Goal: Task Accomplishment & Management: Use online tool/utility

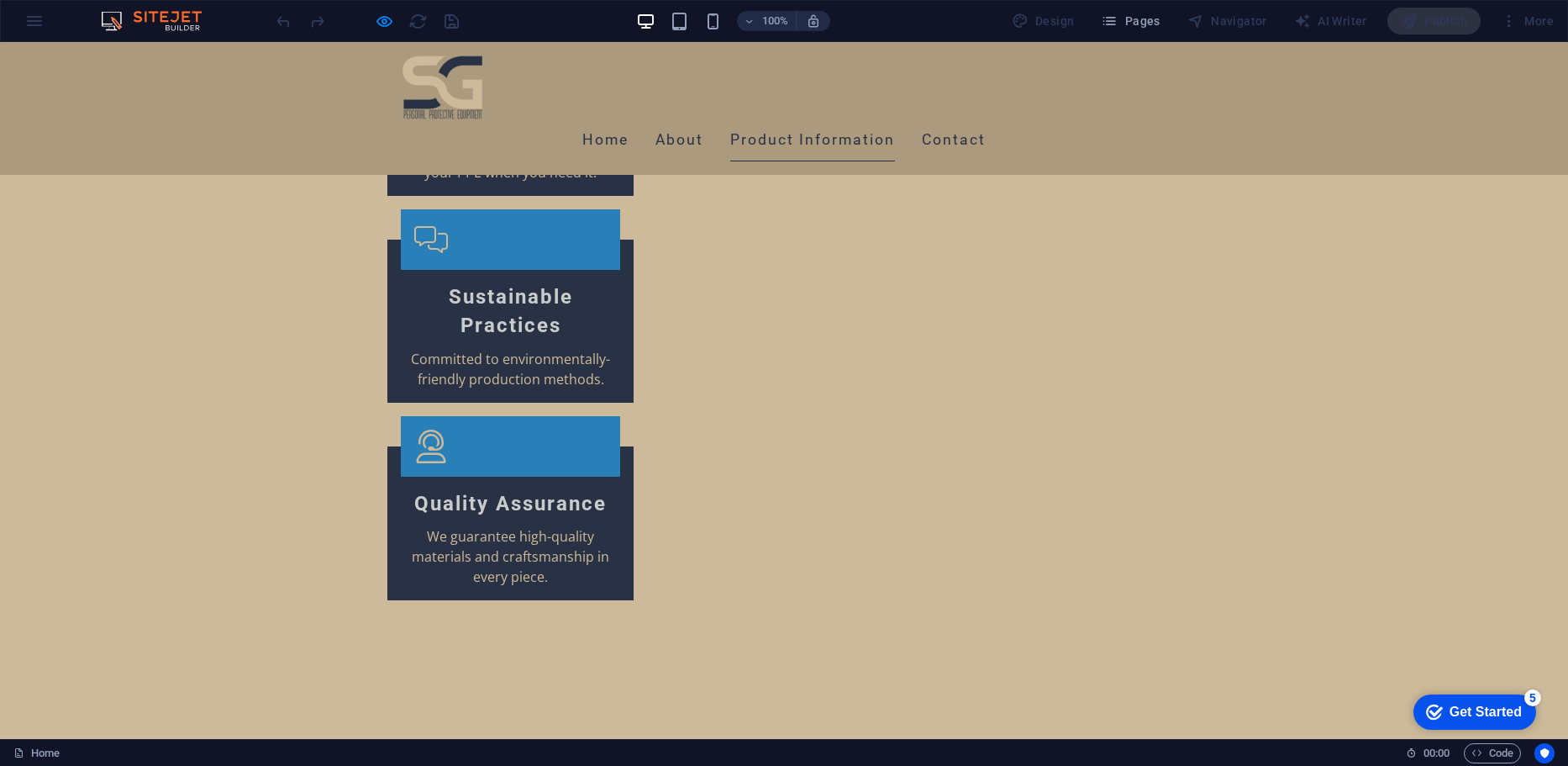
scroll to position [3367, 0]
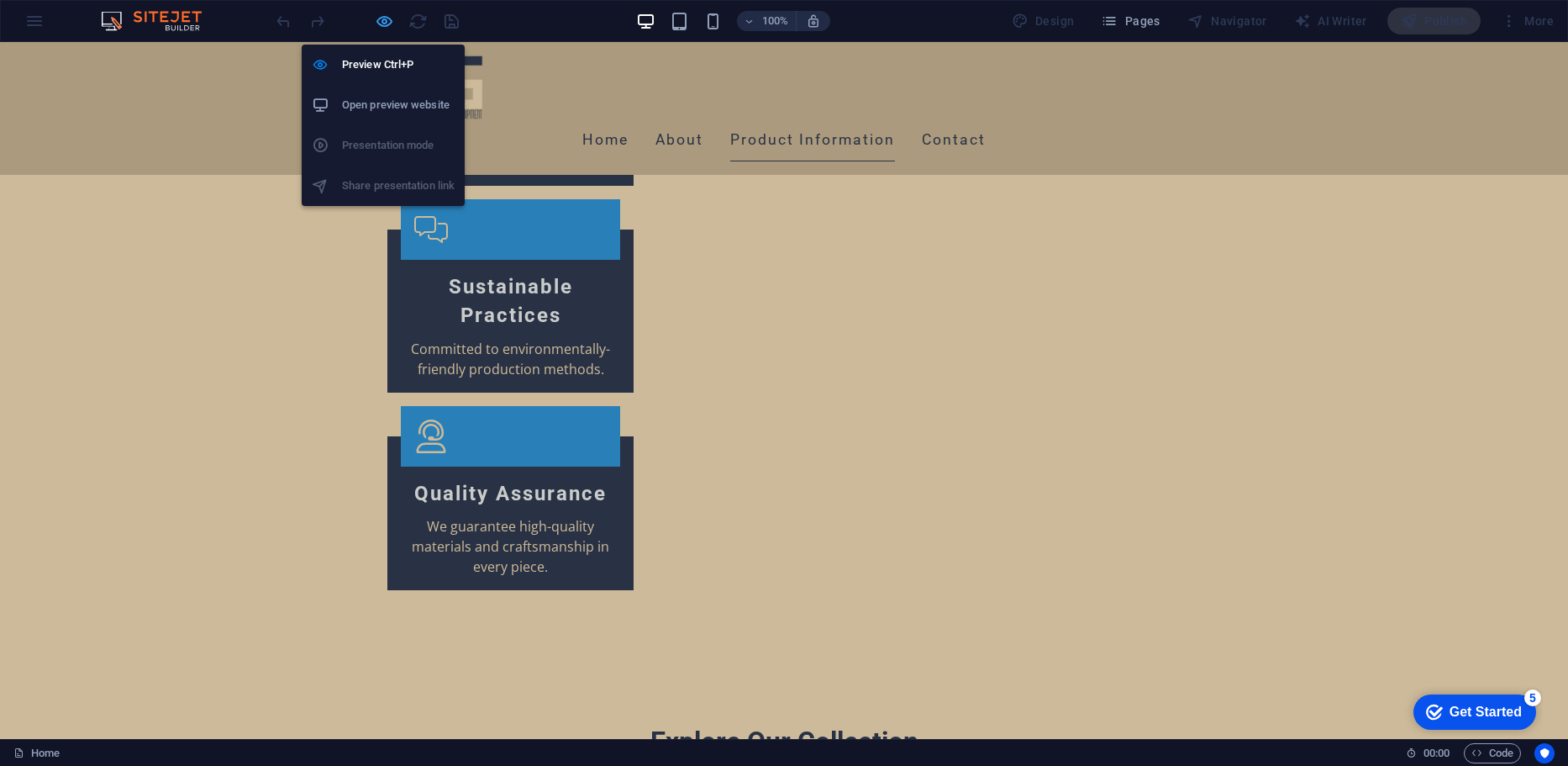
click at [0, 0] on icon "button" at bounding box center [0, 0] width 0 height 0
select select "4"
select select "px"
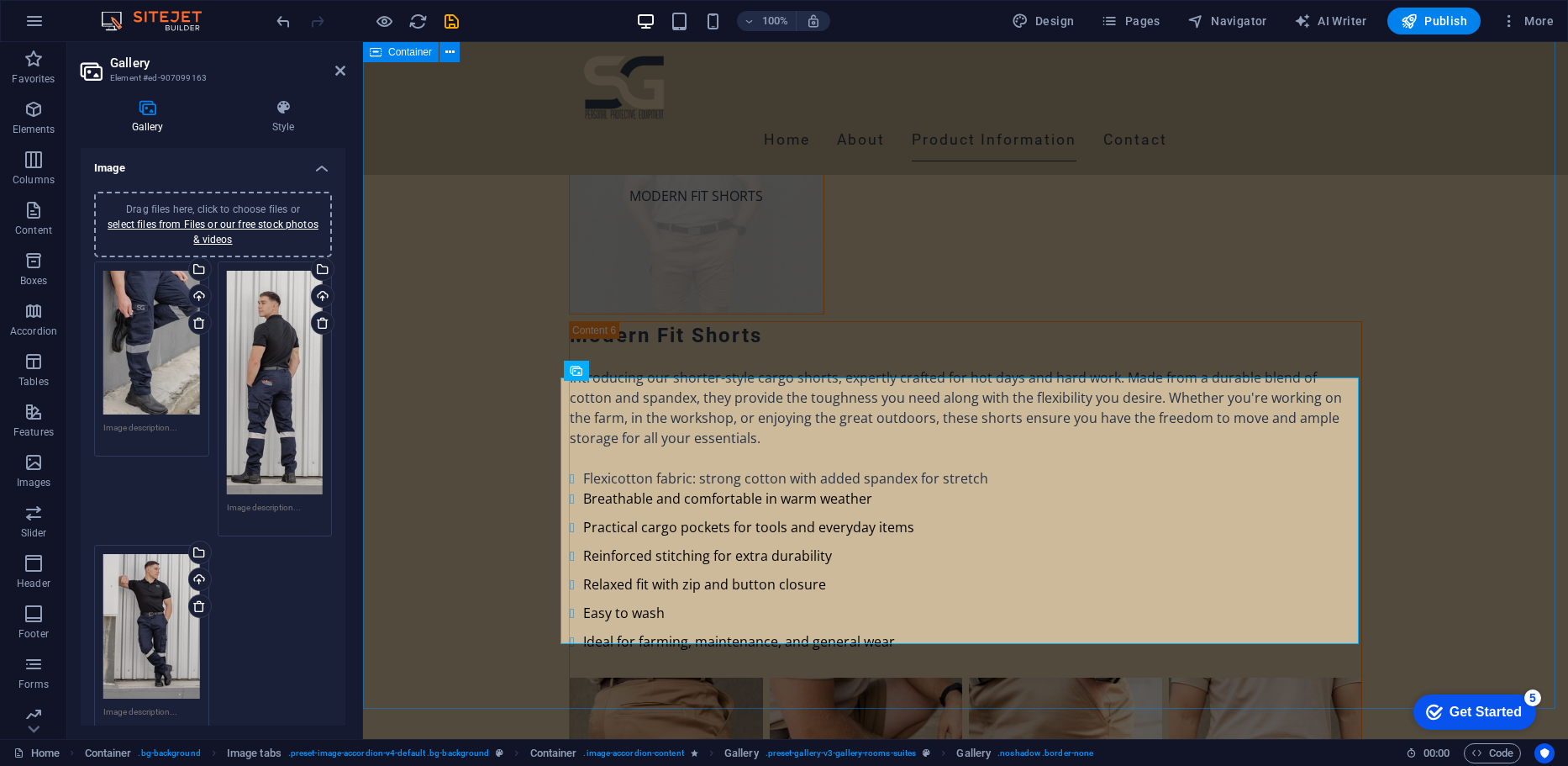
scroll to position [9401, 0]
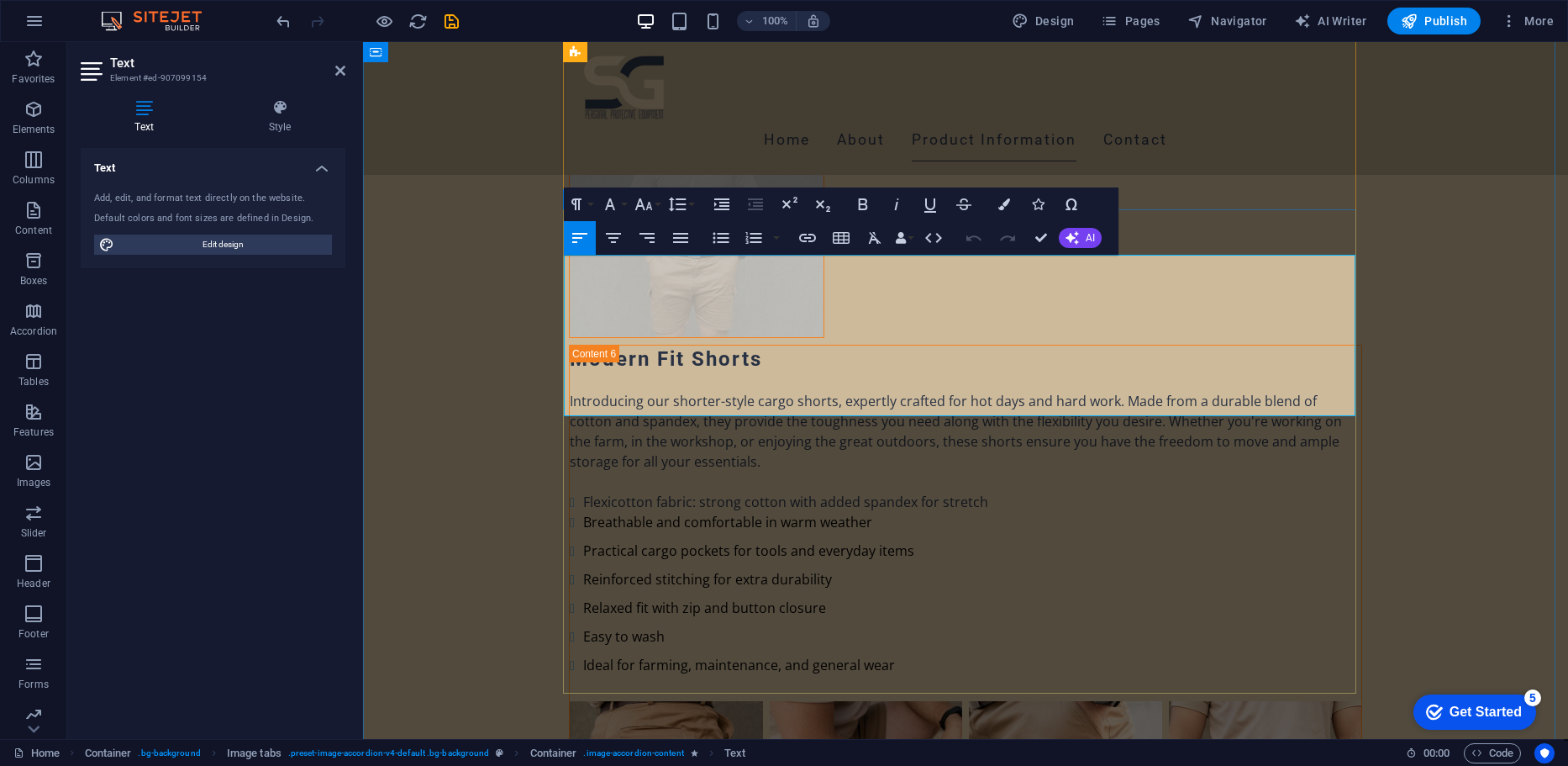
drag, startPoint x: 782, startPoint y: 415, endPoint x: 575, endPoint y: 270, distance: 252.7
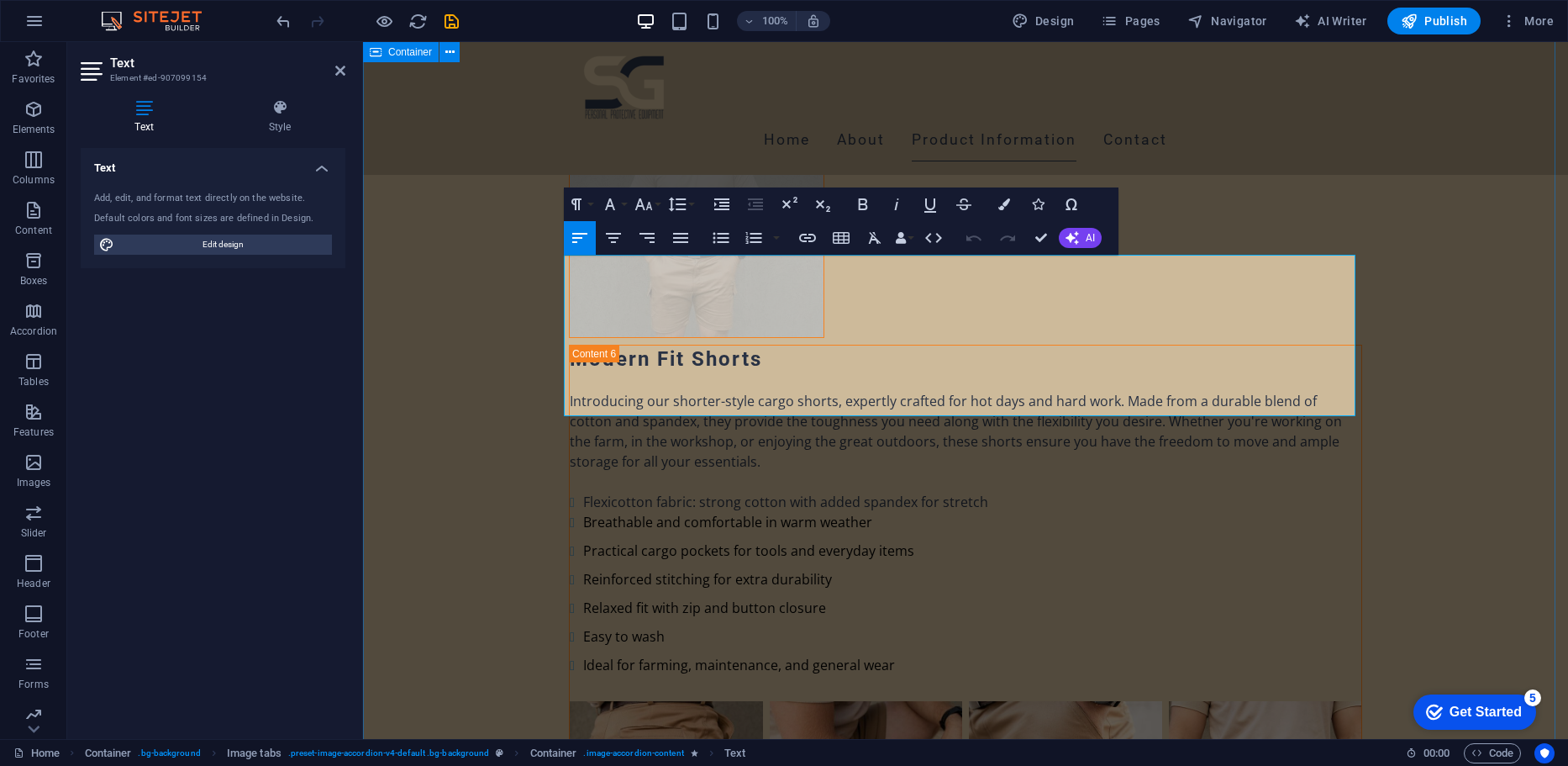
drag, startPoint x: 1349, startPoint y: 310, endPoint x: 545, endPoint y: 266, distance: 805.2
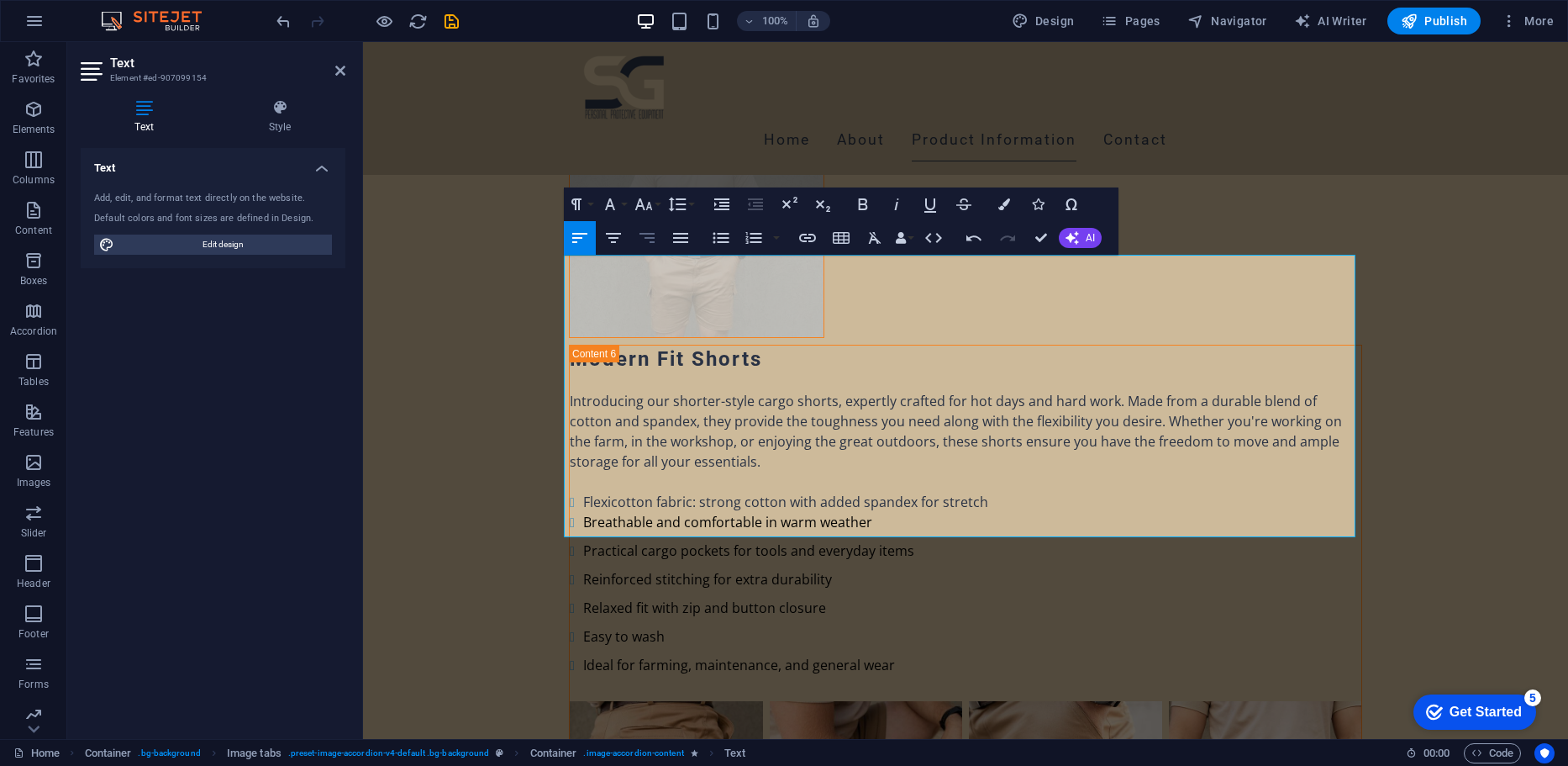
scroll to position [6647, 3]
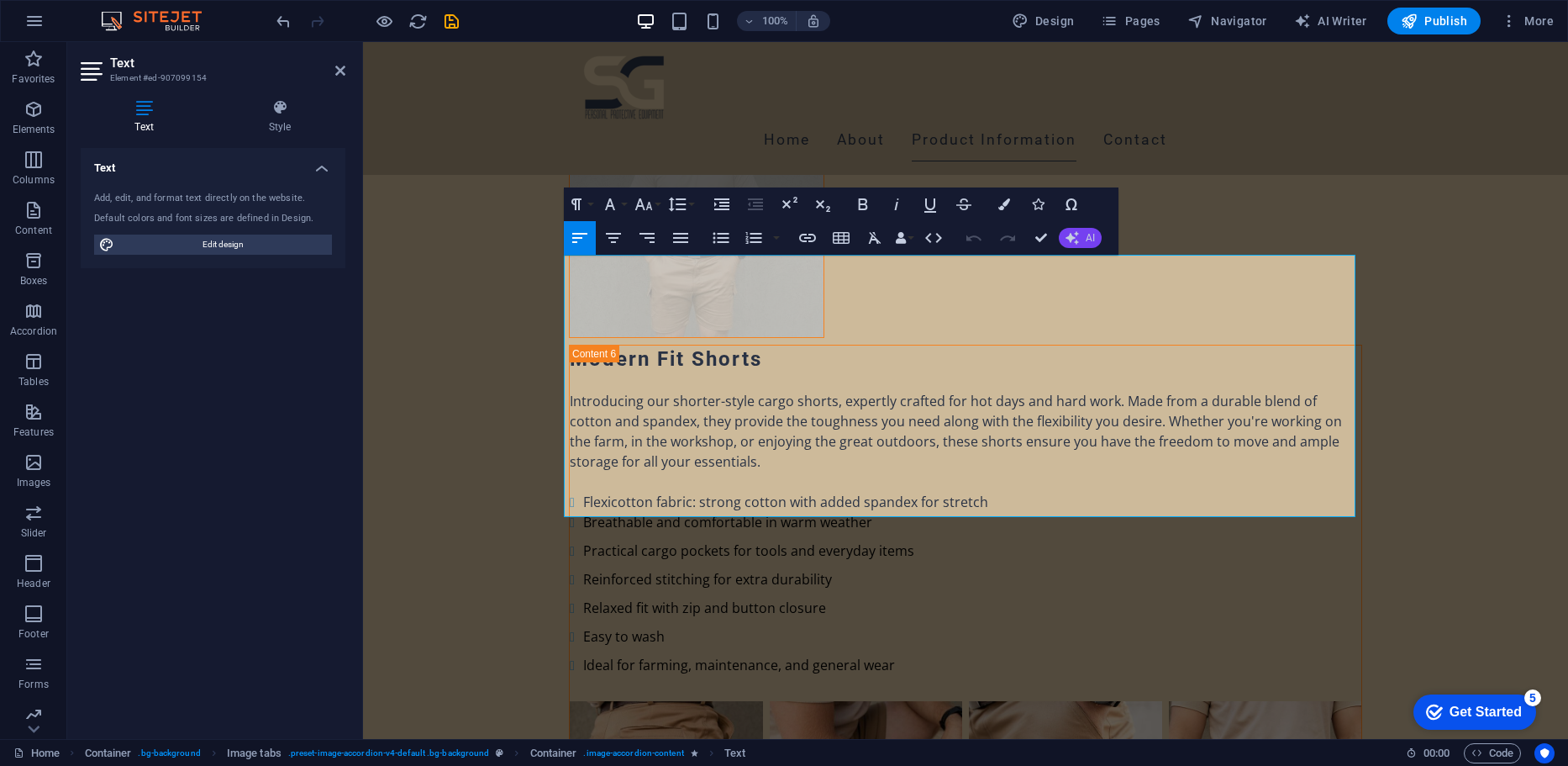
click at [1063, 245] on button "AI" at bounding box center [1080, 238] width 43 height 21
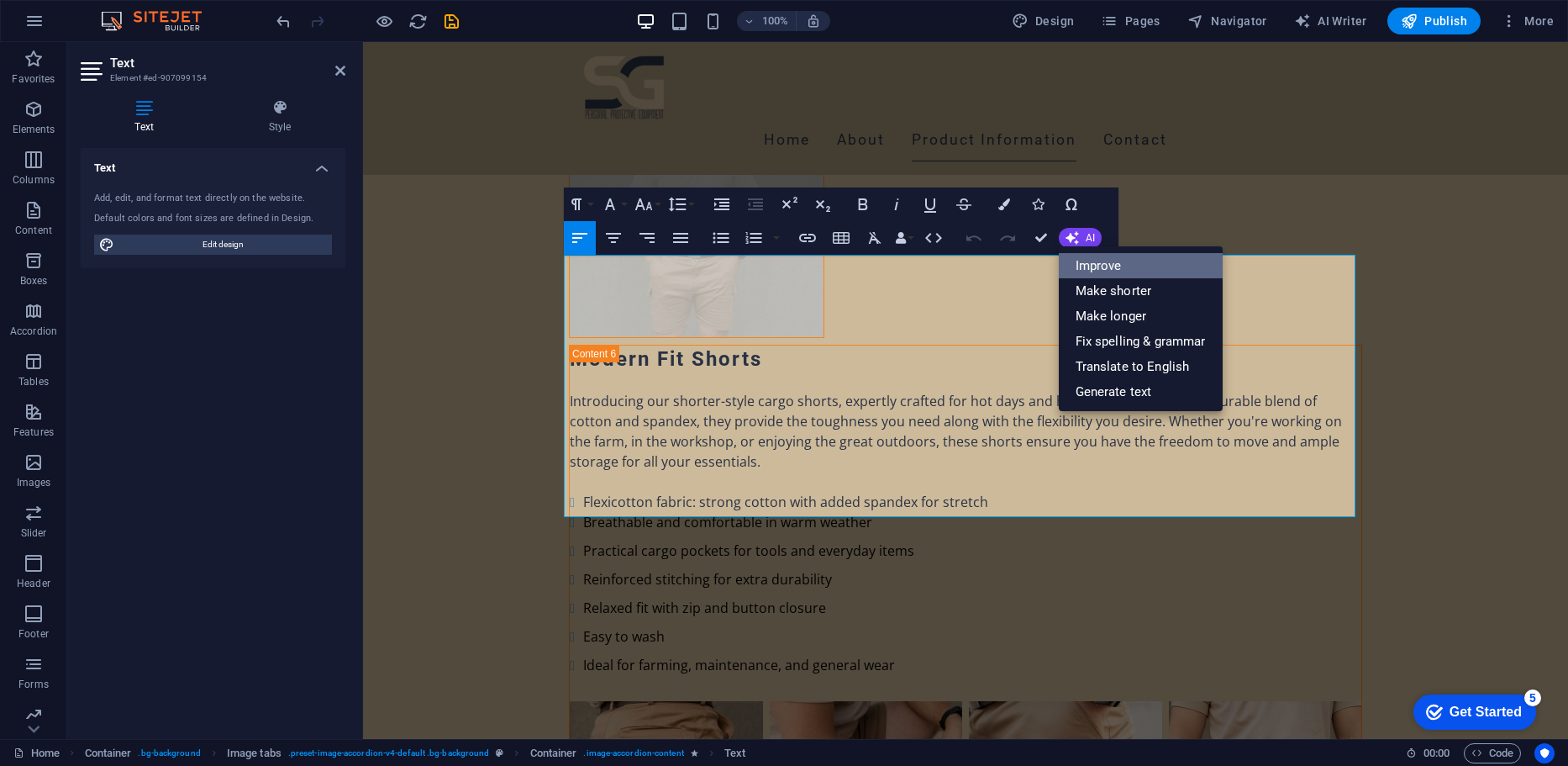
click at [1079, 261] on link "Improve" at bounding box center [1141, 265] width 164 height 25
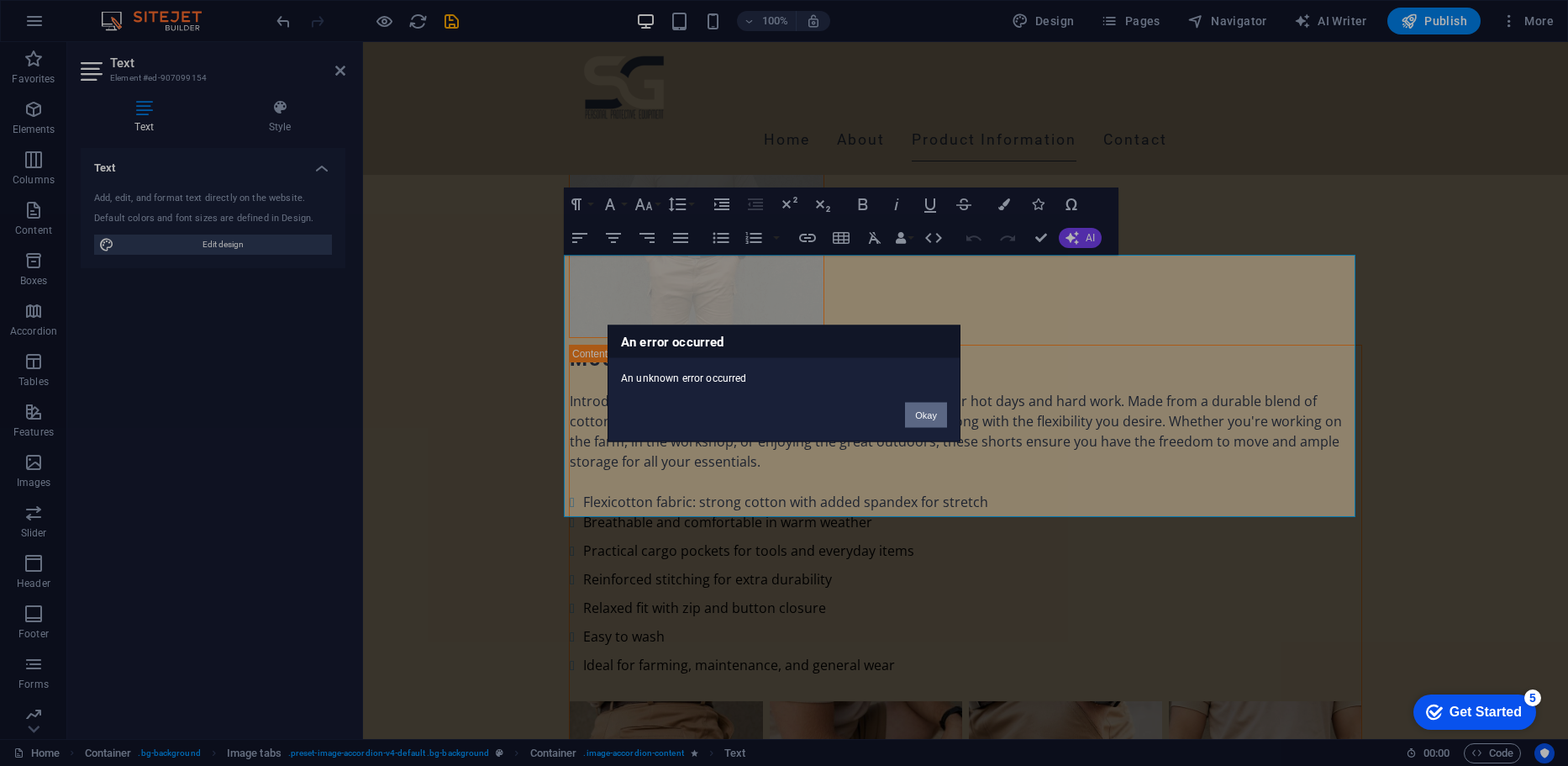
click at [921, 421] on button "Okay" at bounding box center [925, 414] width 42 height 25
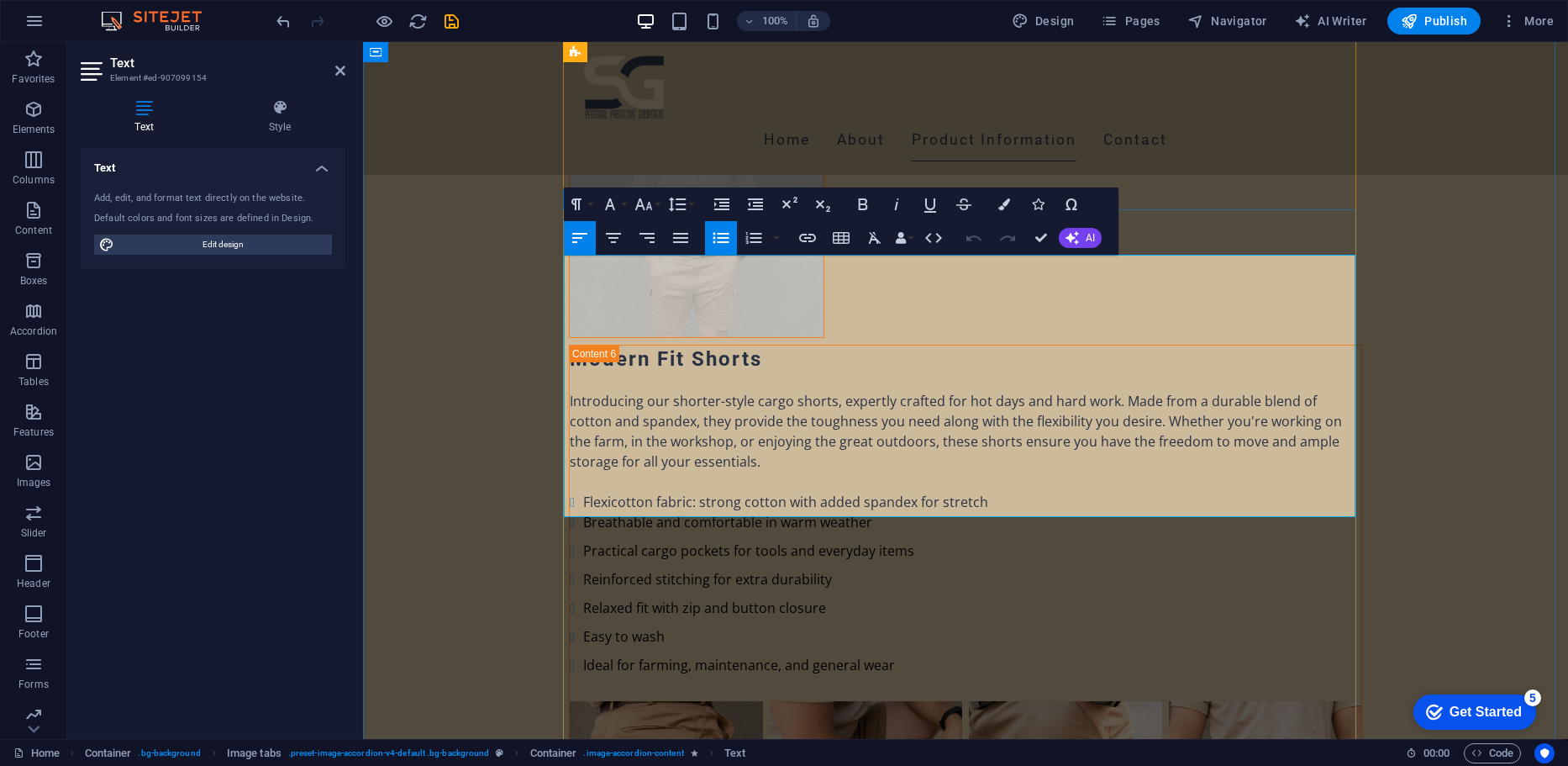
drag, startPoint x: 795, startPoint y: 514, endPoint x: 568, endPoint y: 443, distance: 237.8
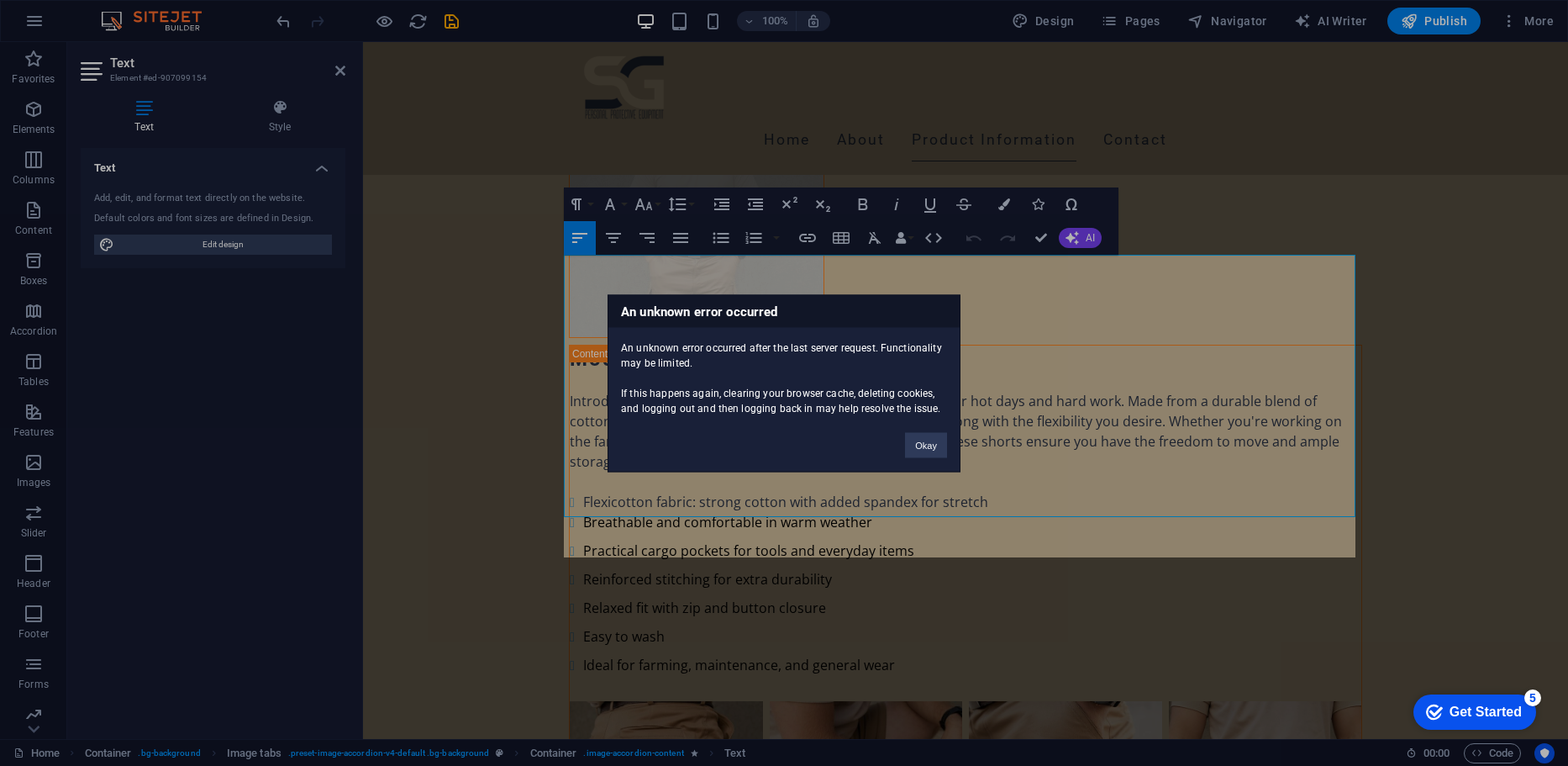
scroll to position [4802, 5]
click at [917, 441] on button "Okay" at bounding box center [925, 444] width 42 height 25
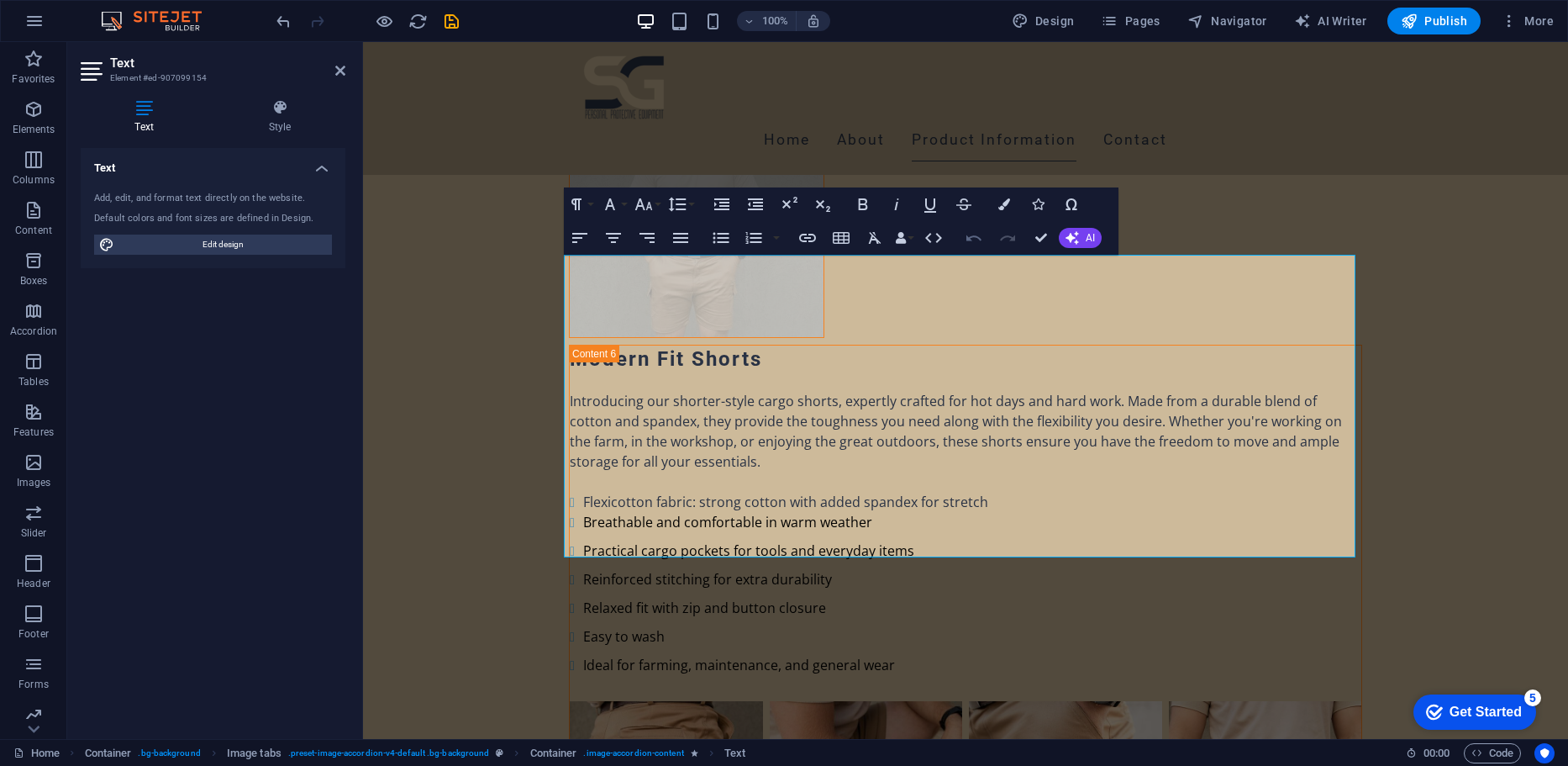
click at [967, 235] on icon "button" at bounding box center [974, 238] width 21 height 21
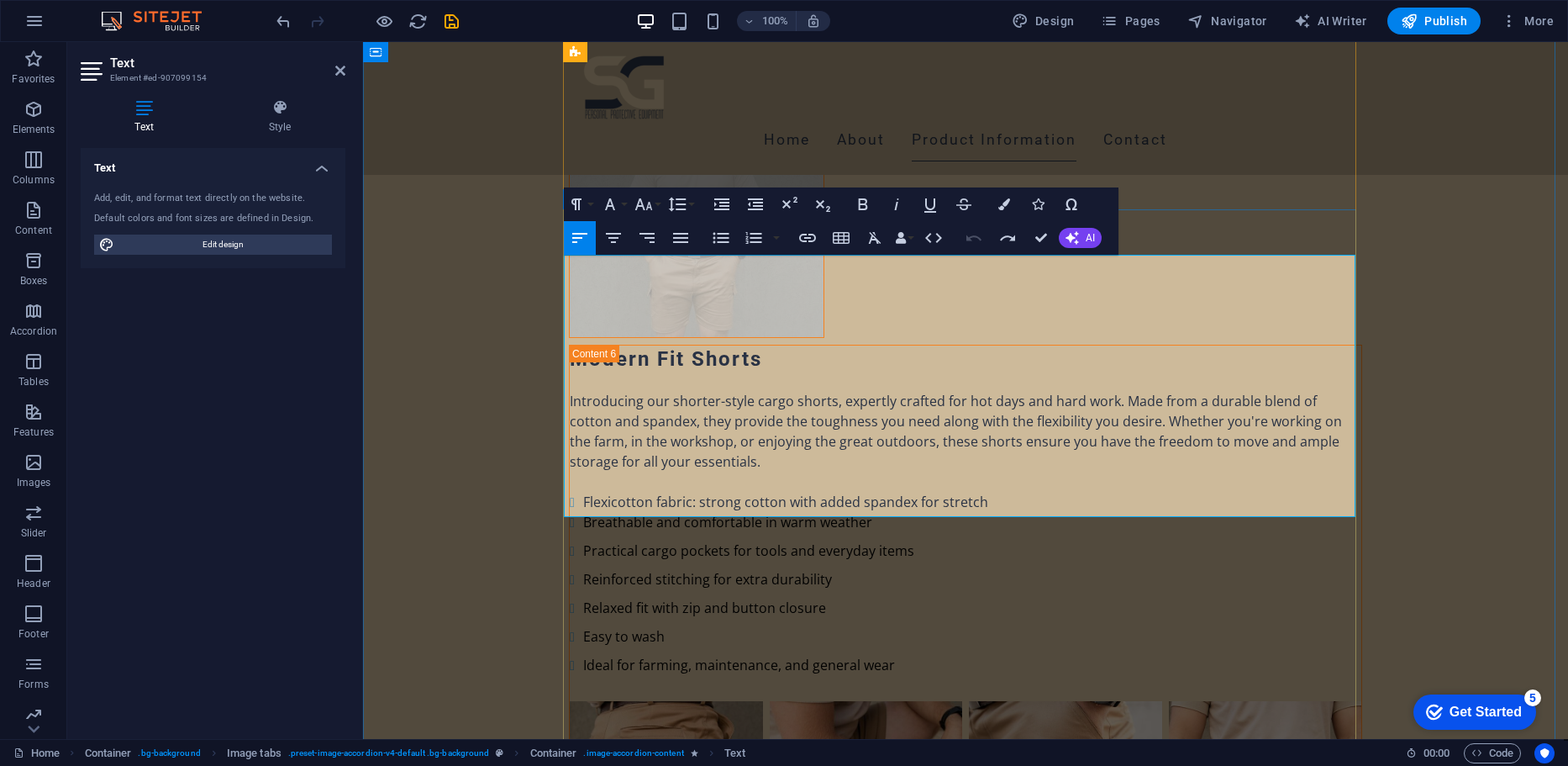
drag, startPoint x: 818, startPoint y: 511, endPoint x: 576, endPoint y: 465, distance: 246.3
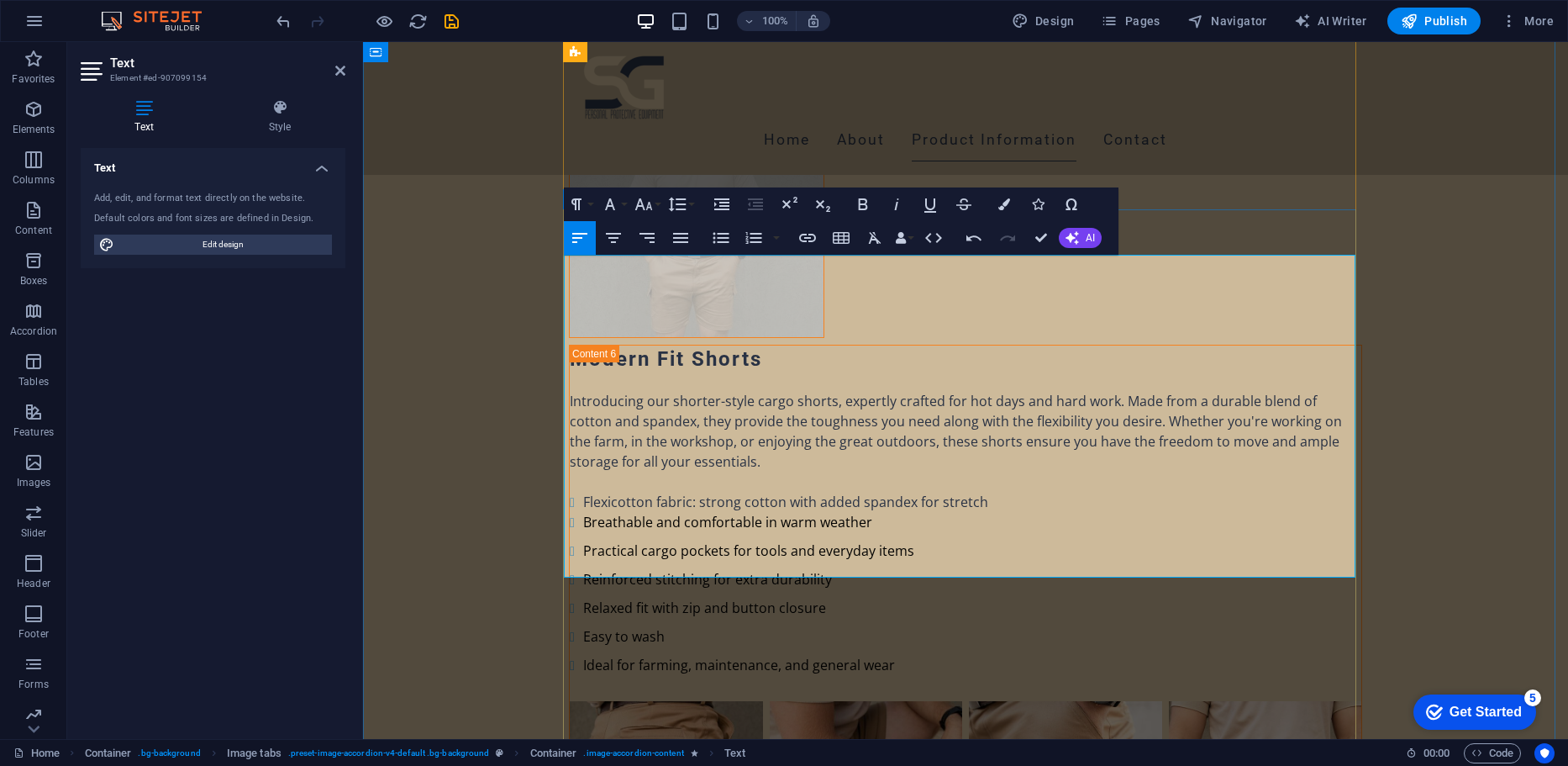
click at [727, 235] on icon "button" at bounding box center [721, 238] width 21 height 21
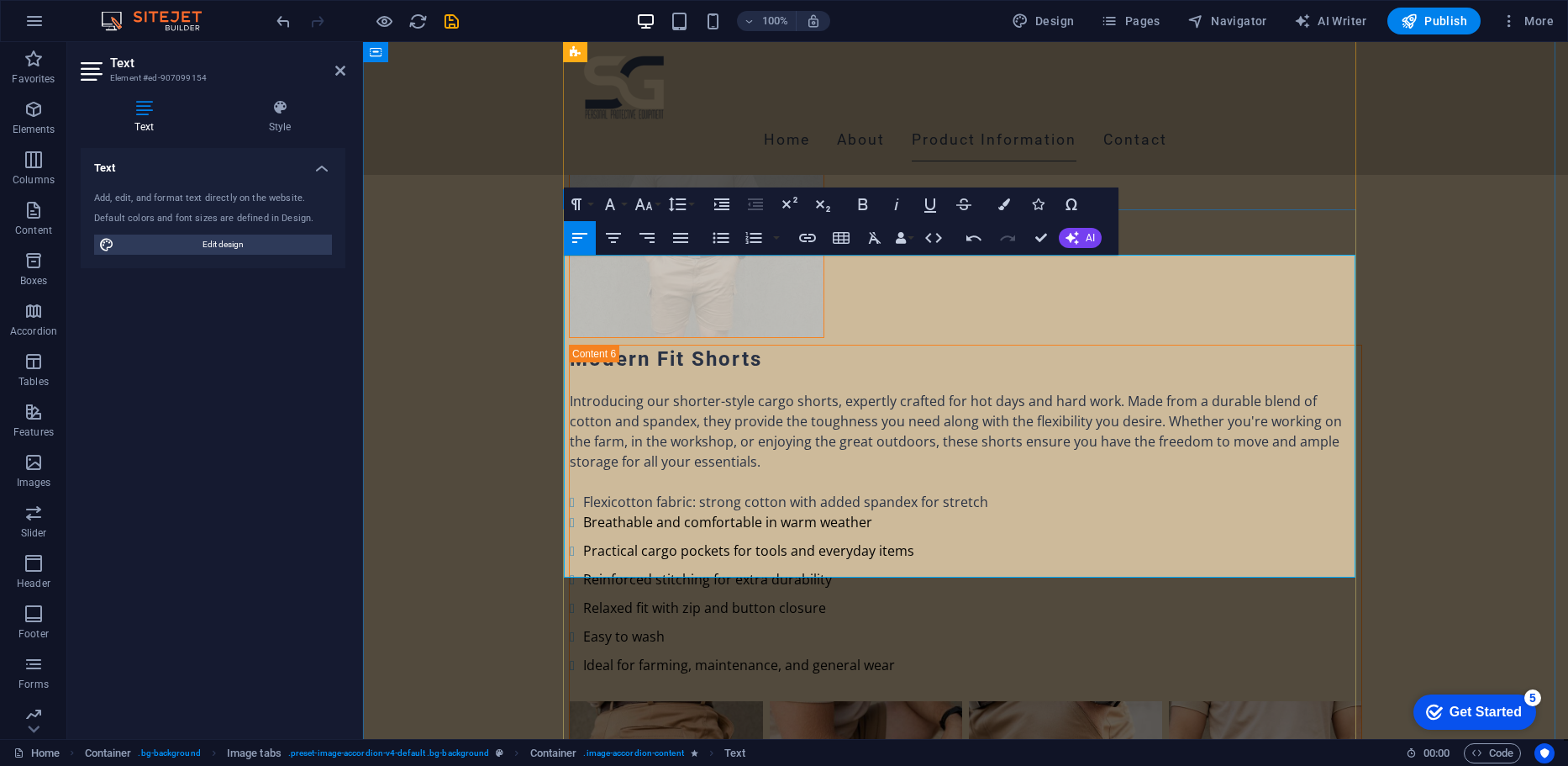
drag, startPoint x: 936, startPoint y: 384, endPoint x: 902, endPoint y: 384, distance: 34.0
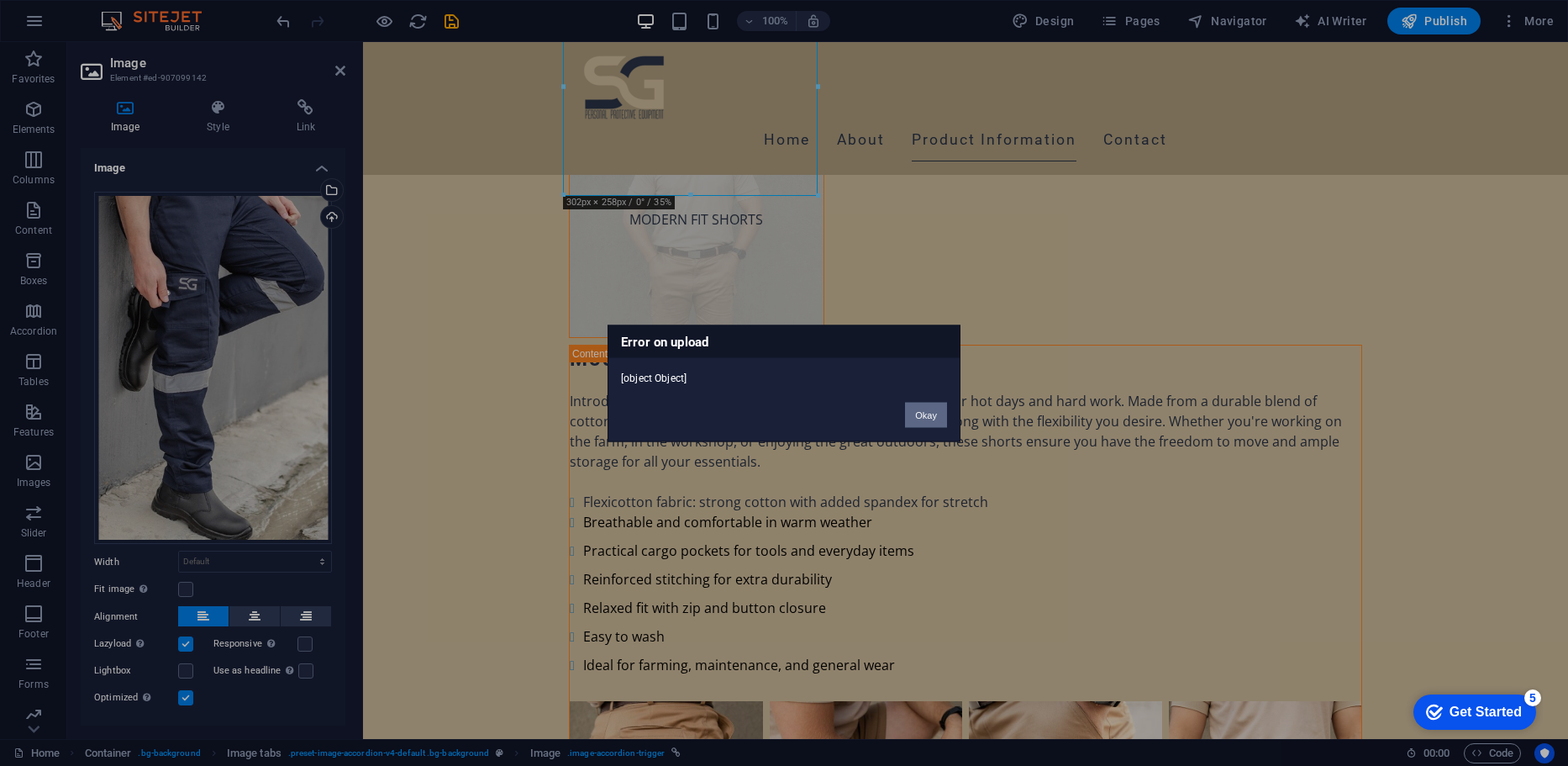
click at [929, 410] on button "Okay" at bounding box center [925, 414] width 42 height 25
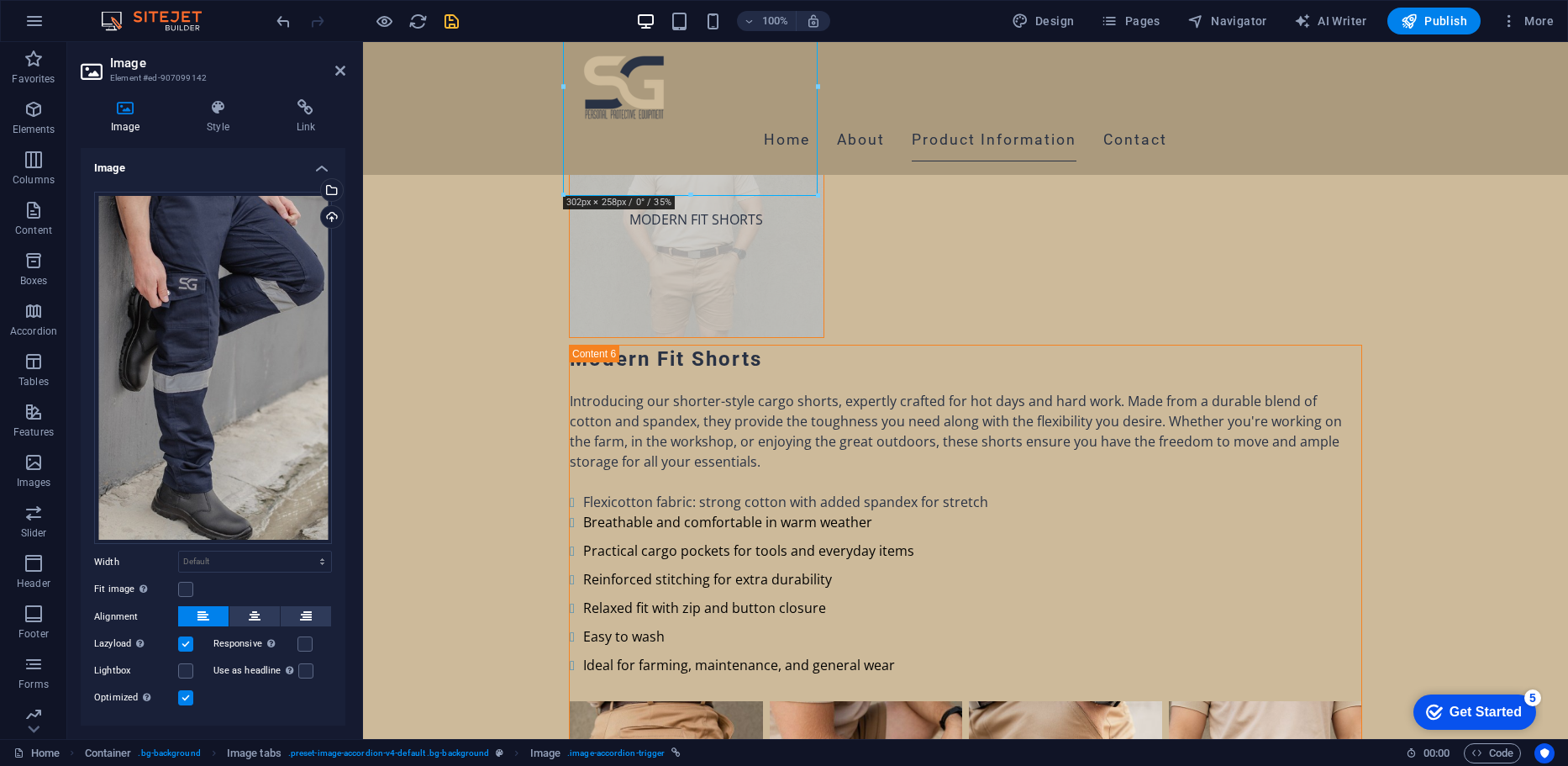
select select "4"
select select "px"
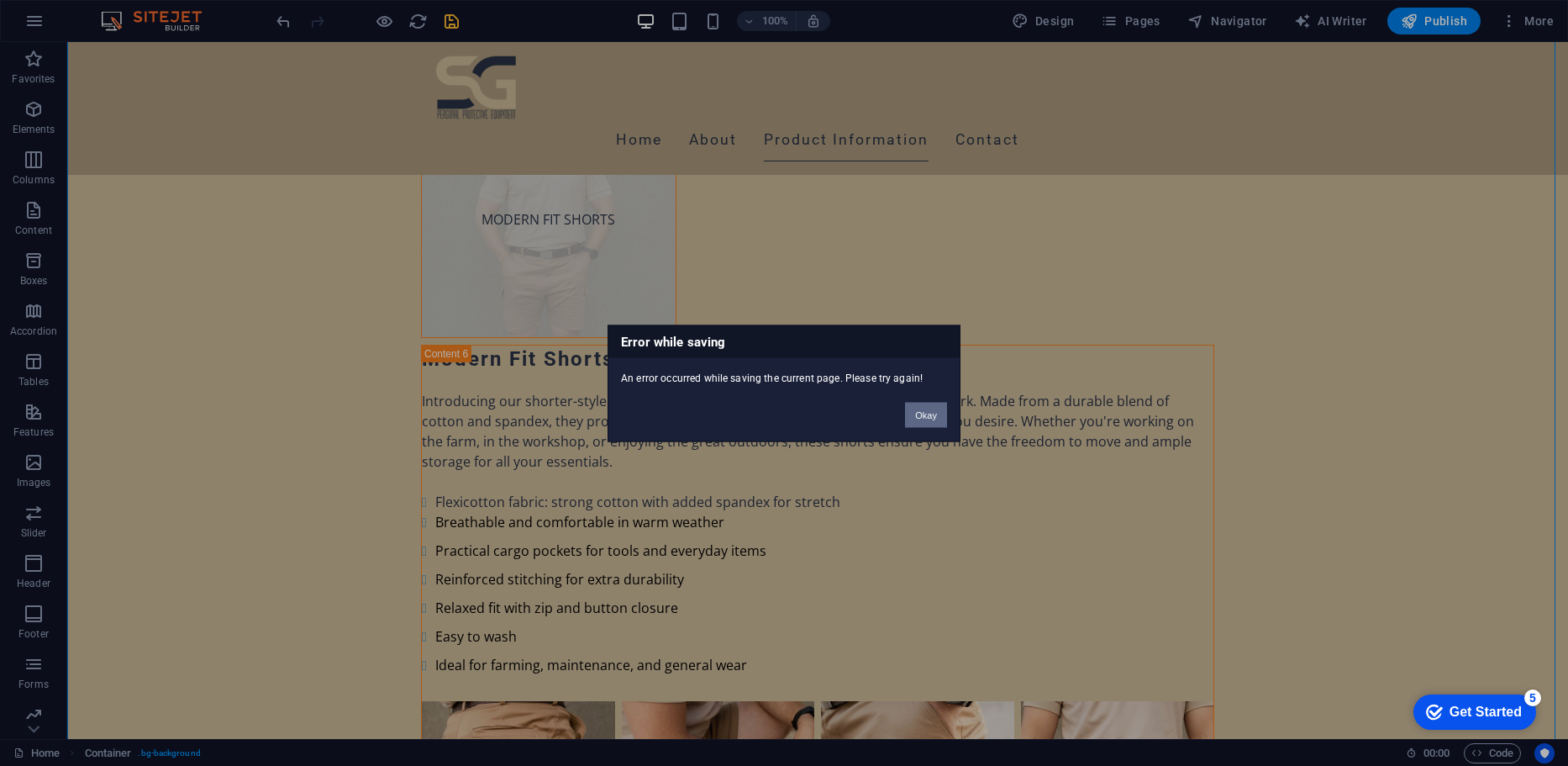
click at [918, 411] on button "Okay" at bounding box center [925, 414] width 42 height 25
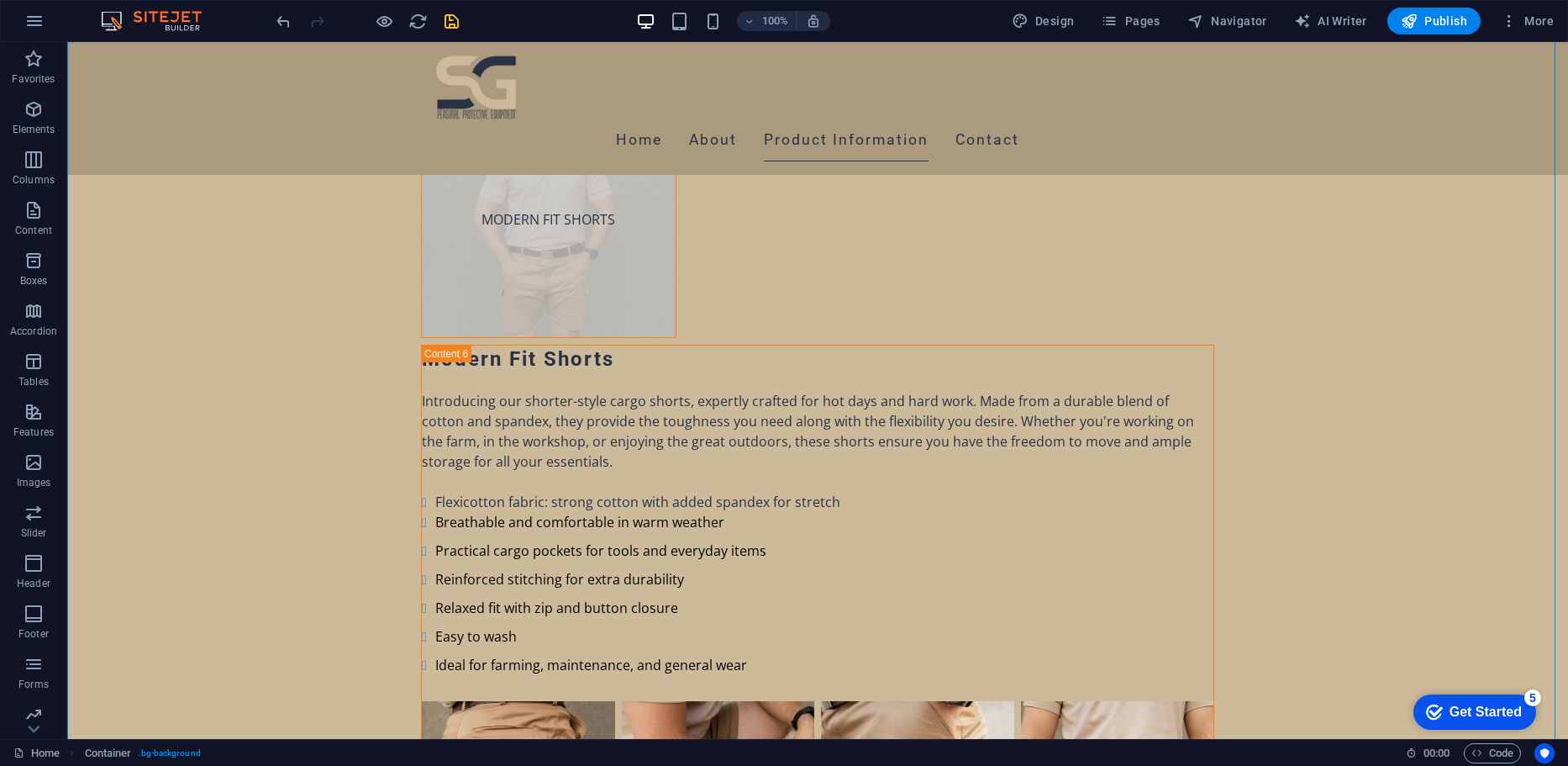
click at [452, 21] on icon "save" at bounding box center [451, 21] width 20 height 20
select select "4"
select select "px"
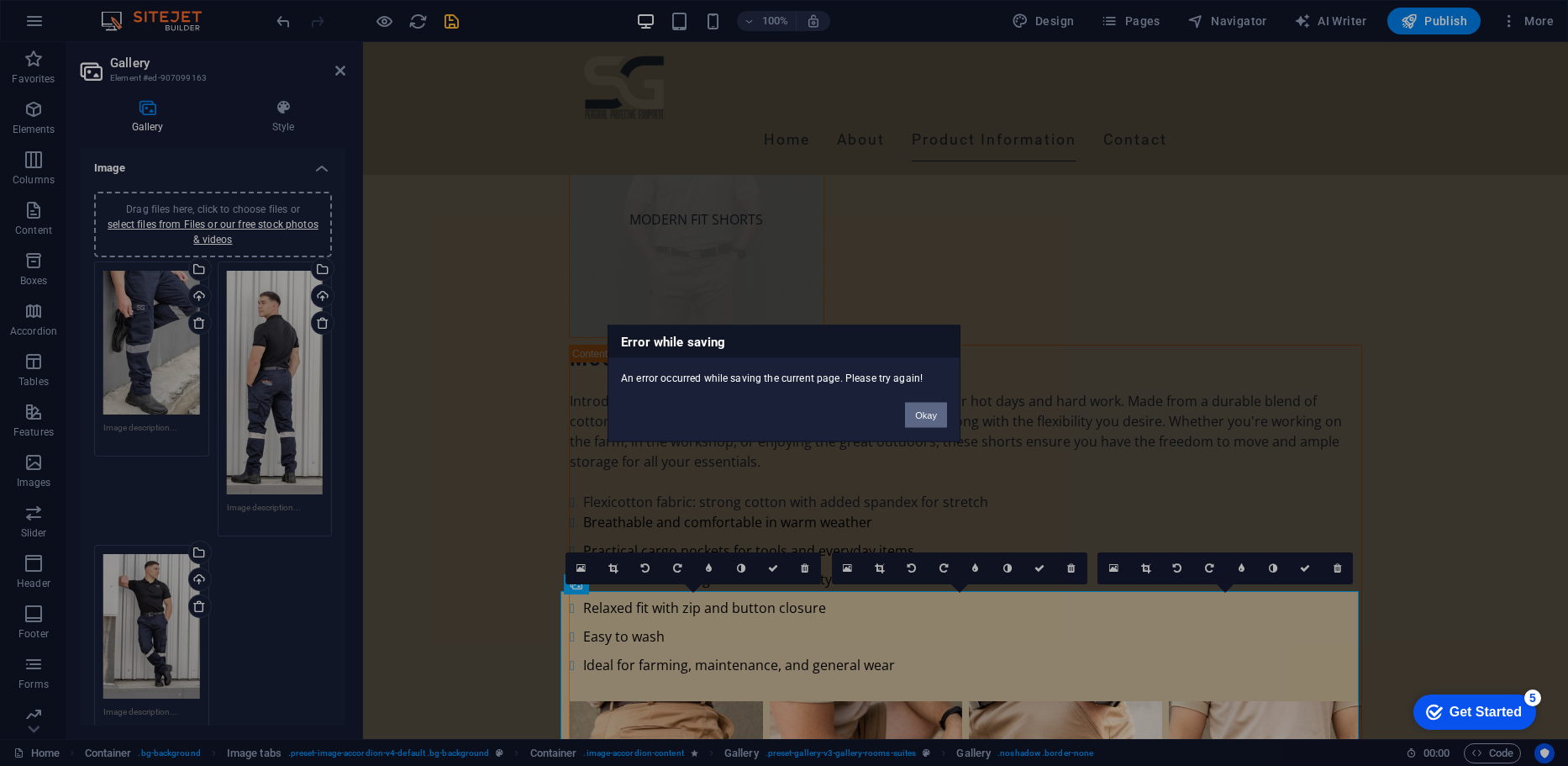
click at [924, 419] on button "Okay" at bounding box center [925, 414] width 42 height 25
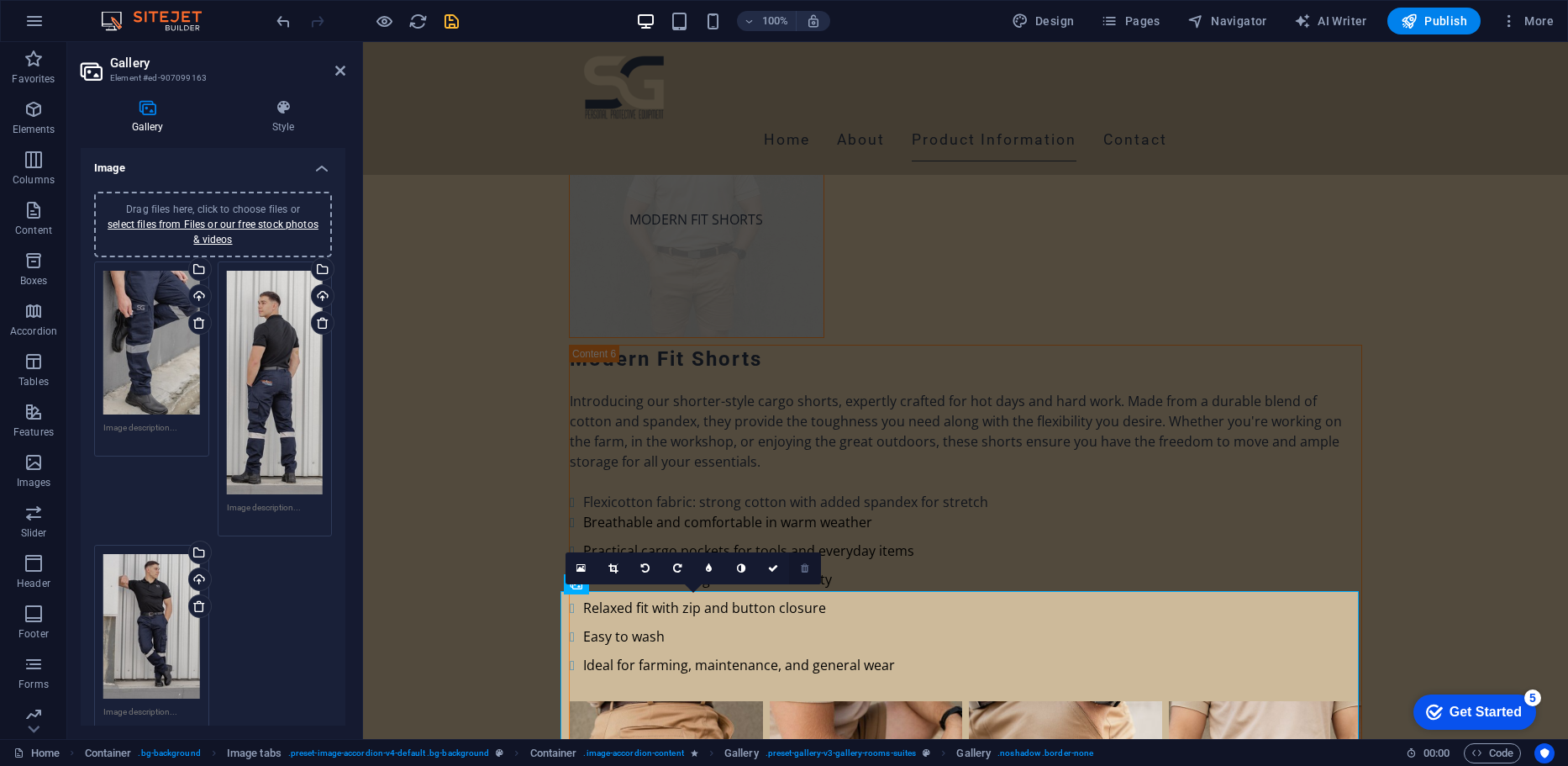
click at [798, 571] on link at bounding box center [805, 568] width 32 height 32
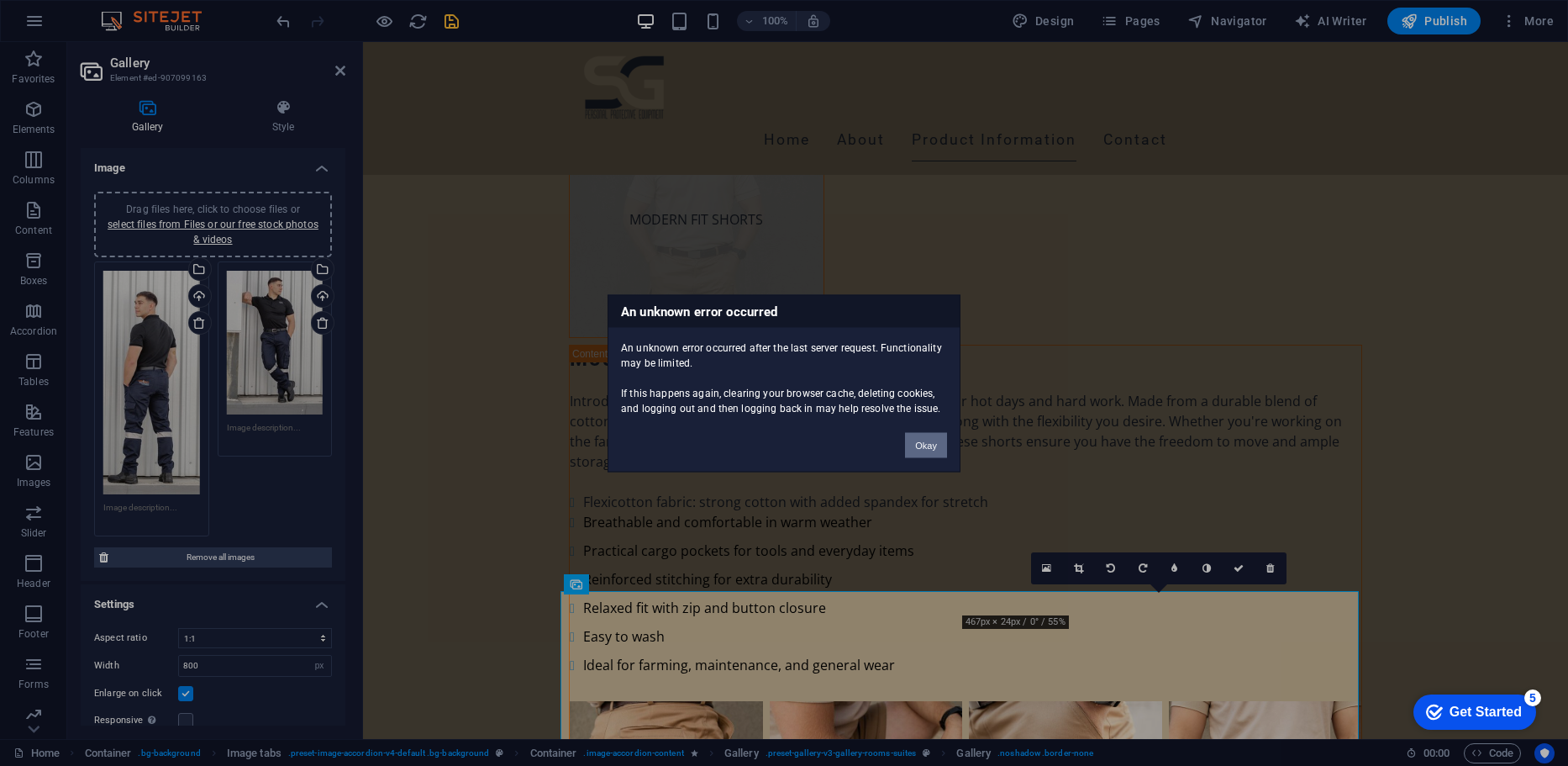
click at [930, 449] on button "Okay" at bounding box center [925, 444] width 42 height 25
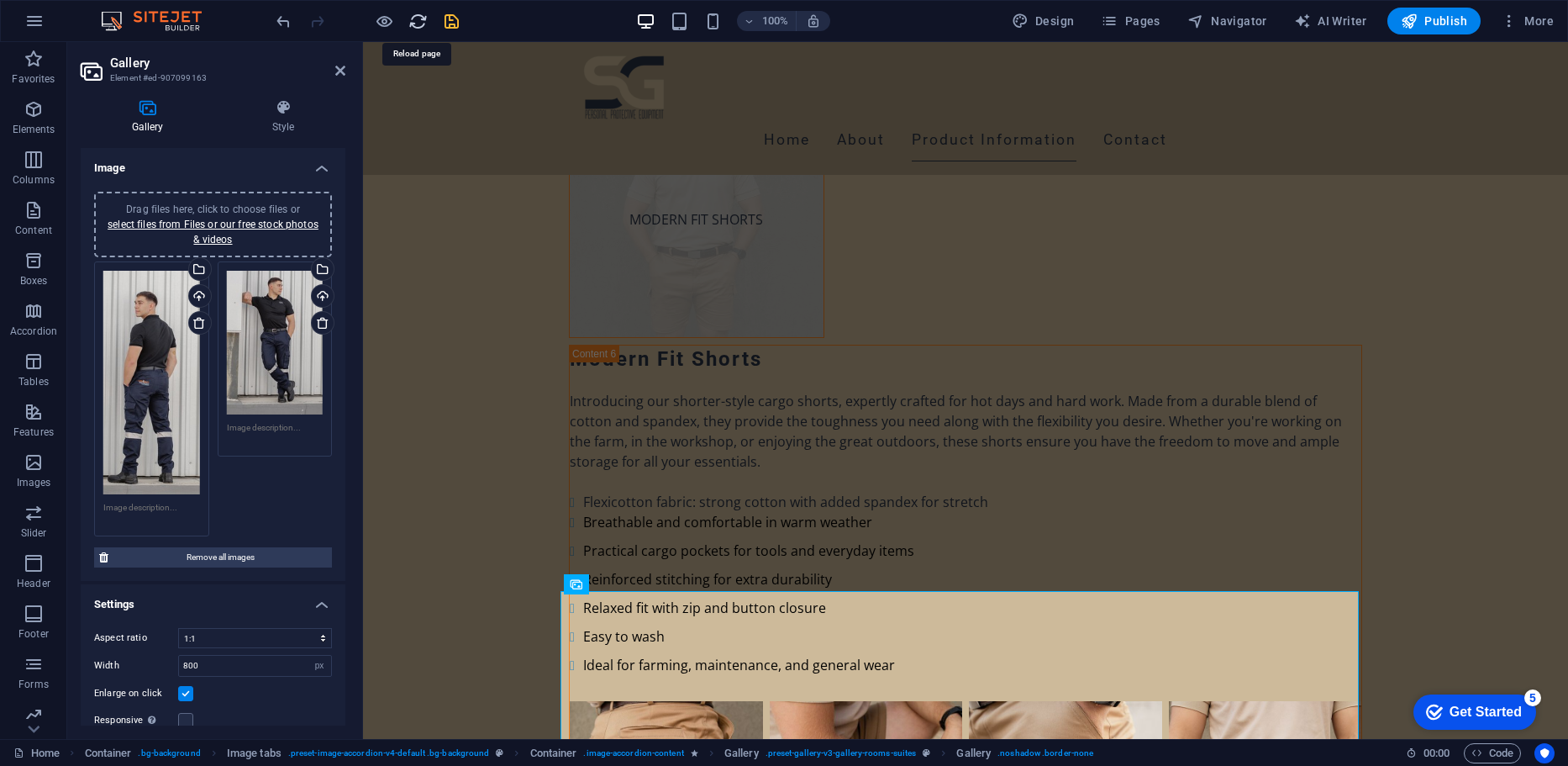
click at [420, 17] on icon "reload" at bounding box center [418, 21] width 20 height 20
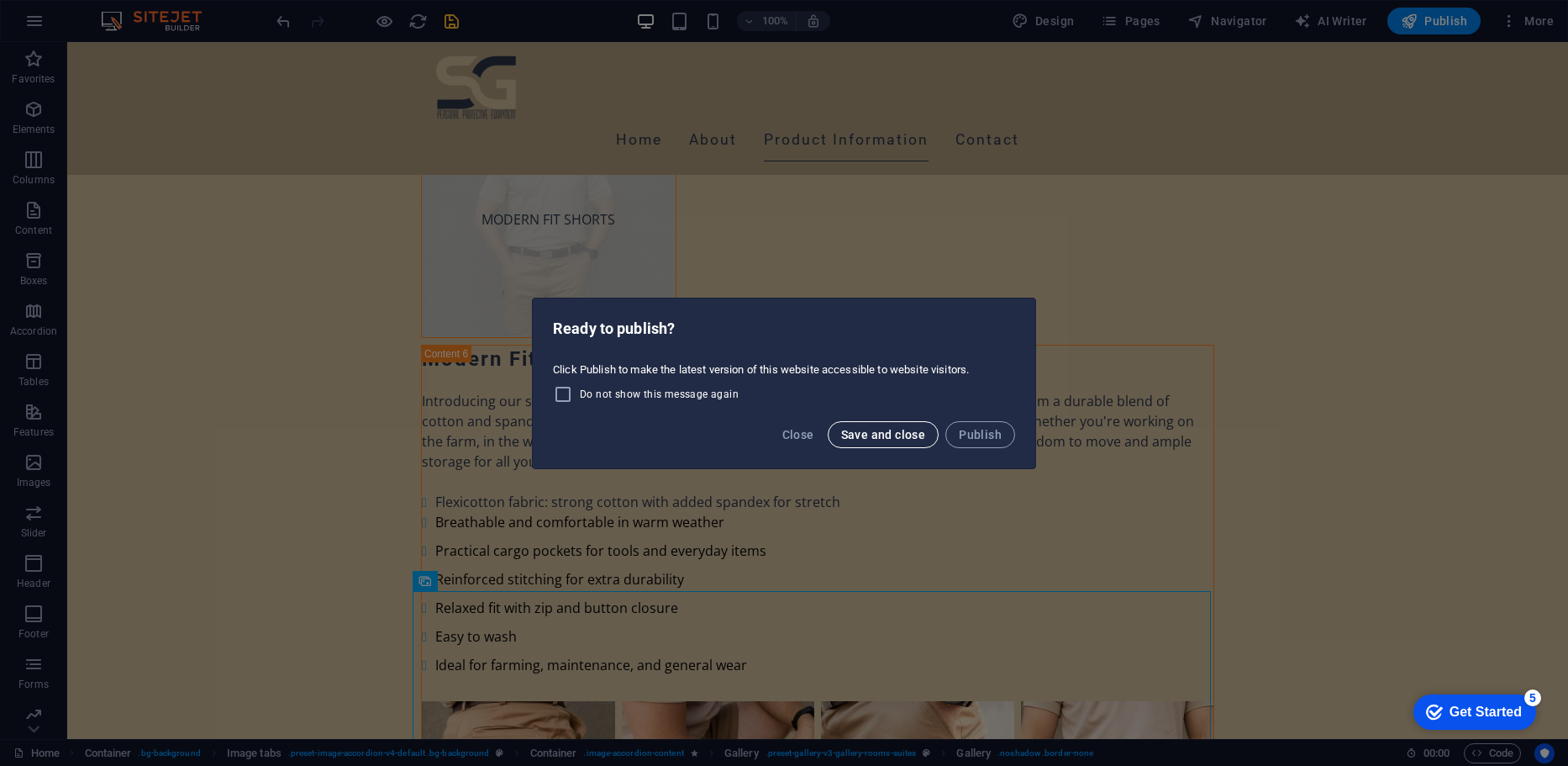
click at [864, 432] on span "Save and close" at bounding box center [883, 434] width 85 height 13
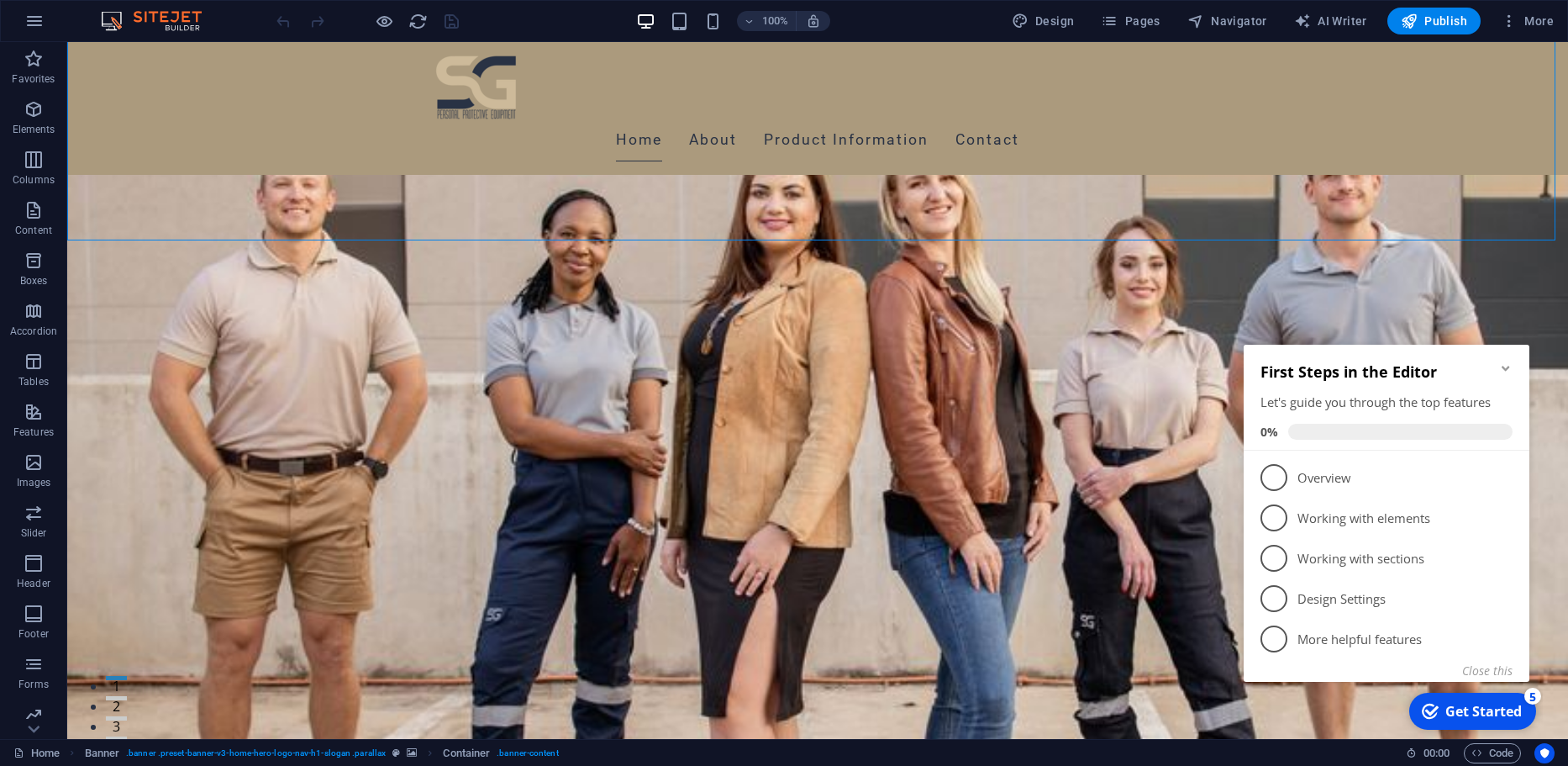
scroll to position [439, 0]
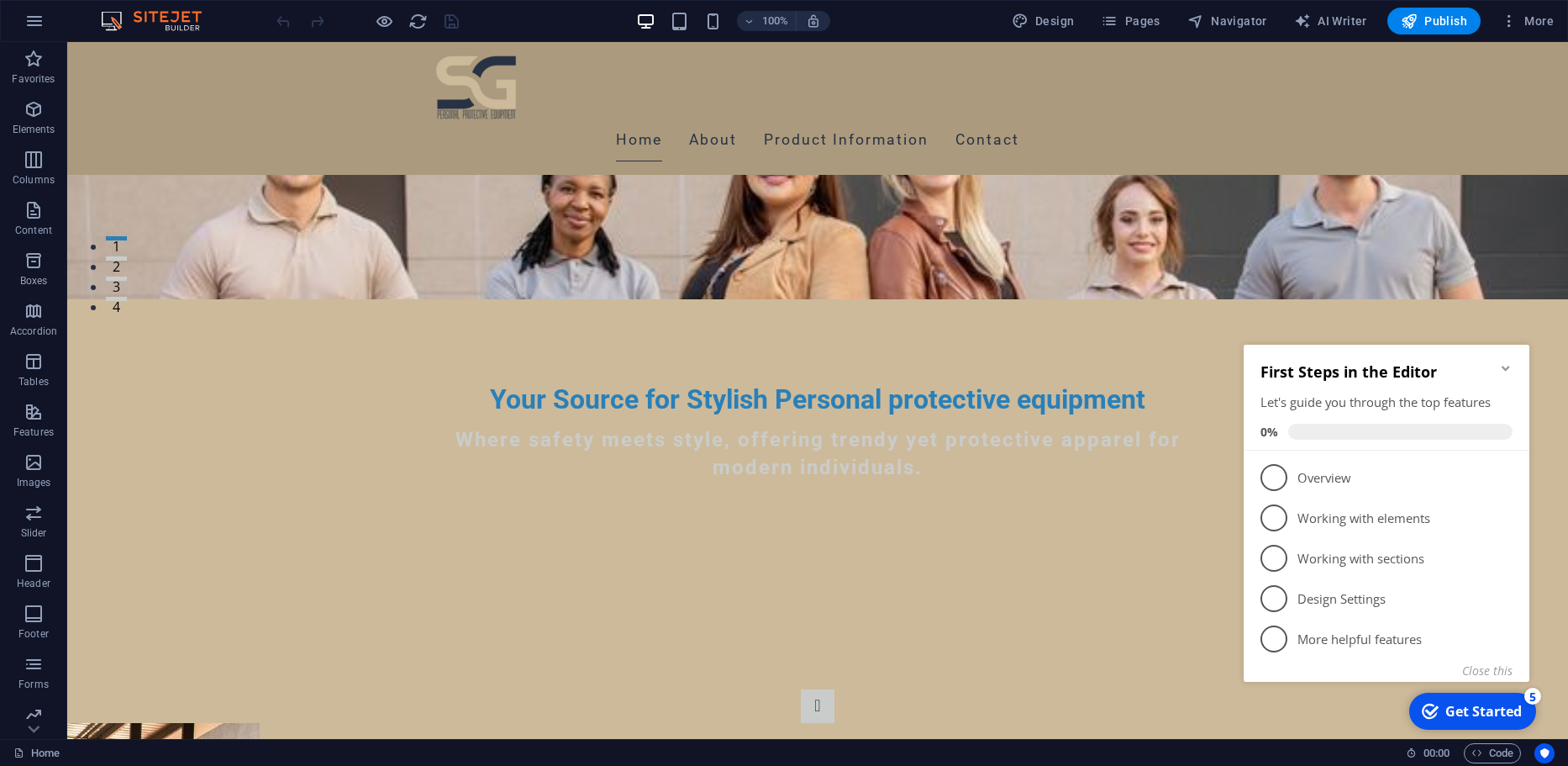
click at [1492, 366] on h2 "First Steps in the Editor" at bounding box center [1386, 371] width 252 height 21
click at [1508, 367] on icon "Minimize checklist" at bounding box center [1506, 368] width 7 height 5
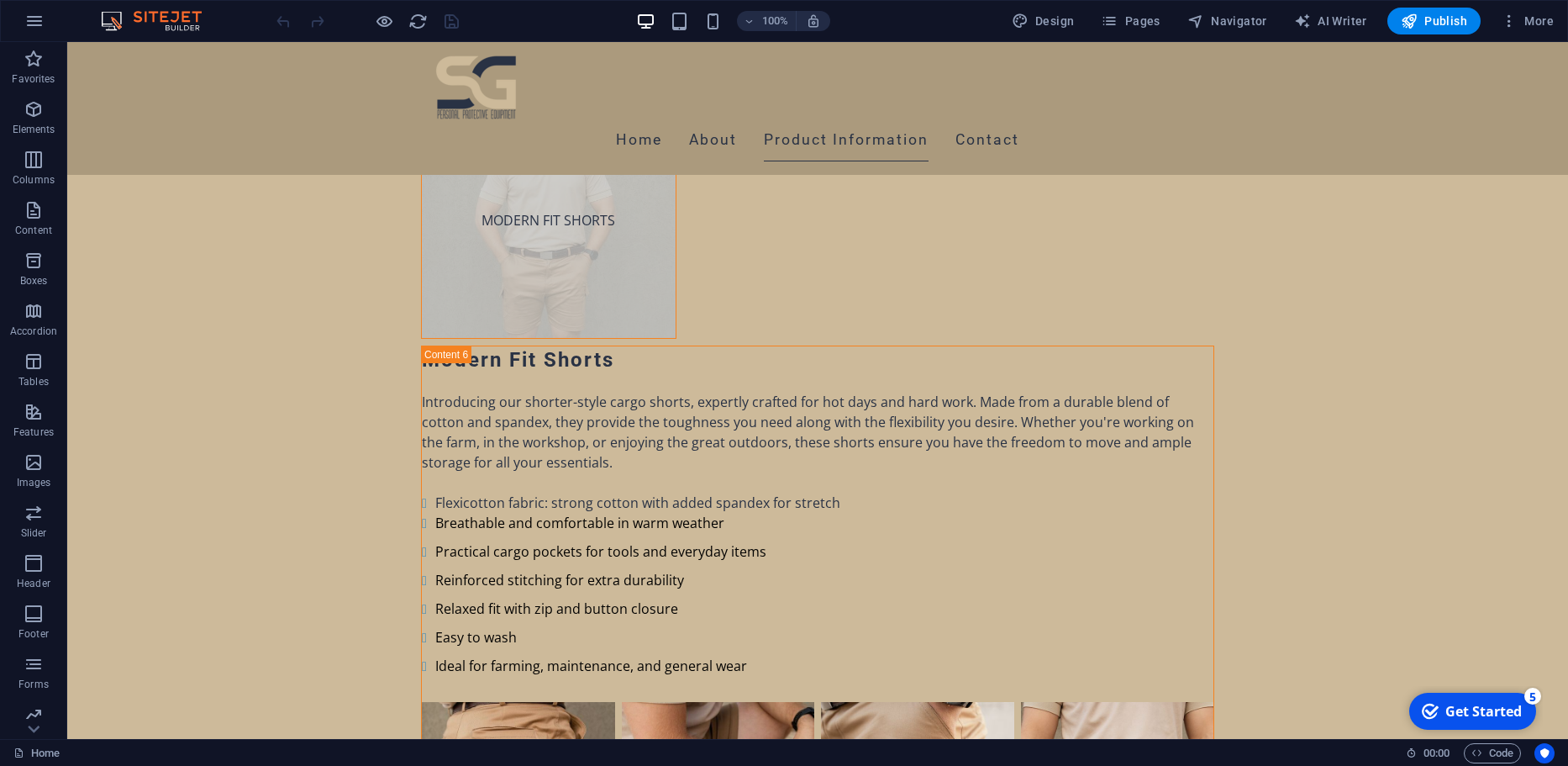
scroll to position [8941, 0]
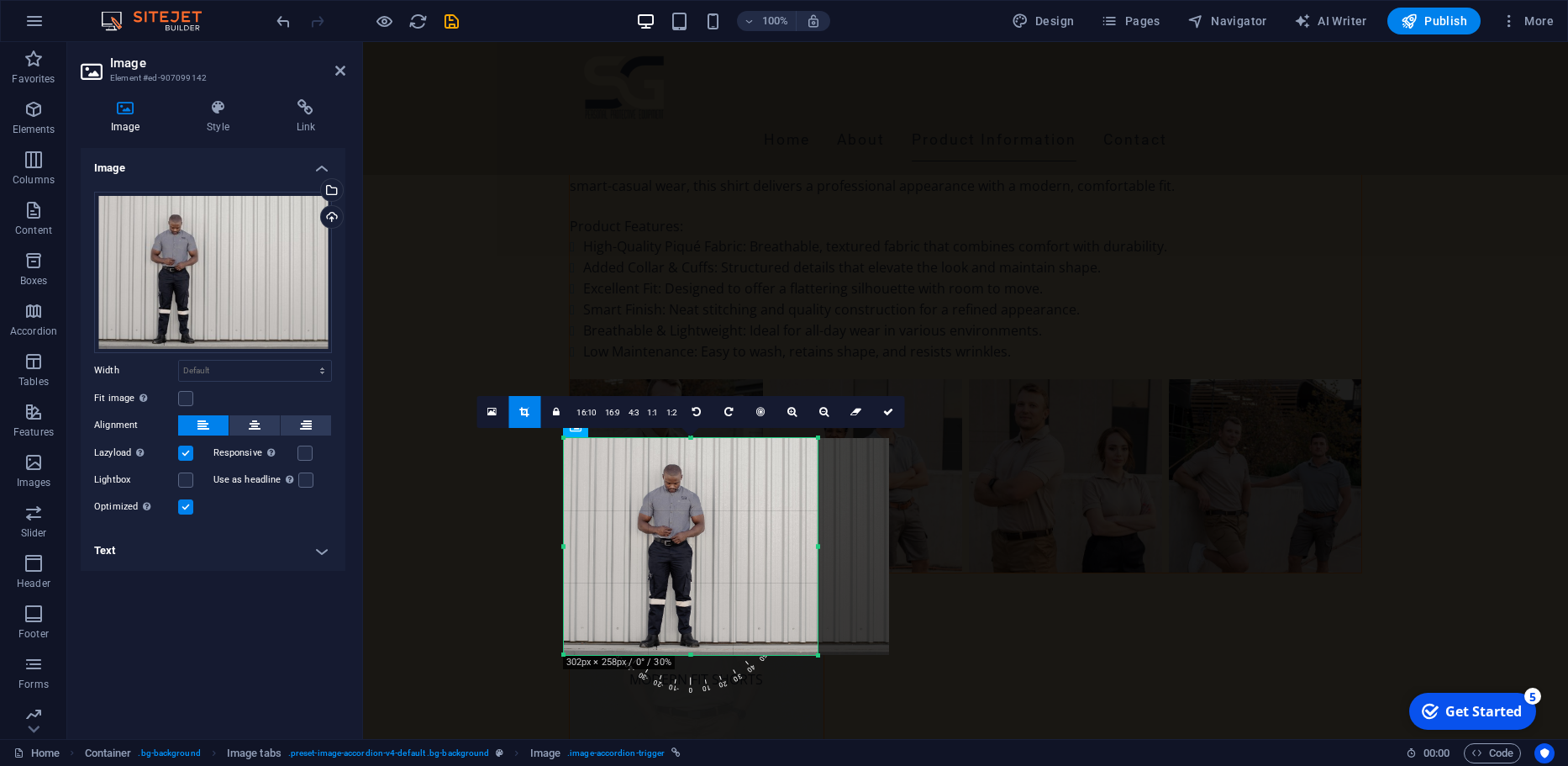
drag, startPoint x: 766, startPoint y: 546, endPoint x: 798, endPoint y: 549, distance: 32.1
click at [798, 549] on div at bounding box center [726, 546] width 326 height 216
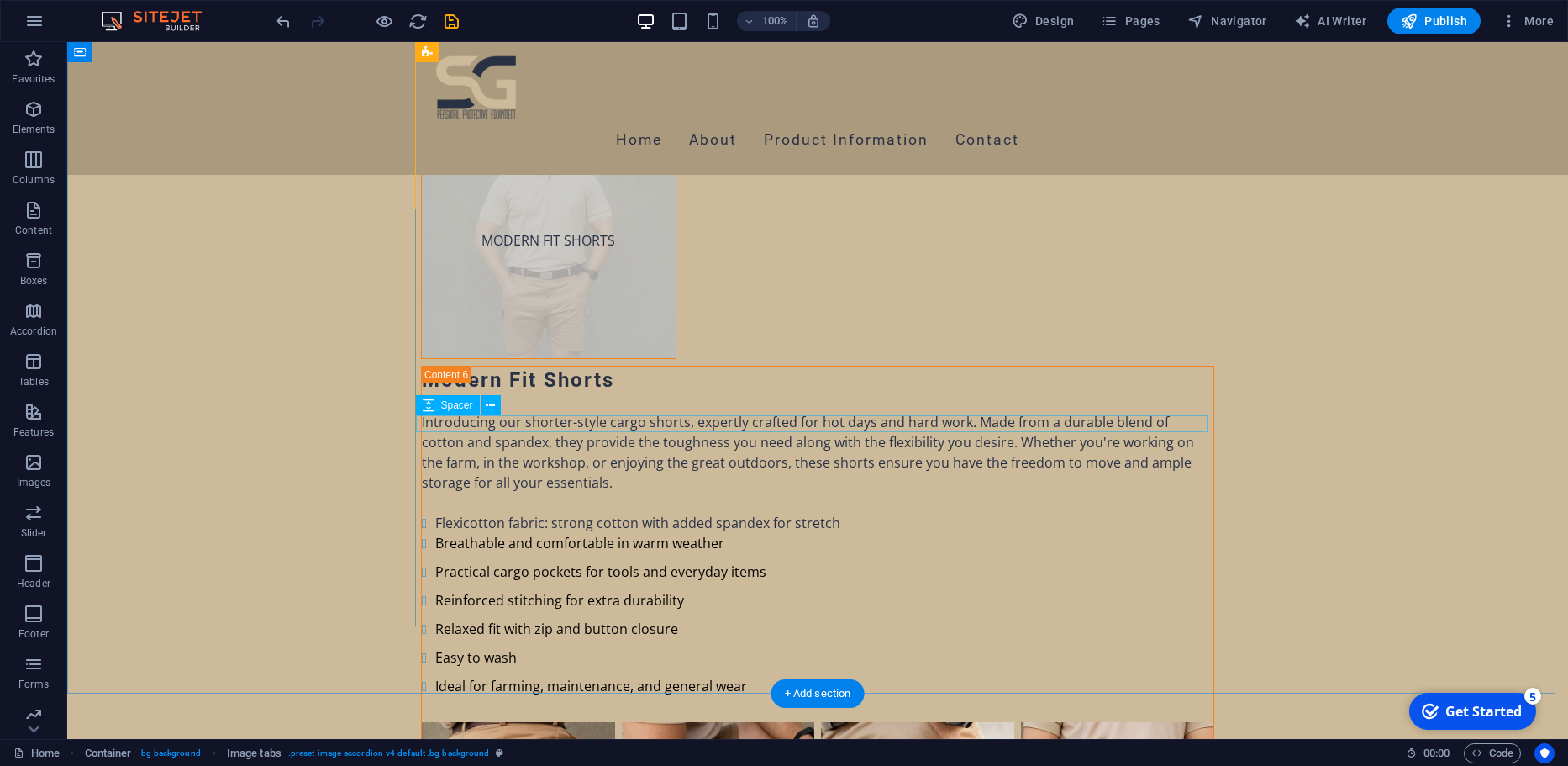
scroll to position [9401, 0]
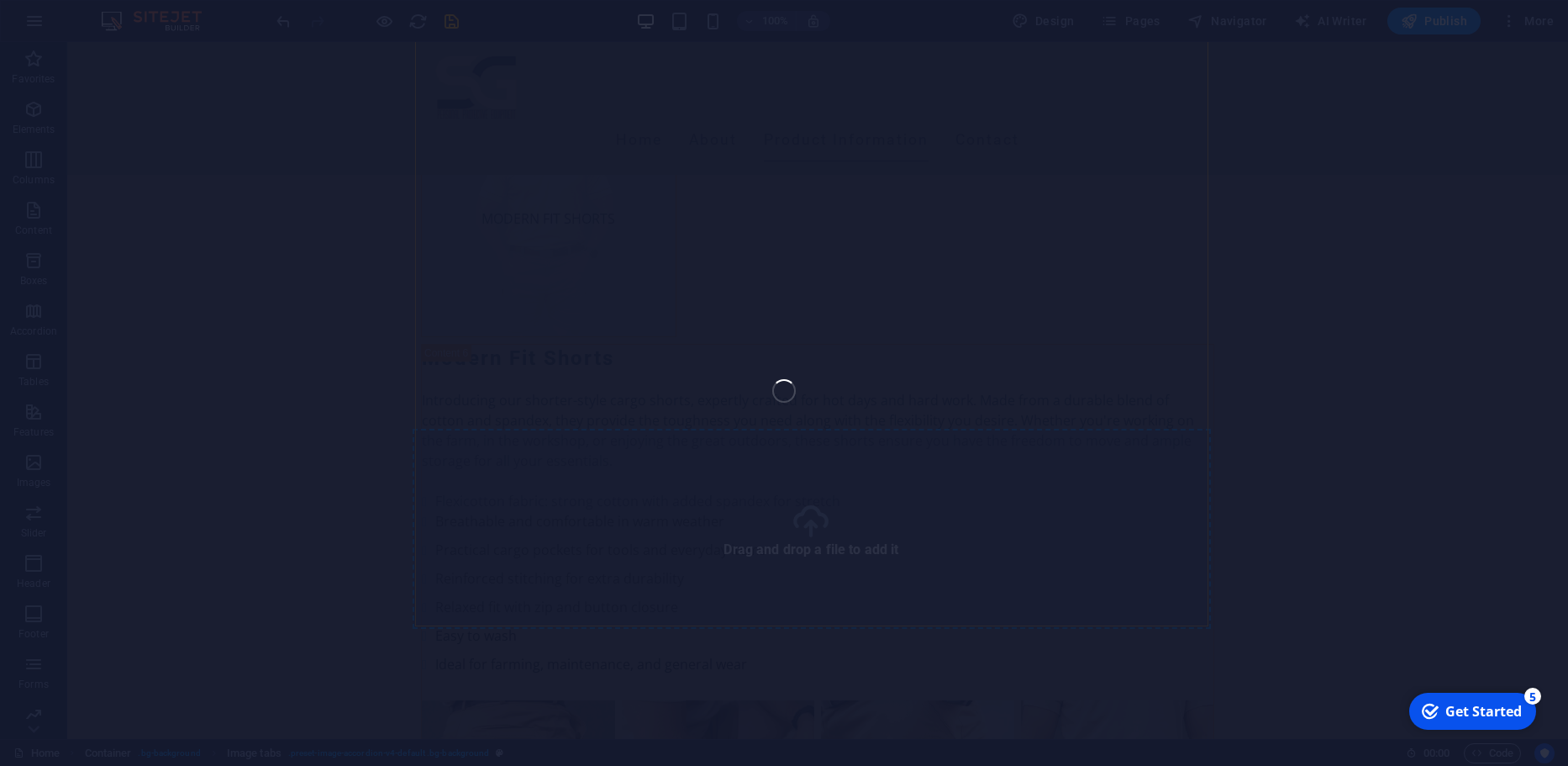
select select "4"
select select "px"
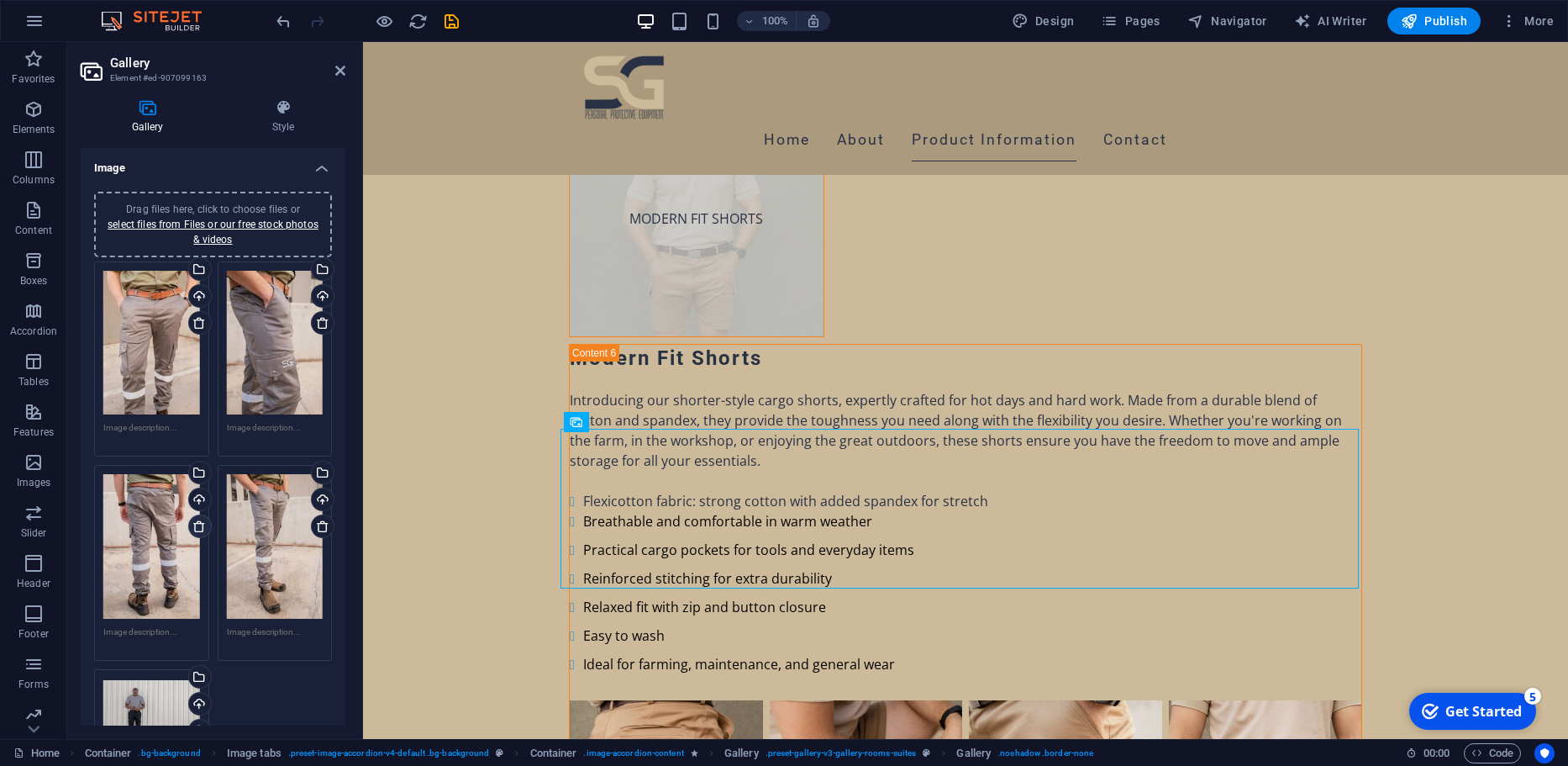
click at [201, 527] on icon at bounding box center [199, 526] width 13 height 13
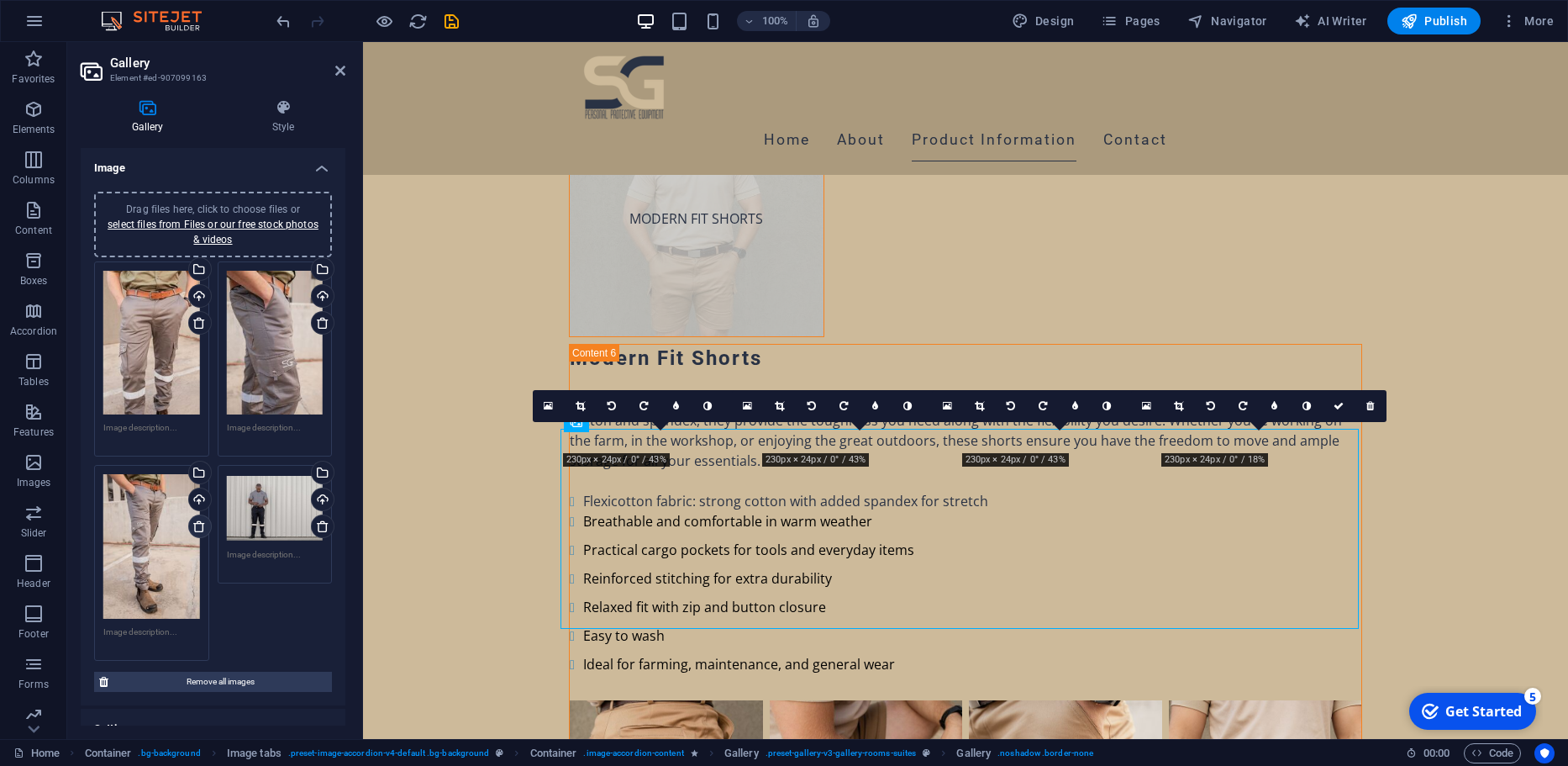
click at [201, 527] on icon at bounding box center [199, 526] width 13 height 13
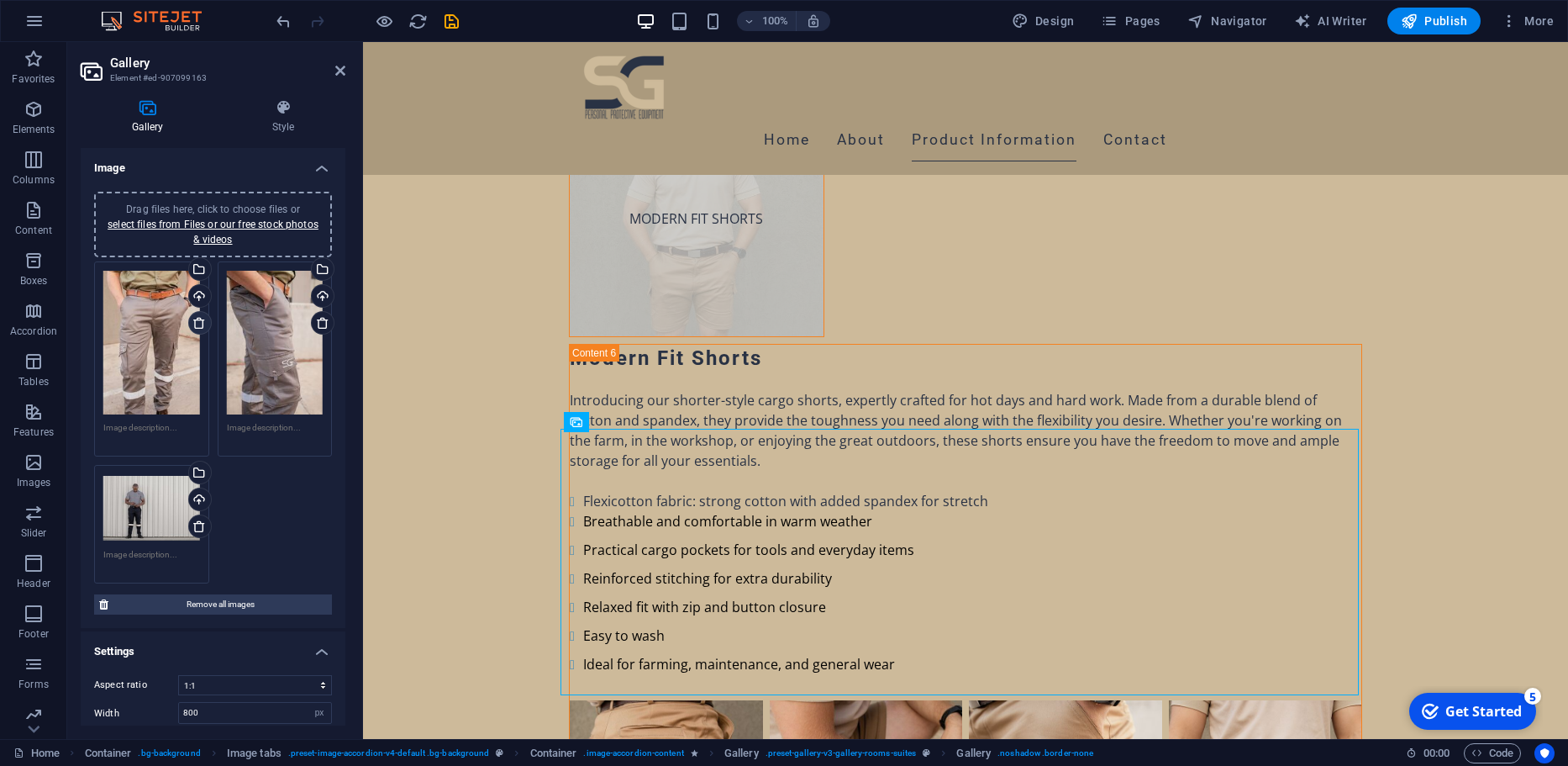
click at [201, 325] on icon at bounding box center [199, 323] width 13 height 13
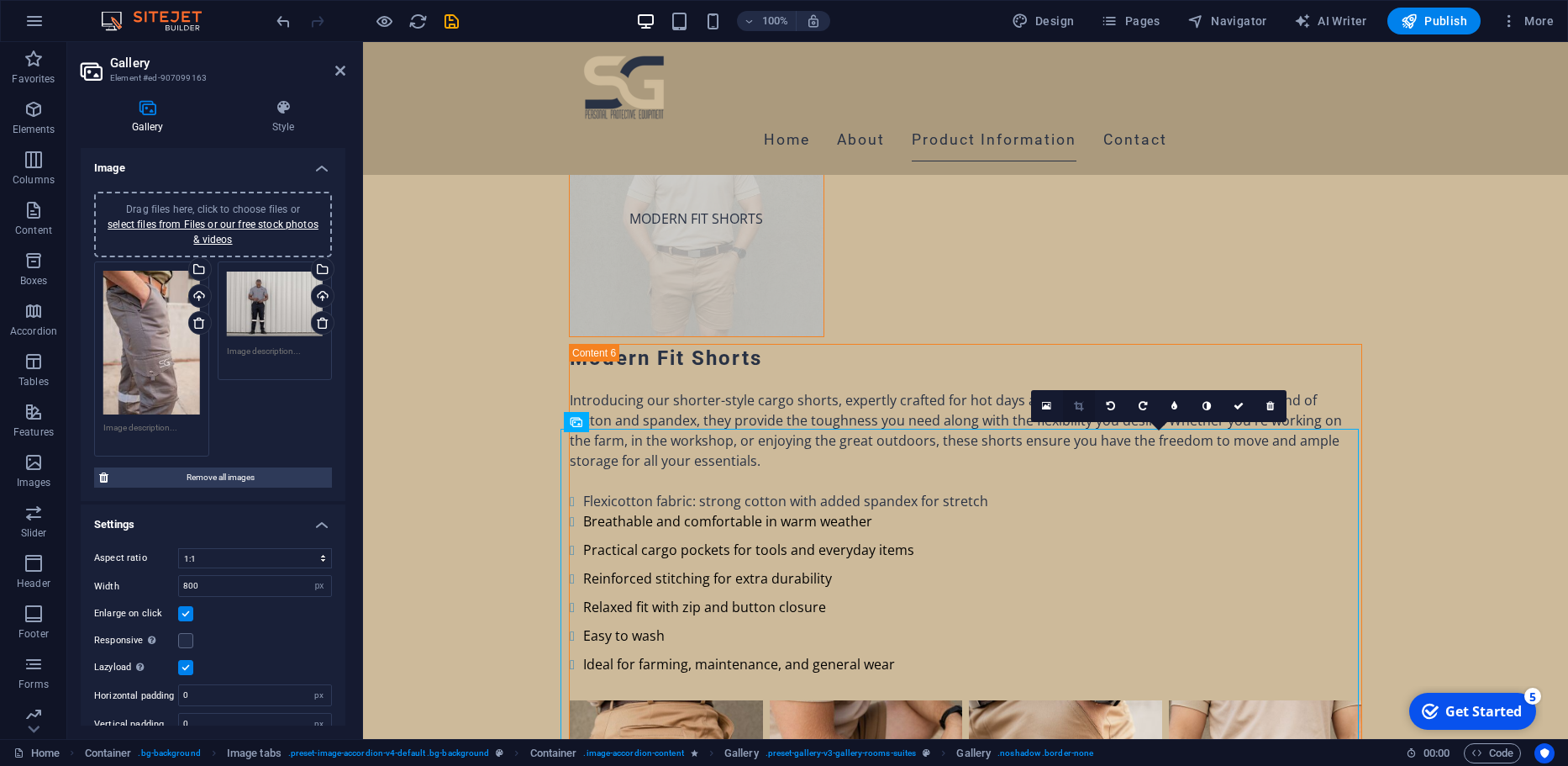
click at [1079, 411] on link at bounding box center [1078, 406] width 32 height 32
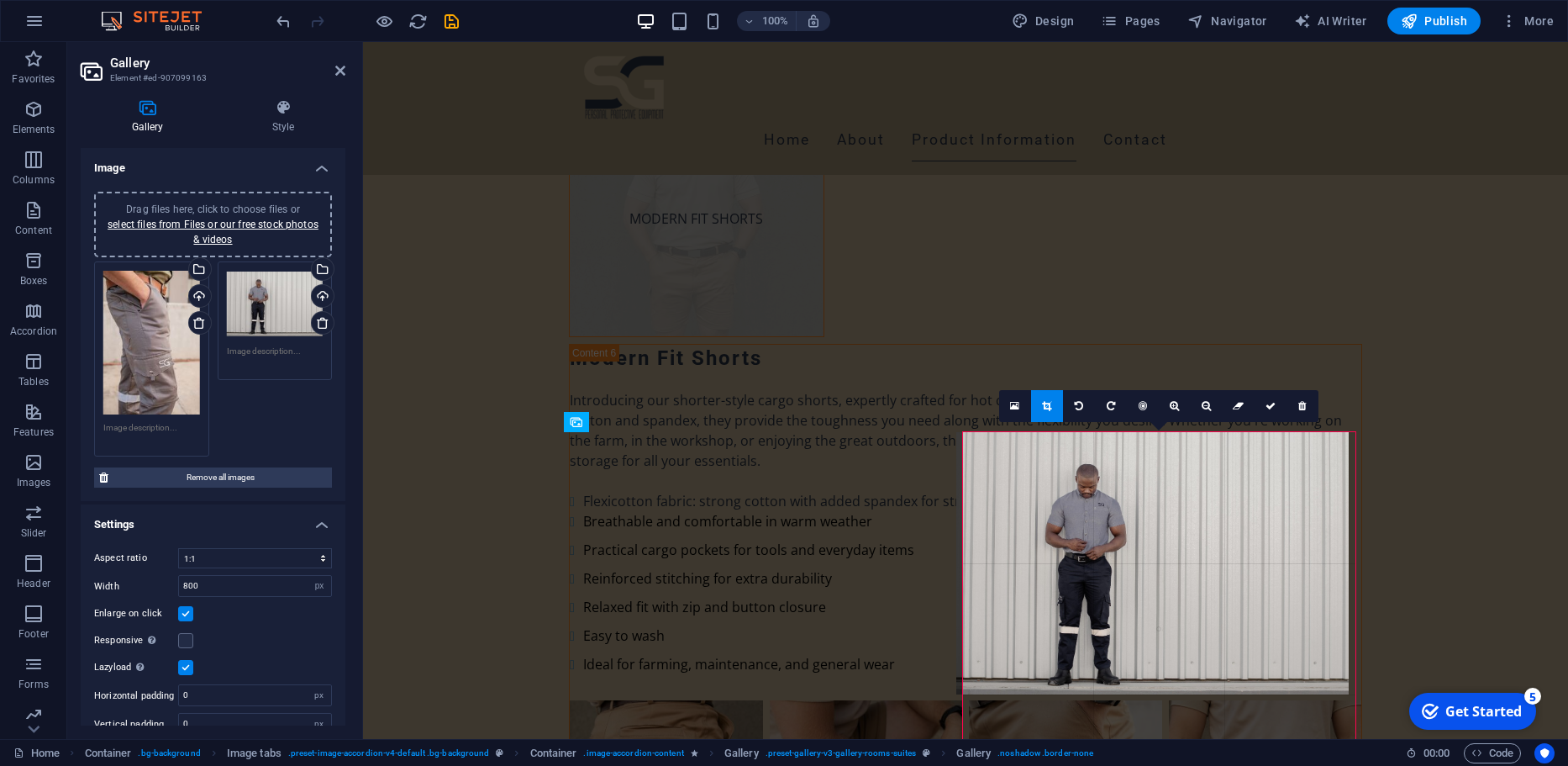
click at [1327, 550] on div at bounding box center [1152, 563] width 393 height 261
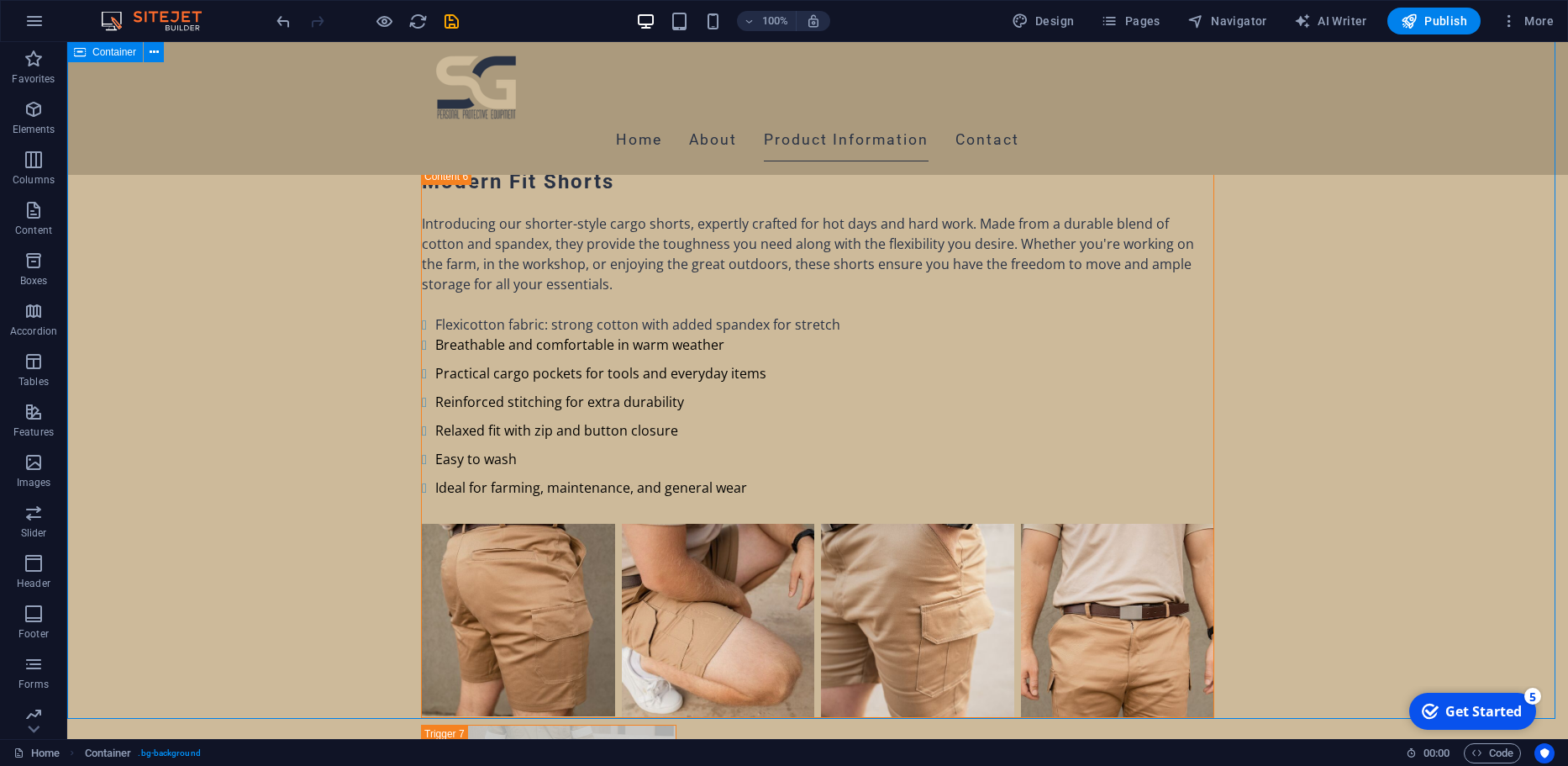
scroll to position [9587, 0]
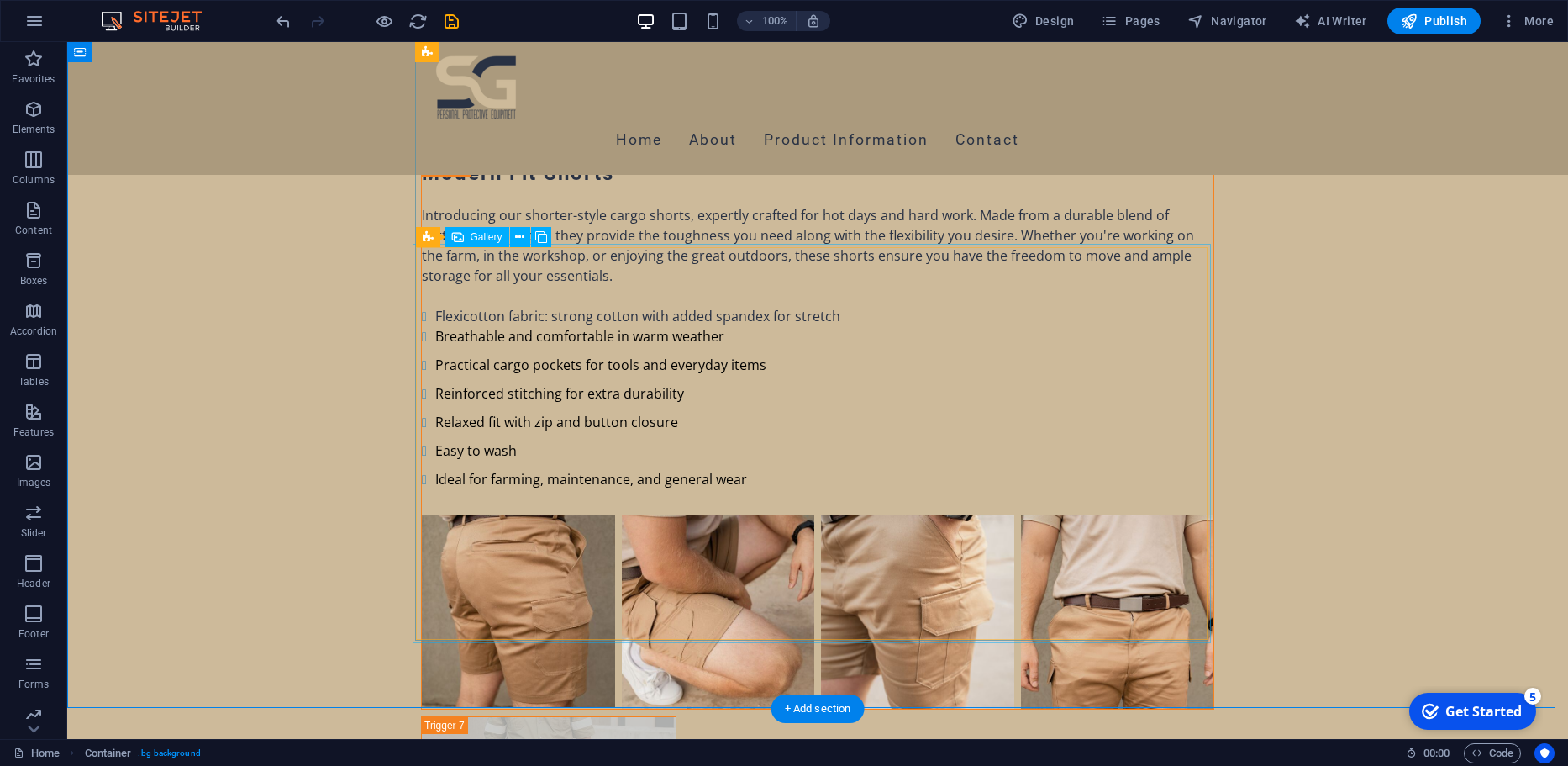
select select "4"
select select "px"
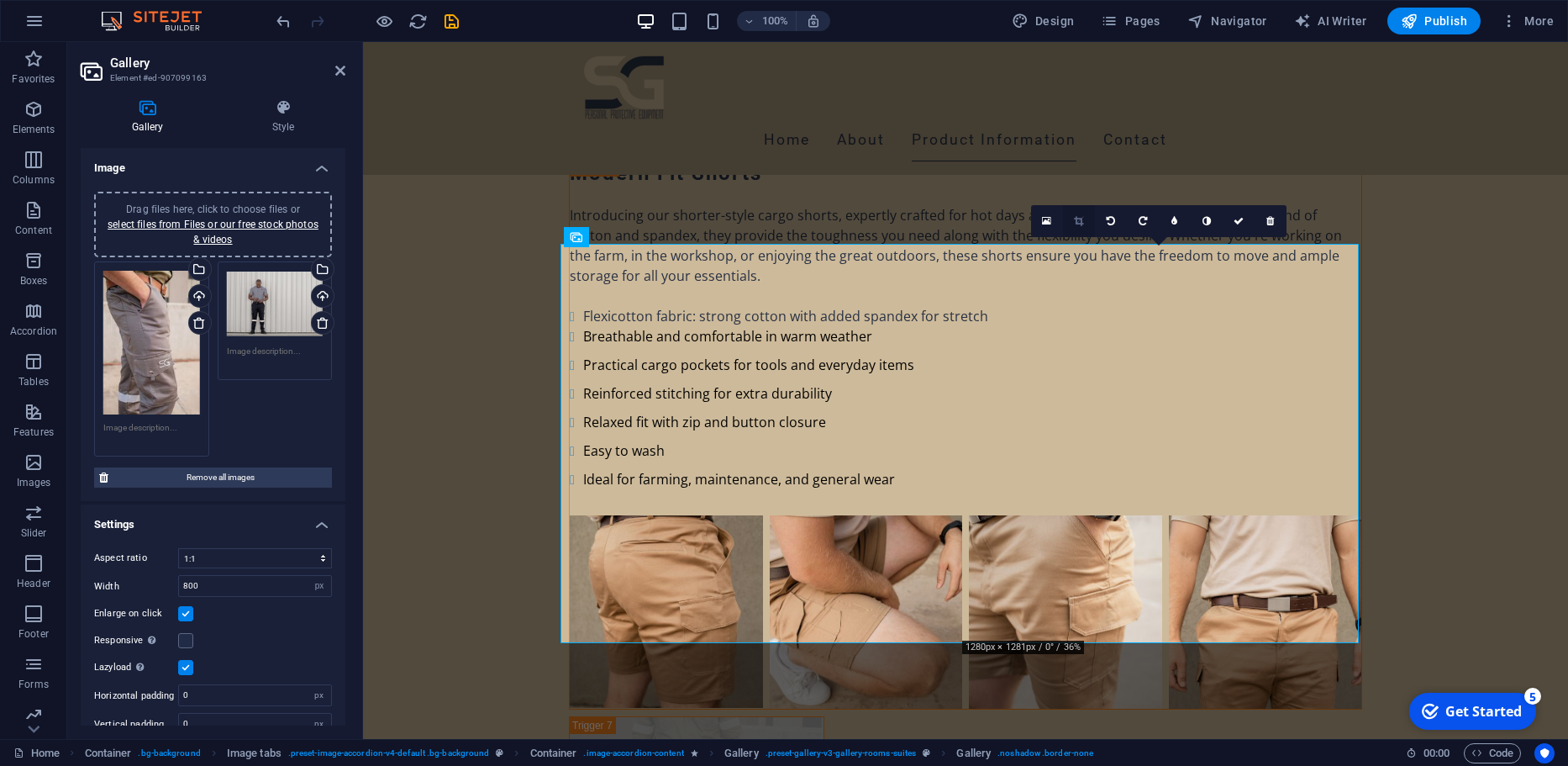
click at [1089, 209] on link at bounding box center [1078, 221] width 32 height 32
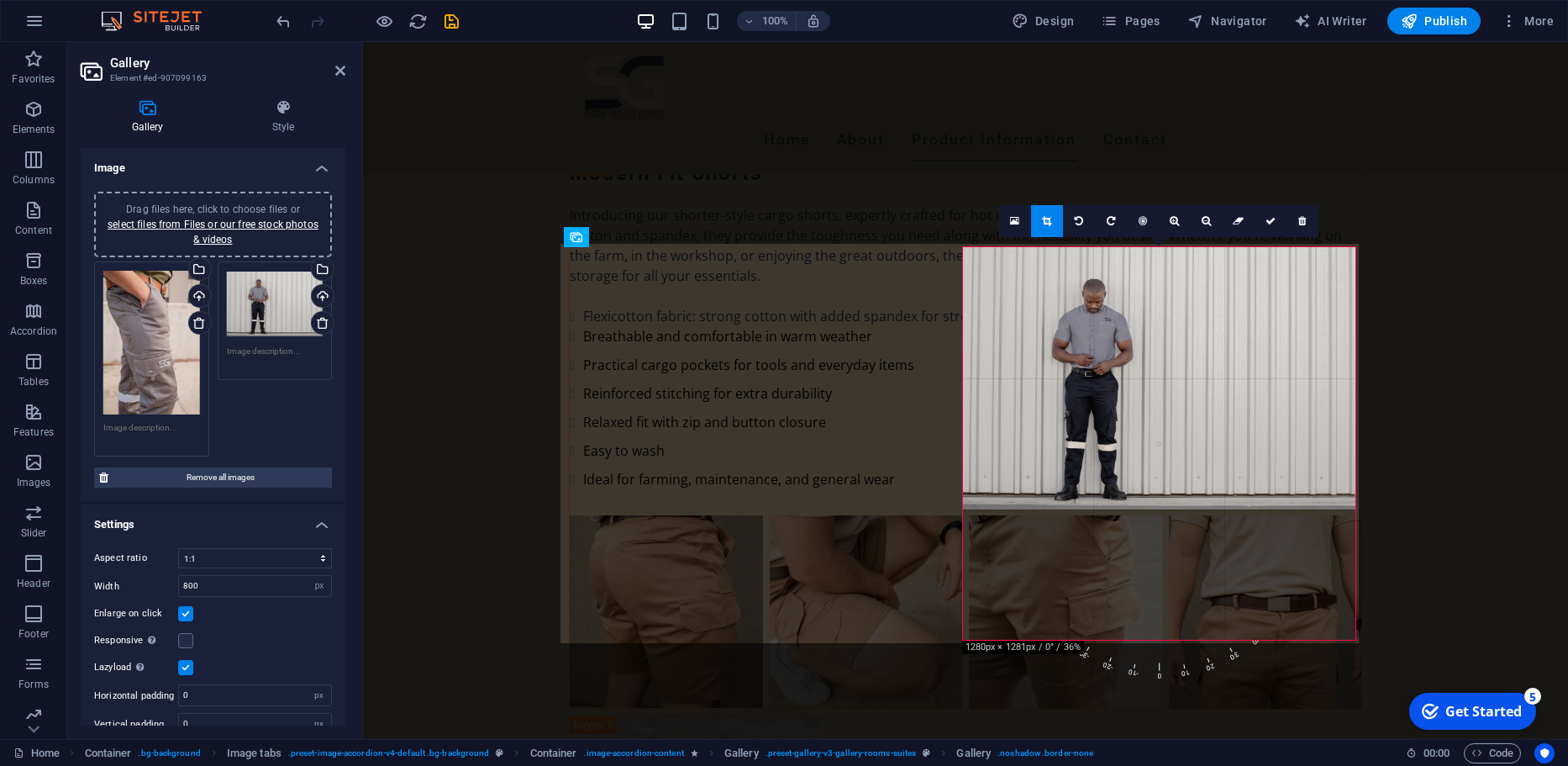
click at [1352, 447] on div at bounding box center [1159, 378] width 393 height 261
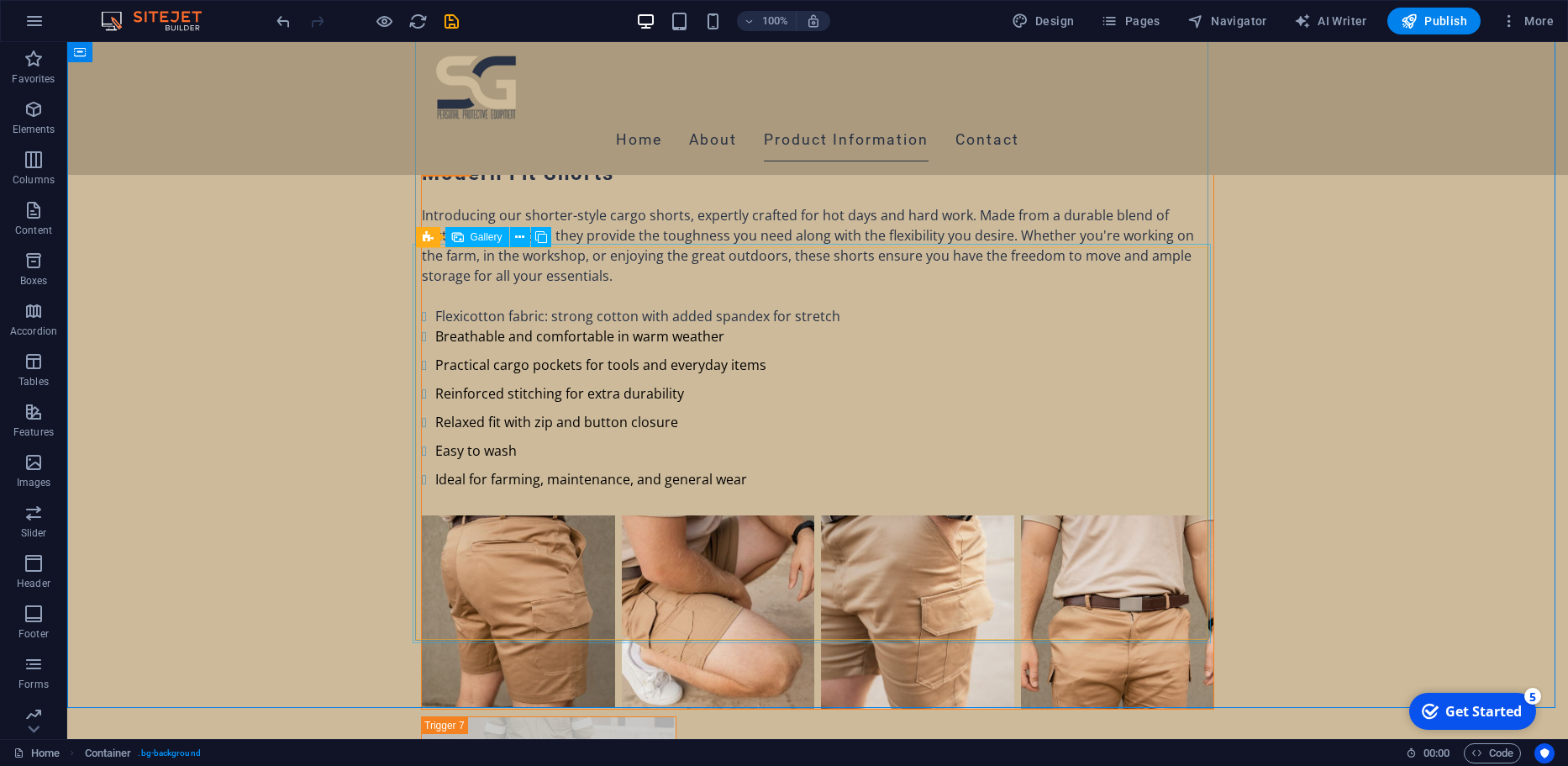
select select "4"
select select "px"
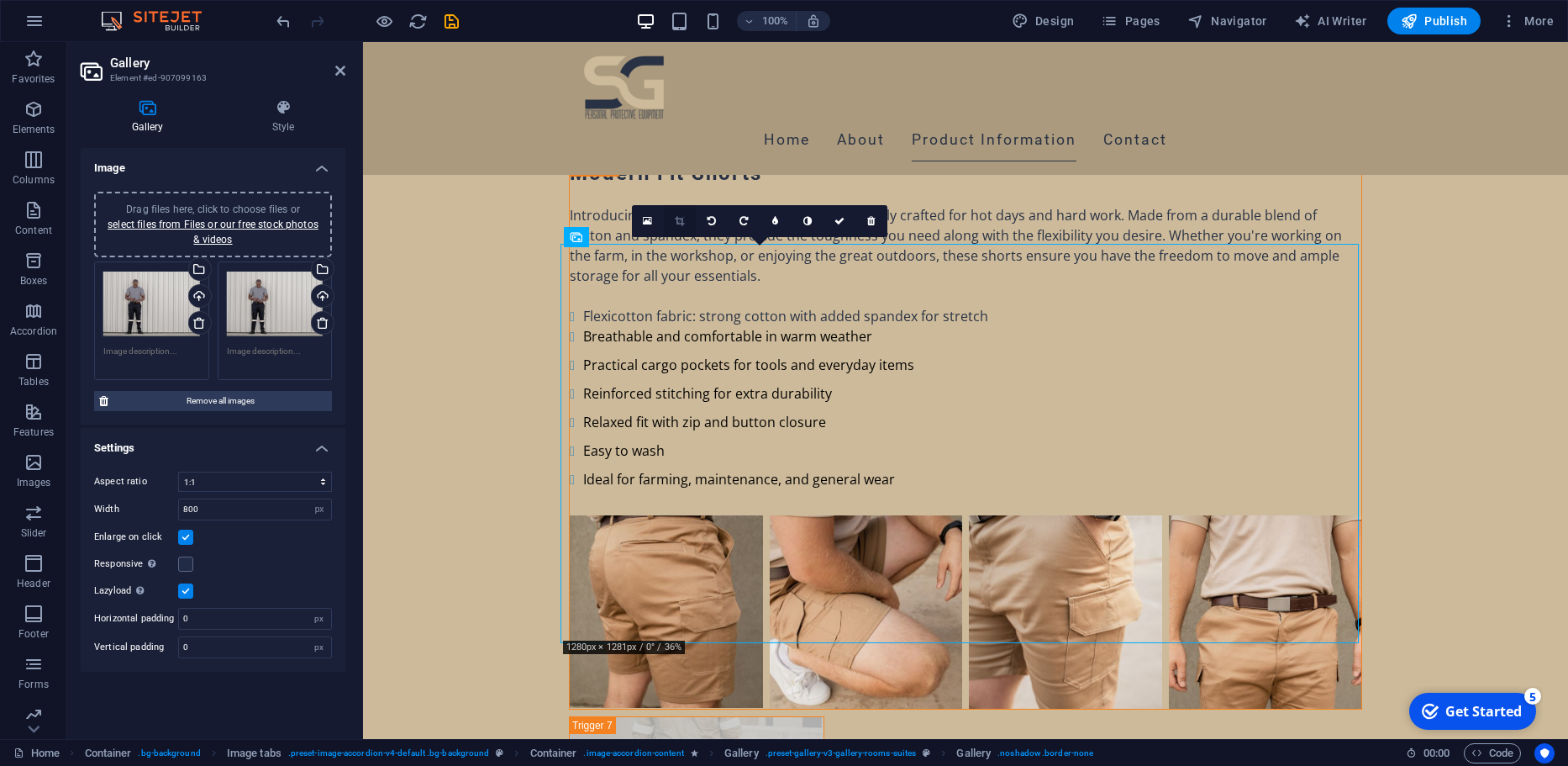
click at [679, 231] on link at bounding box center [680, 221] width 32 height 32
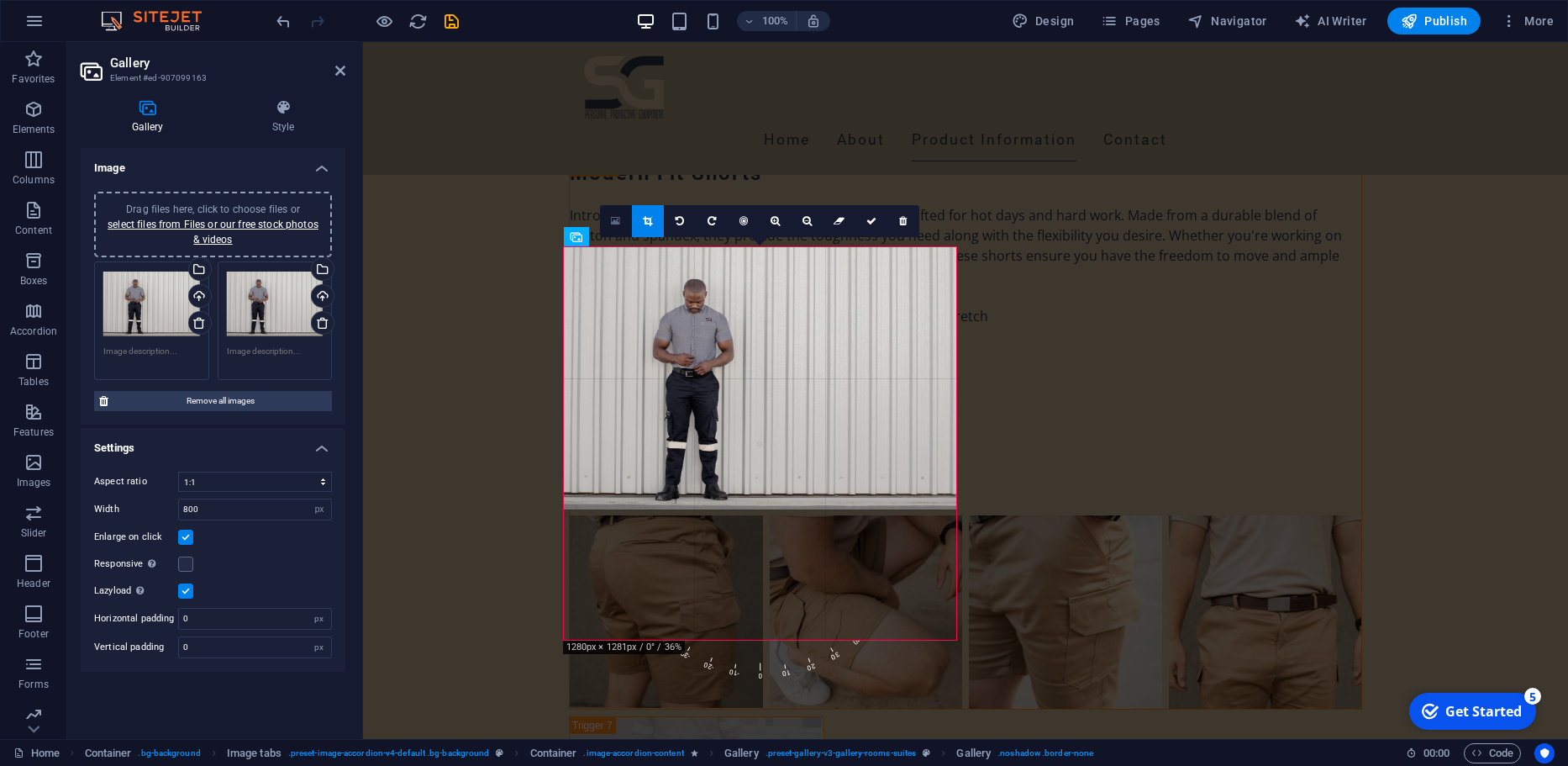
click at [620, 229] on link at bounding box center [616, 221] width 32 height 32
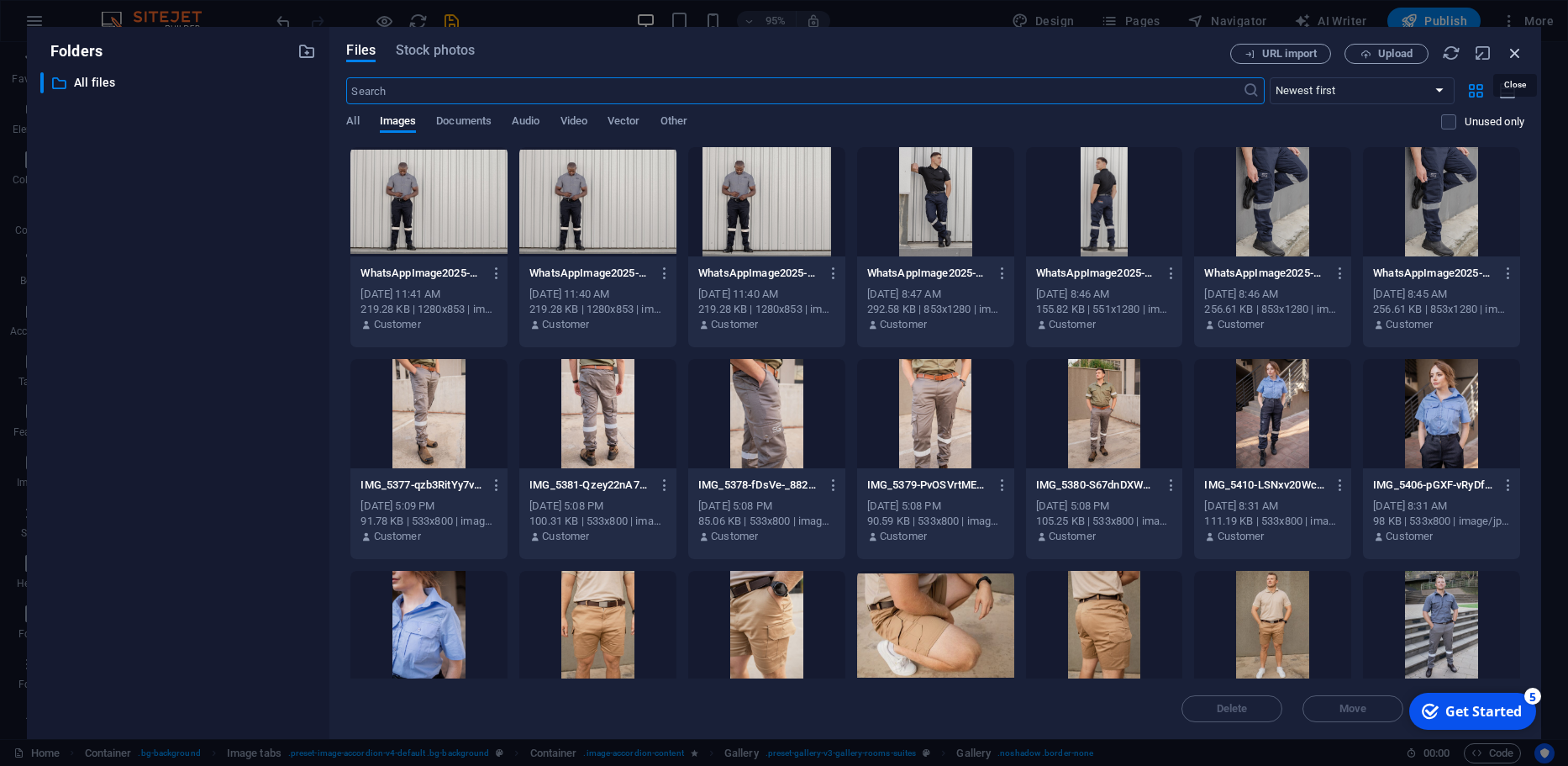
click at [1519, 51] on icon "button" at bounding box center [1515, 53] width 19 height 19
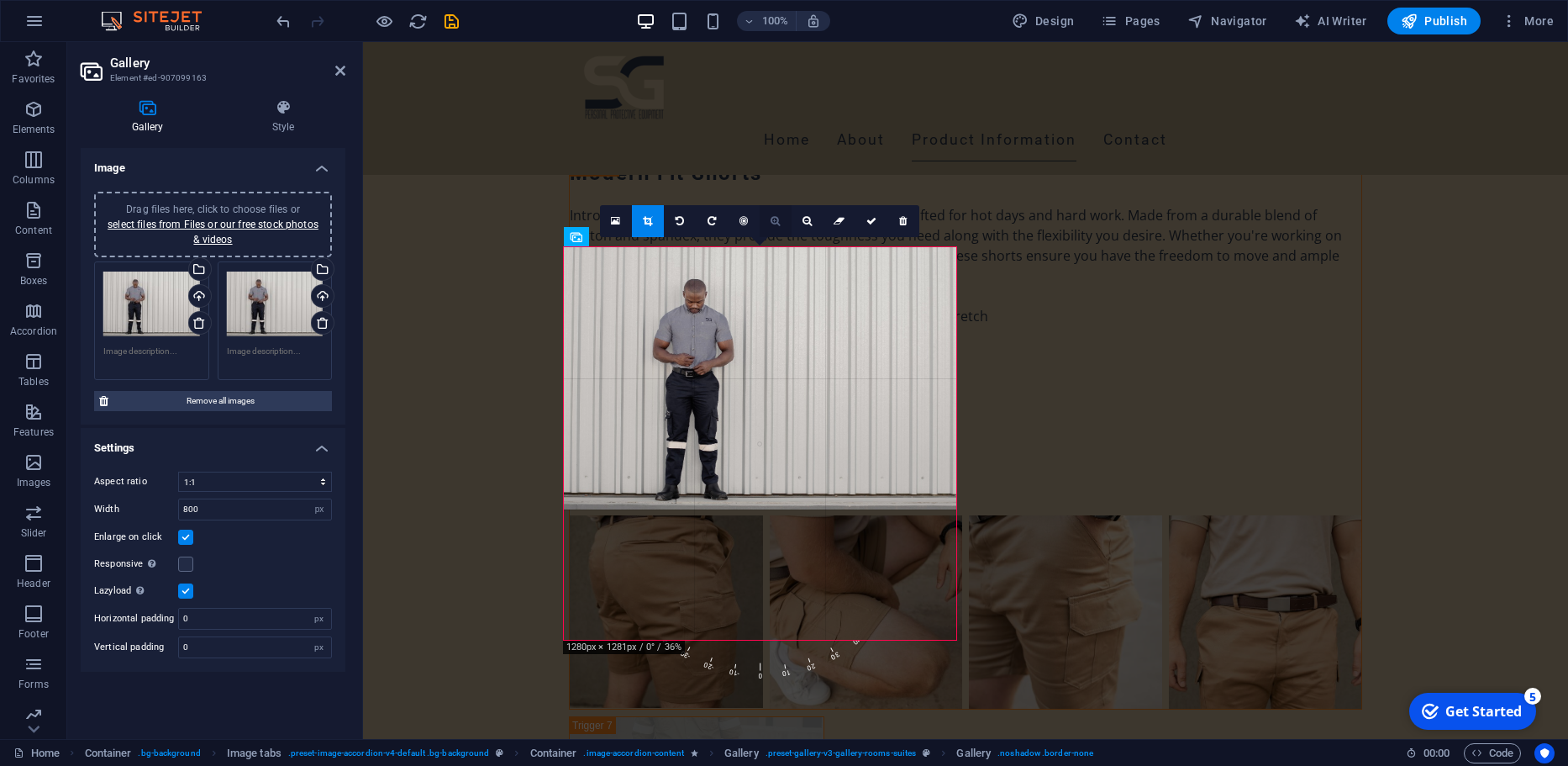
click at [775, 209] on link at bounding box center [775, 221] width 32 height 32
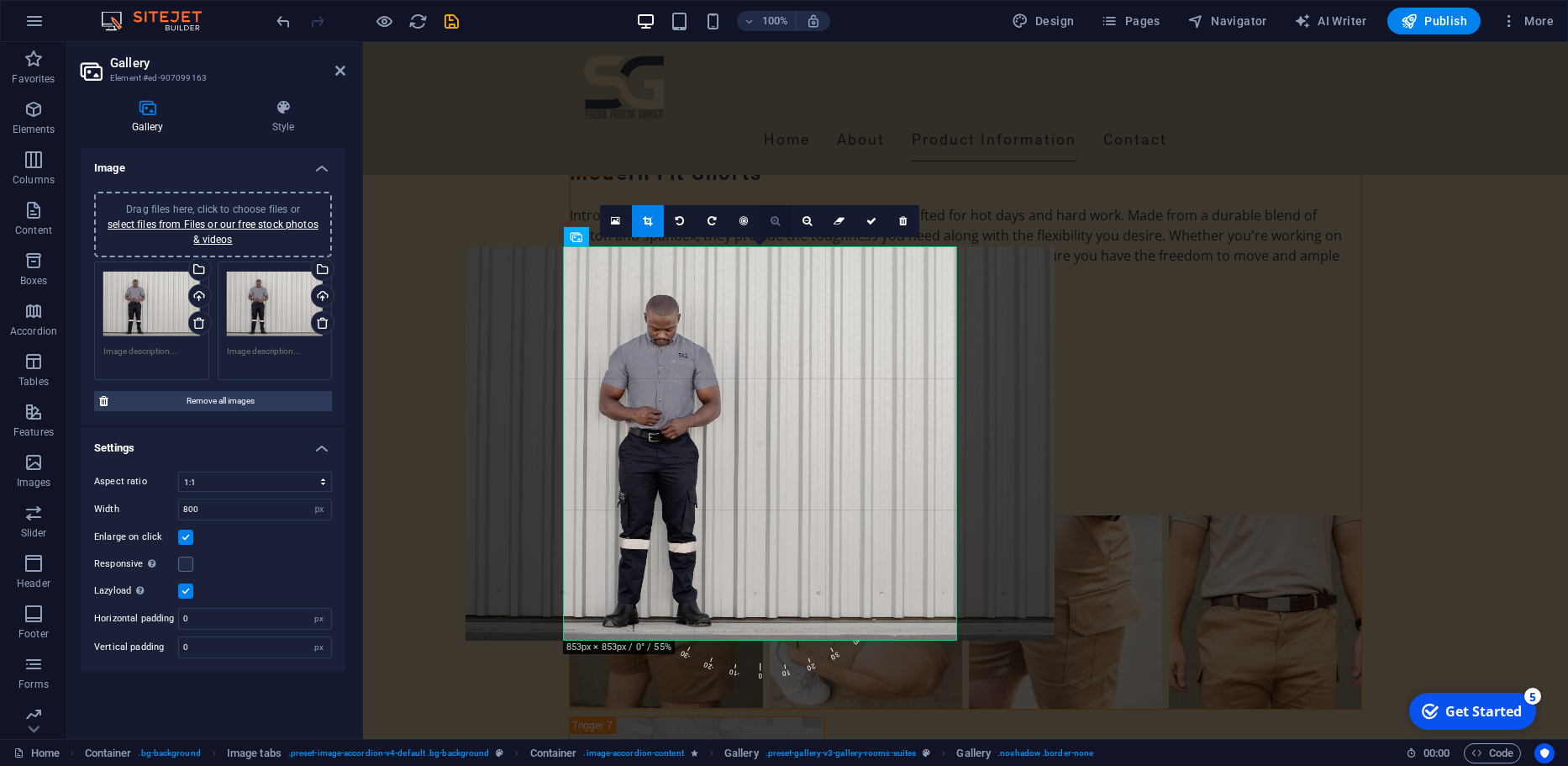
click at [775, 209] on link at bounding box center [775, 221] width 32 height 32
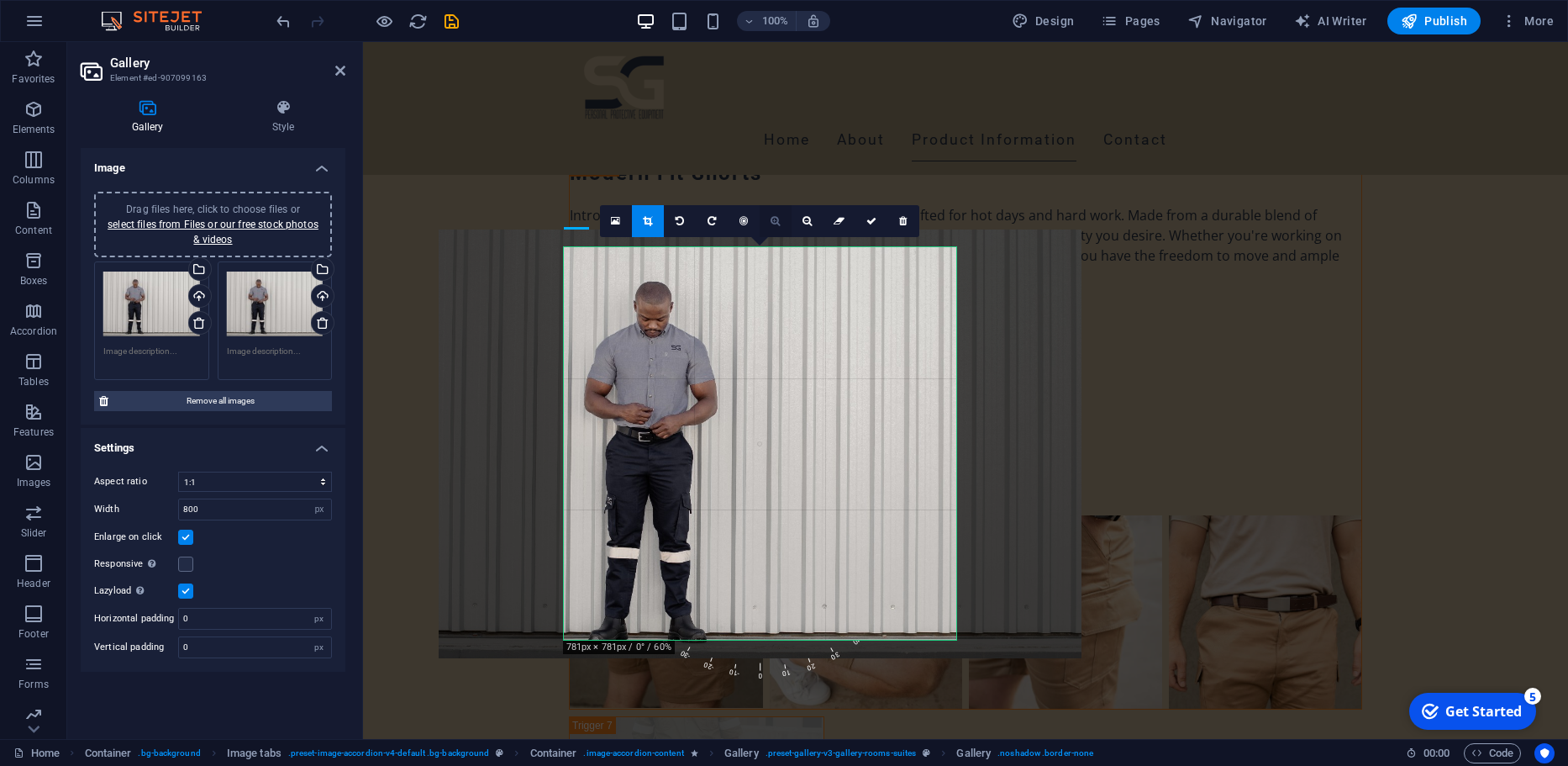
click at [775, 209] on link at bounding box center [775, 221] width 32 height 32
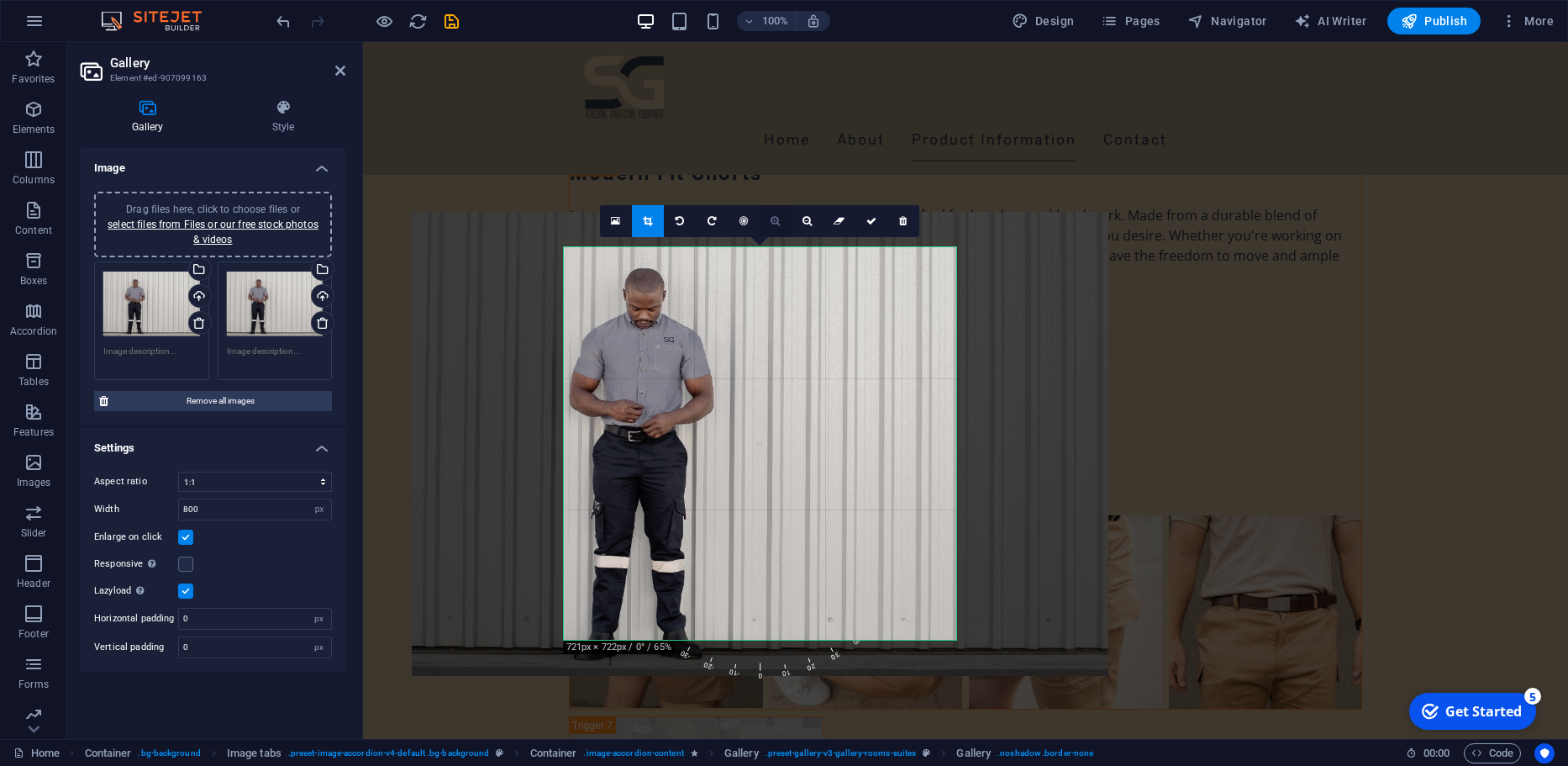
click at [775, 209] on link at bounding box center [775, 221] width 32 height 32
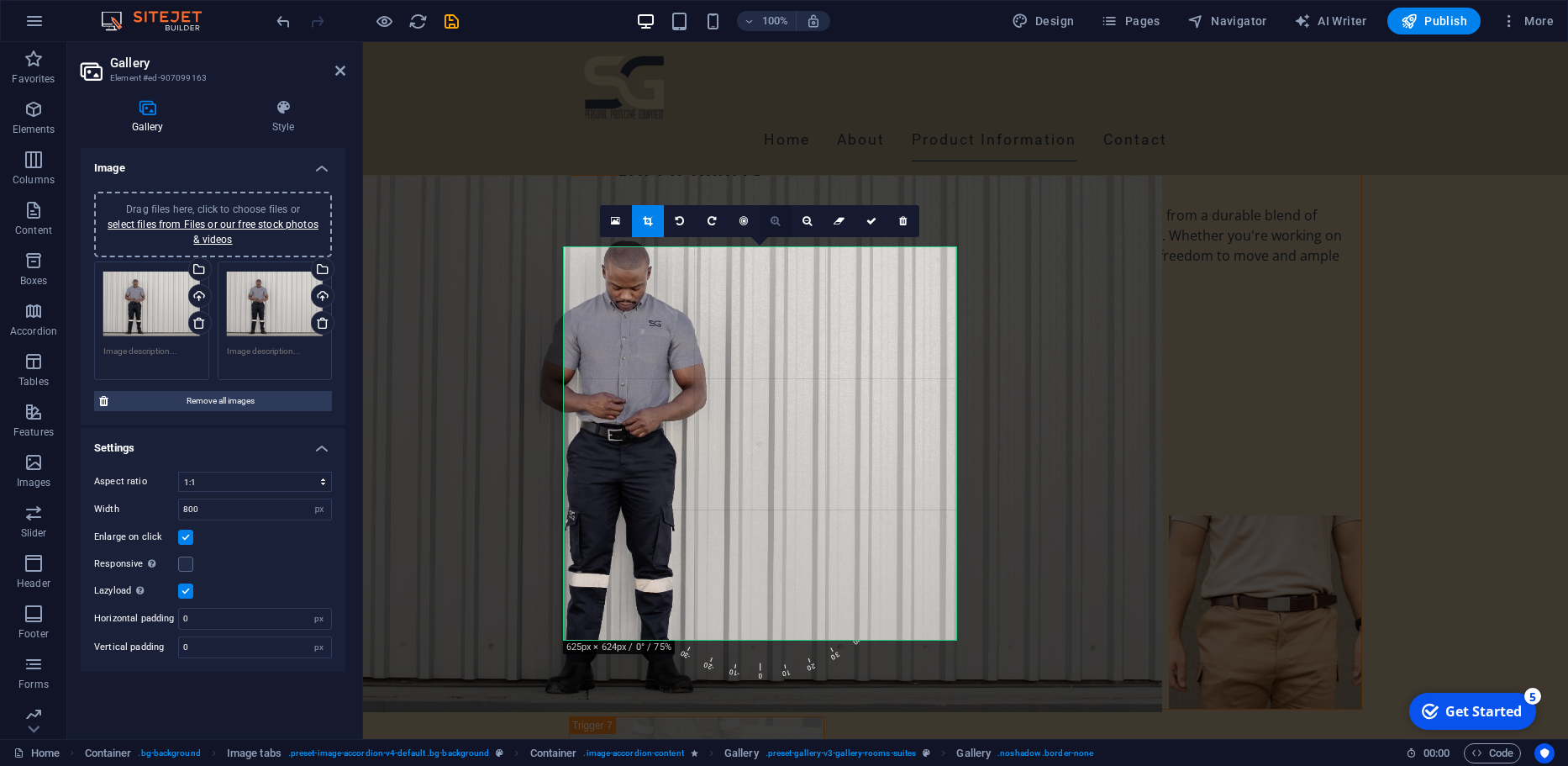
click at [775, 209] on link at bounding box center [775, 221] width 32 height 32
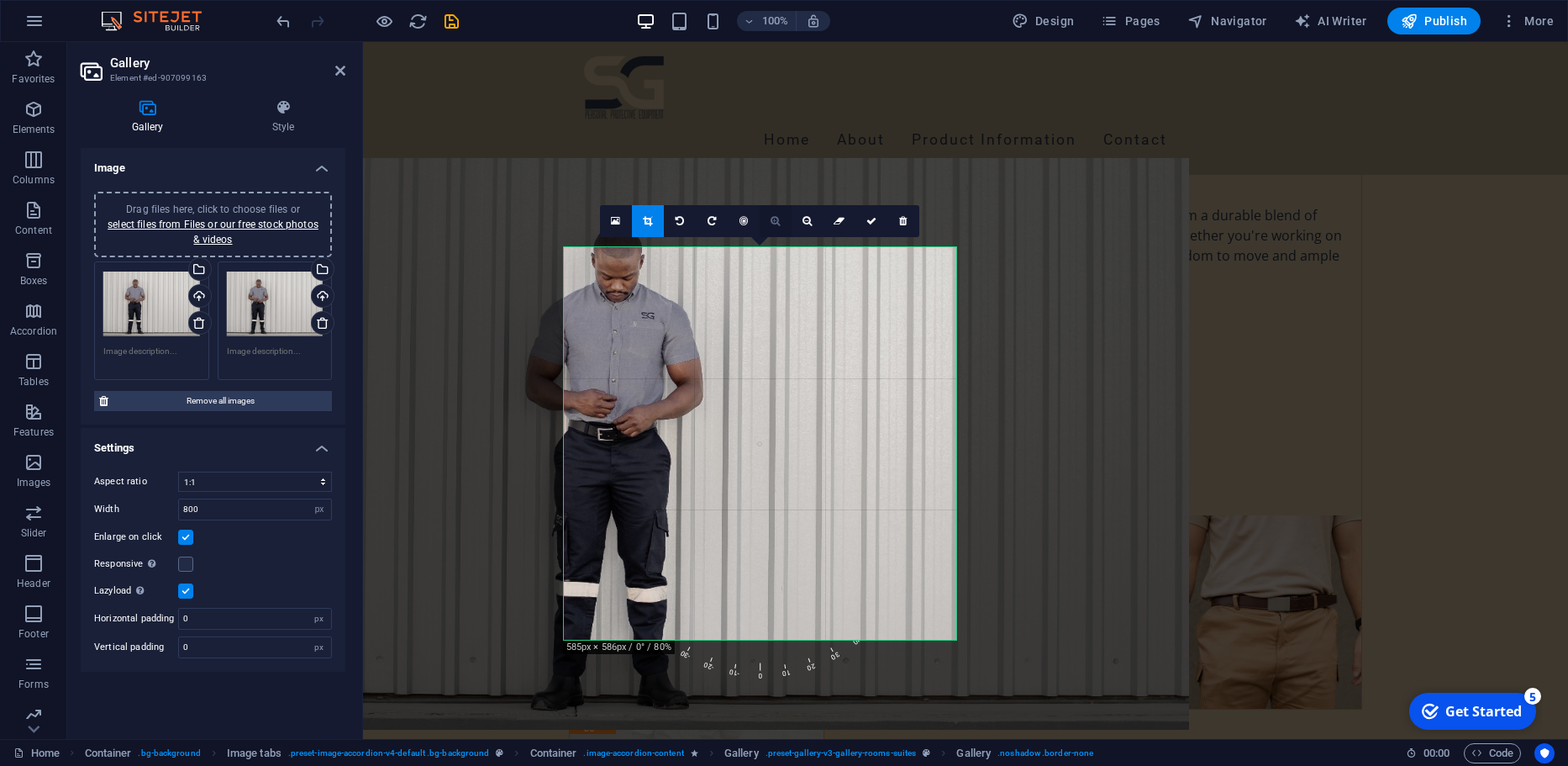
click at [775, 209] on link at bounding box center [775, 221] width 32 height 32
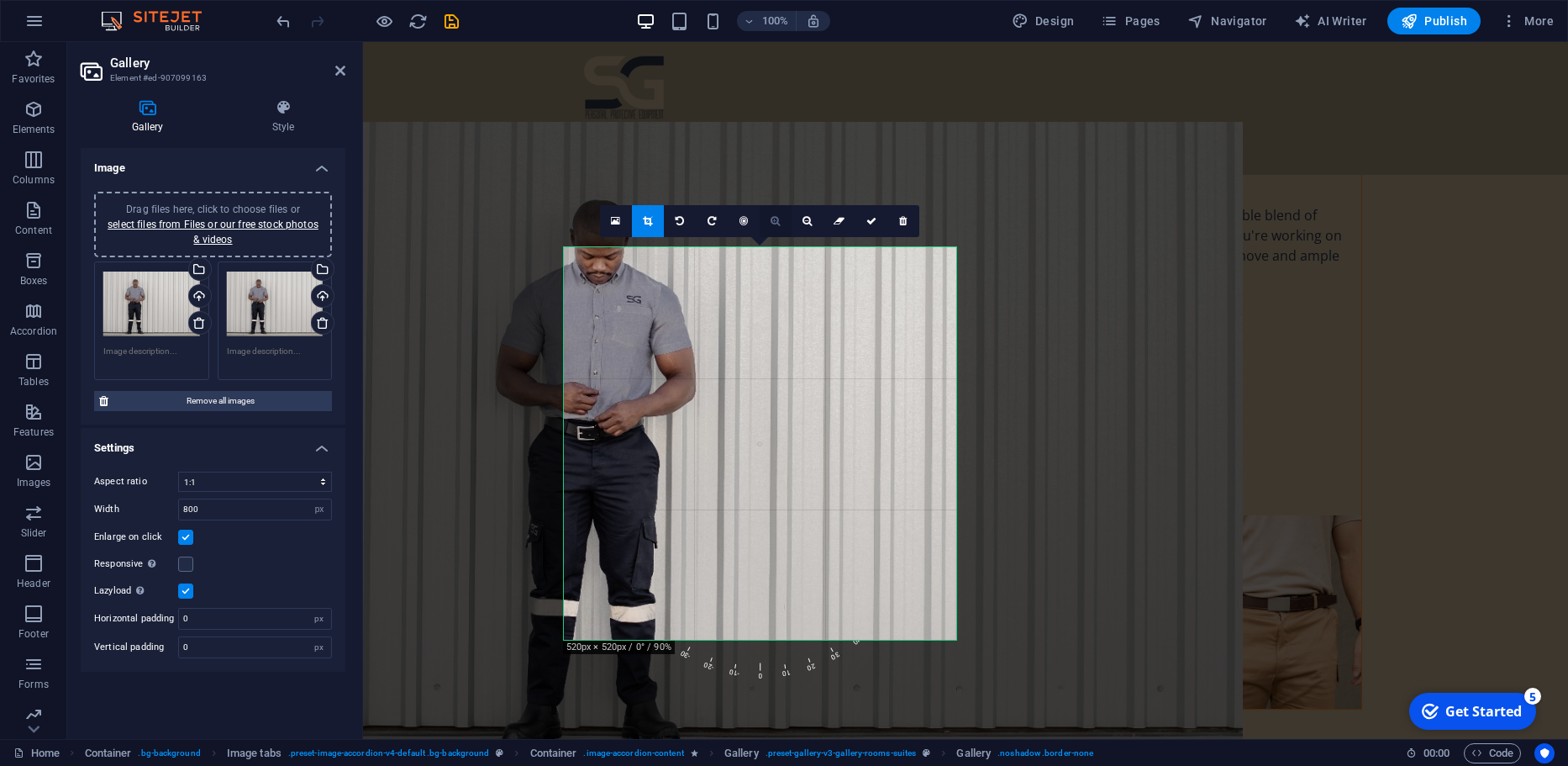
click at [775, 209] on link at bounding box center [775, 221] width 32 height 32
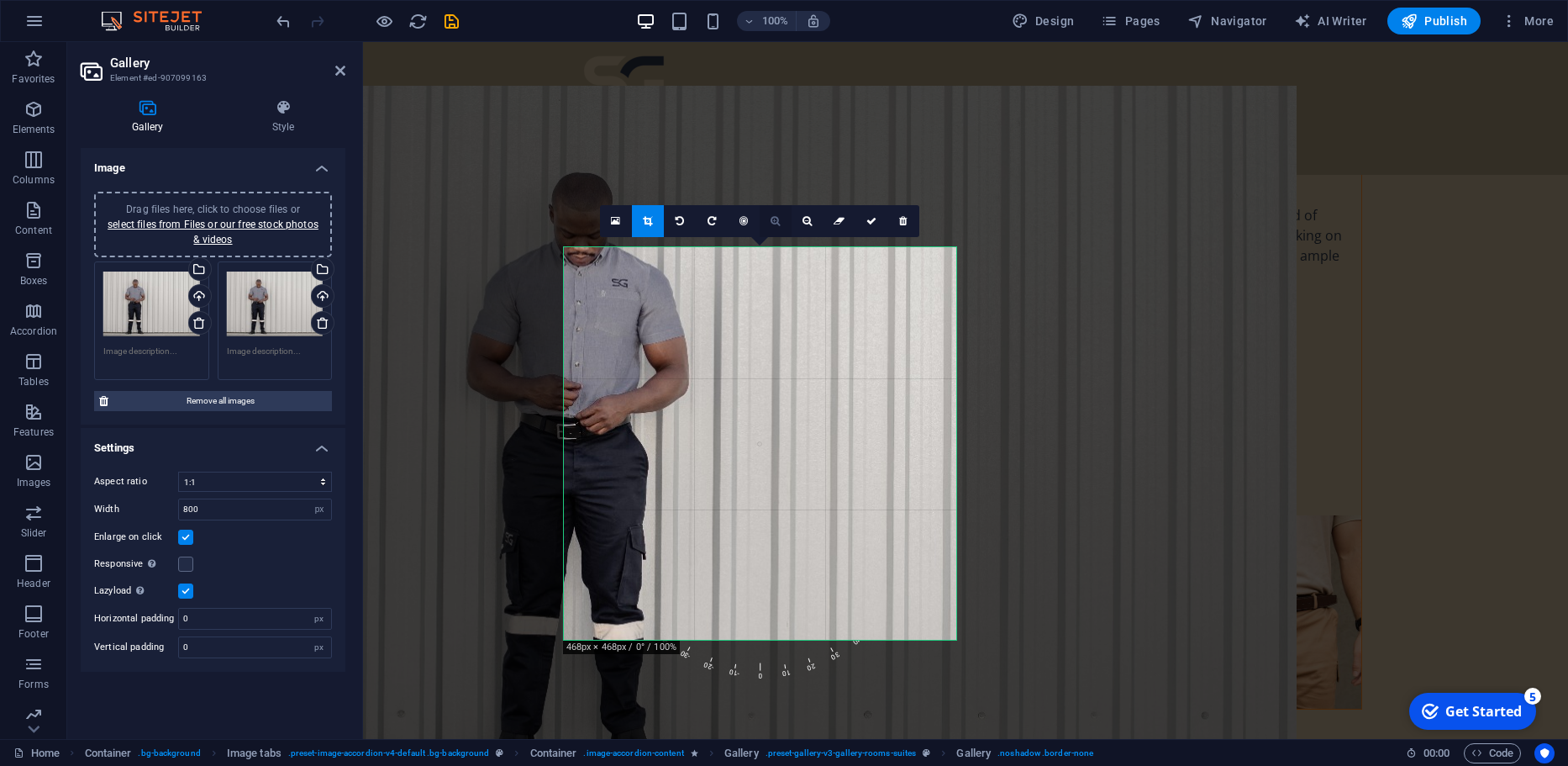
click at [775, 209] on link at bounding box center [775, 221] width 32 height 32
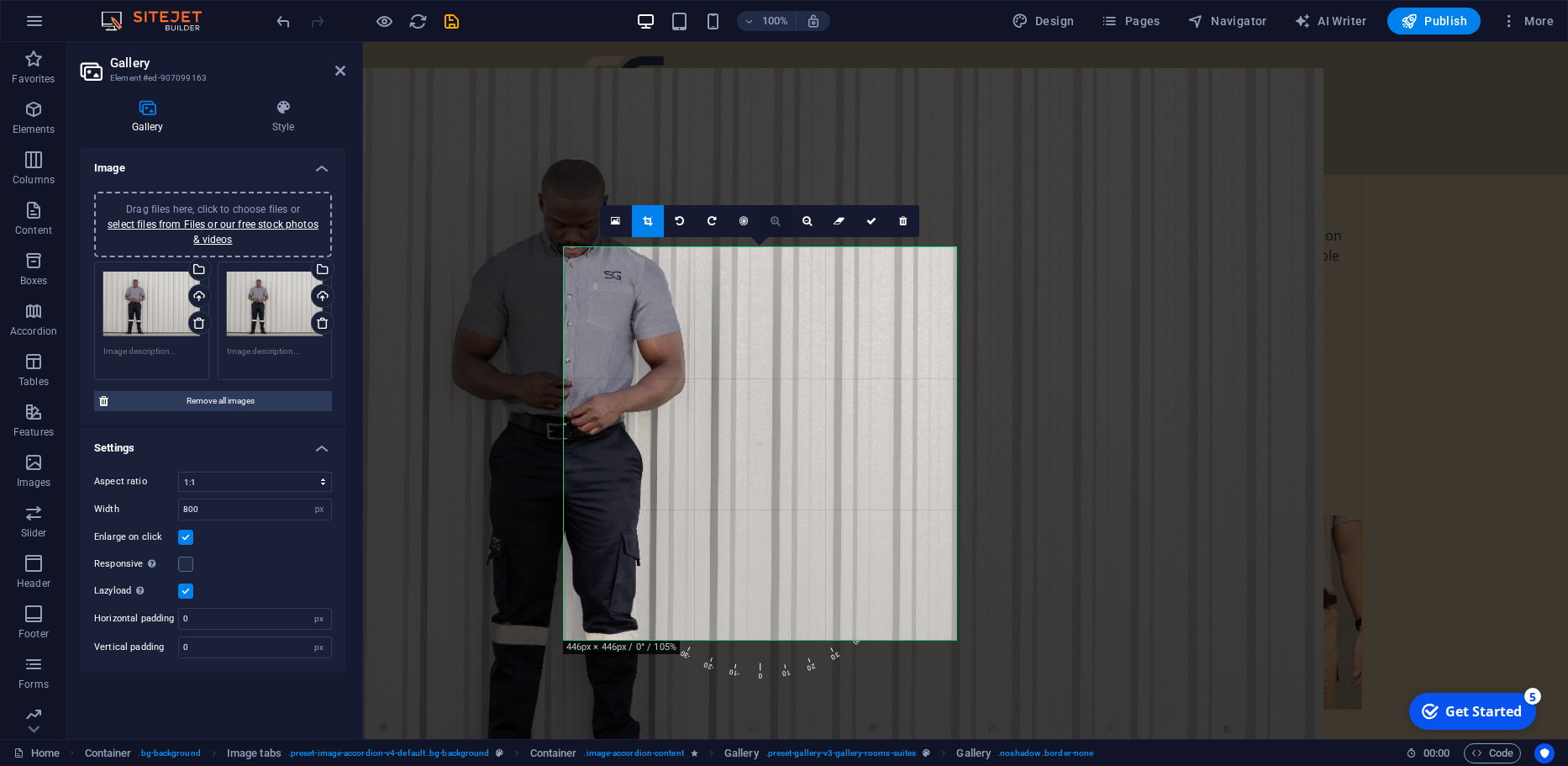
click at [775, 209] on link at bounding box center [775, 221] width 32 height 32
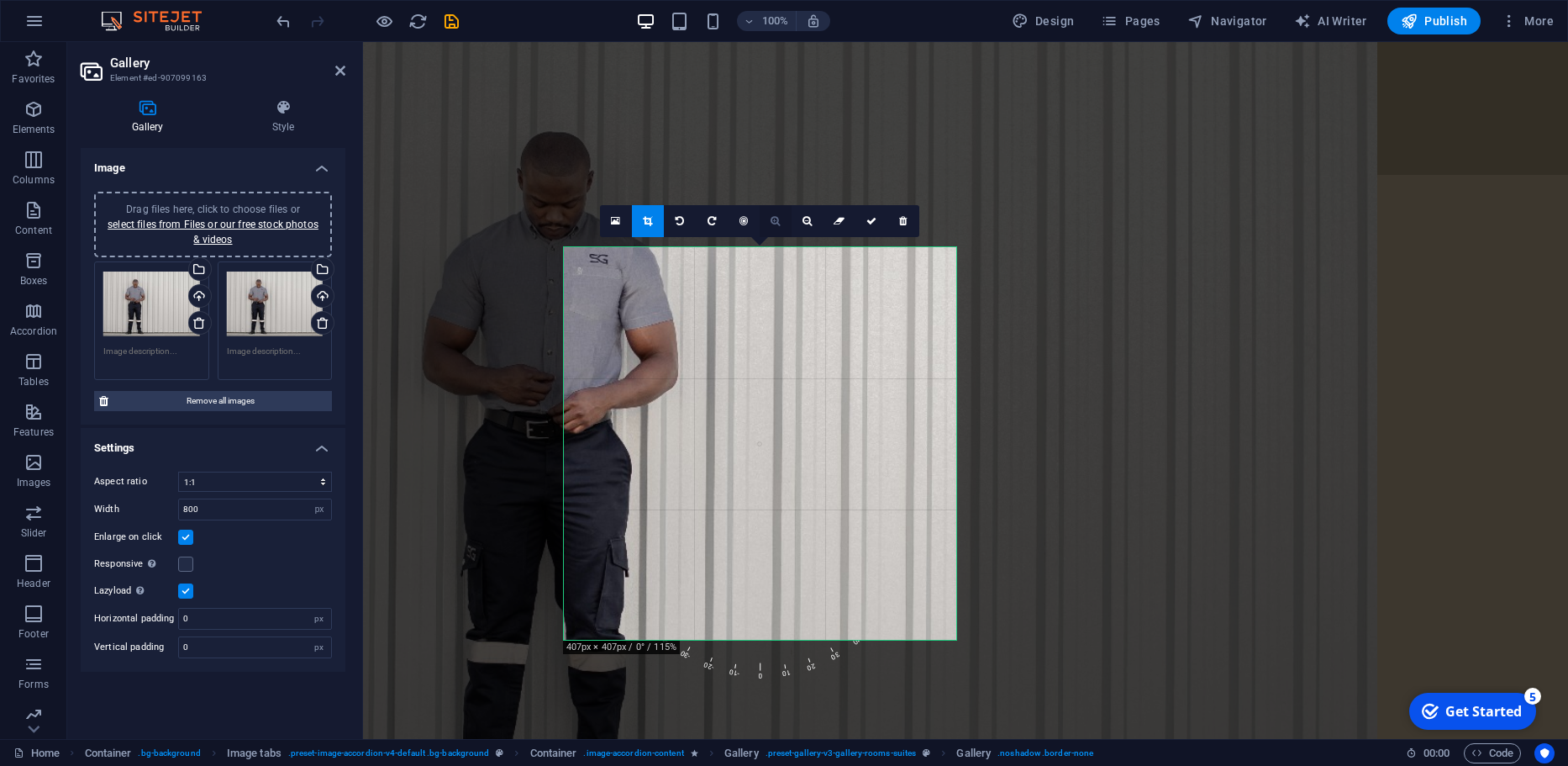
click at [775, 209] on link at bounding box center [775, 221] width 32 height 32
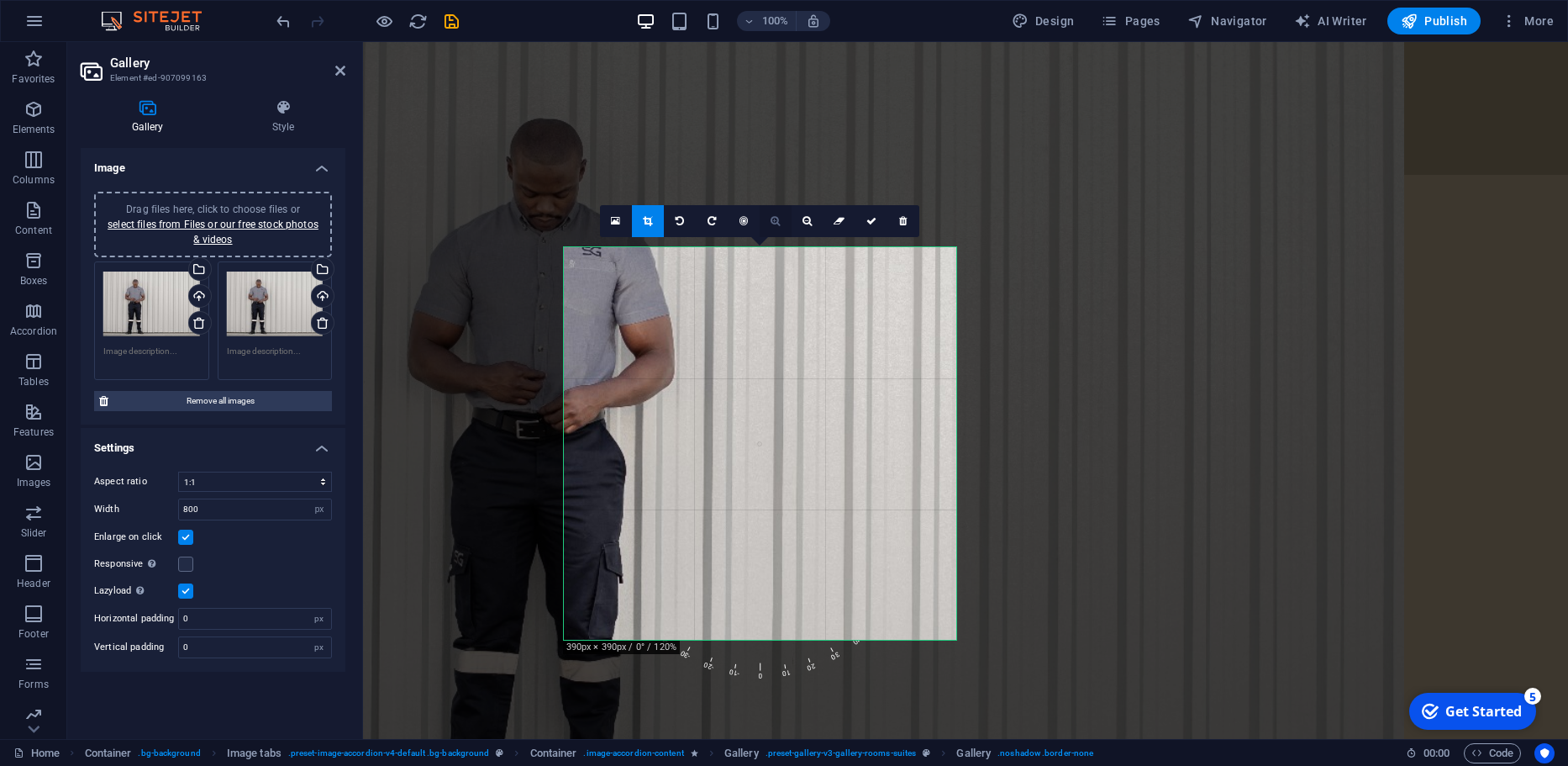
click at [775, 209] on link at bounding box center [775, 221] width 32 height 32
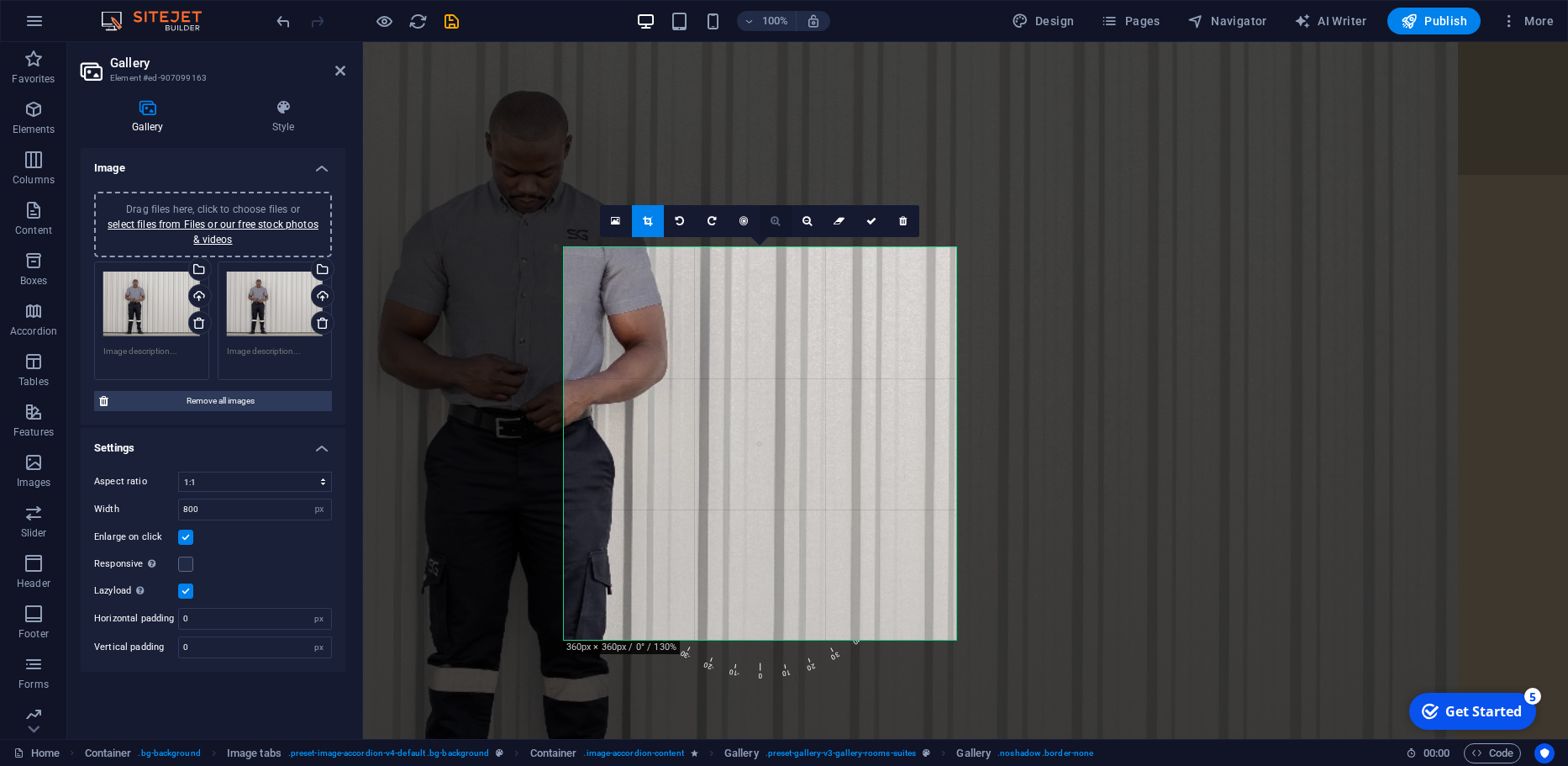
click at [775, 209] on link at bounding box center [775, 221] width 32 height 32
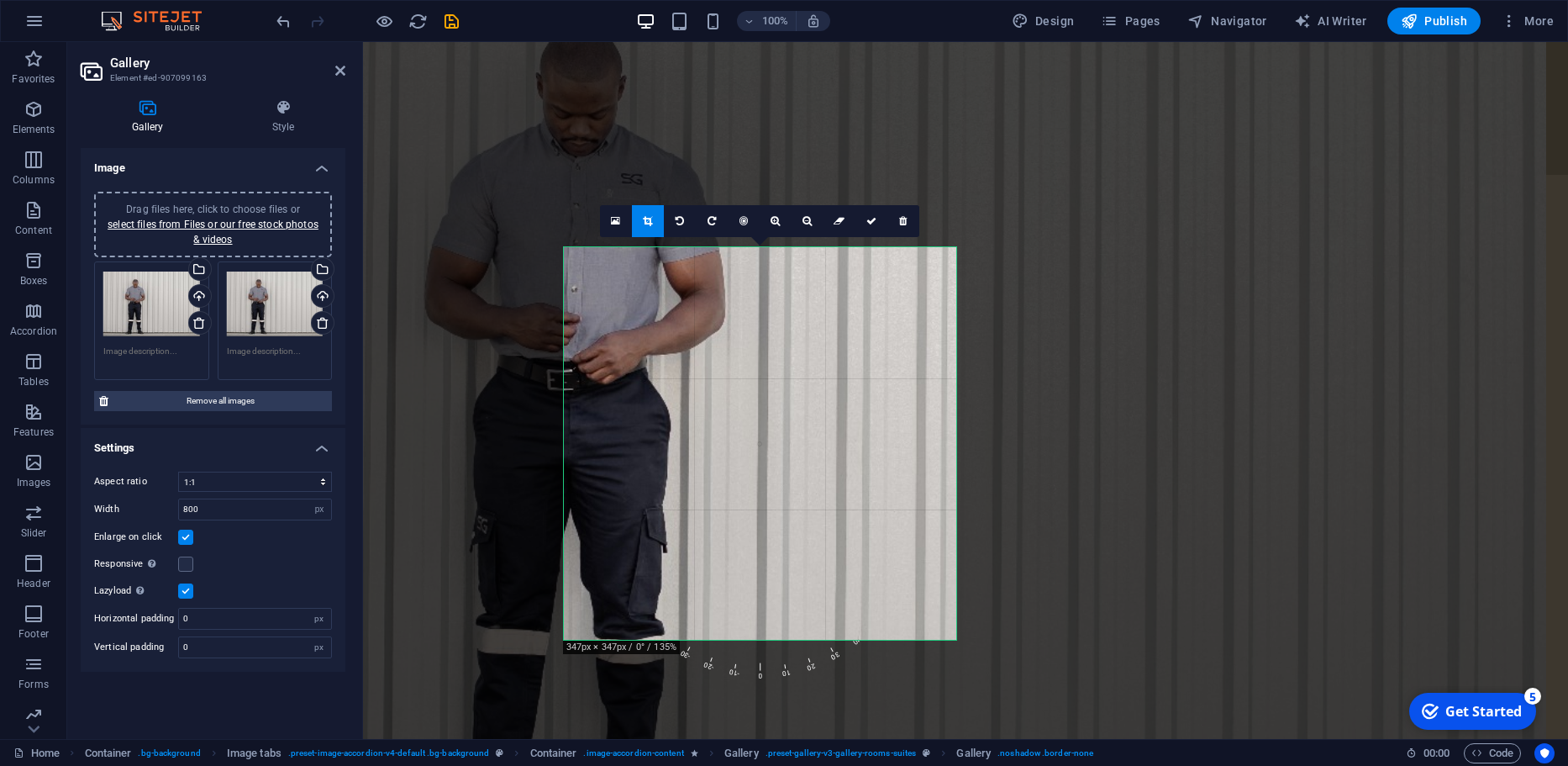
drag, startPoint x: 796, startPoint y: 309, endPoint x: 826, endPoint y: 294, distance: 33.5
click at [841, 258] on div at bounding box center [822, 396] width 1450 height 967
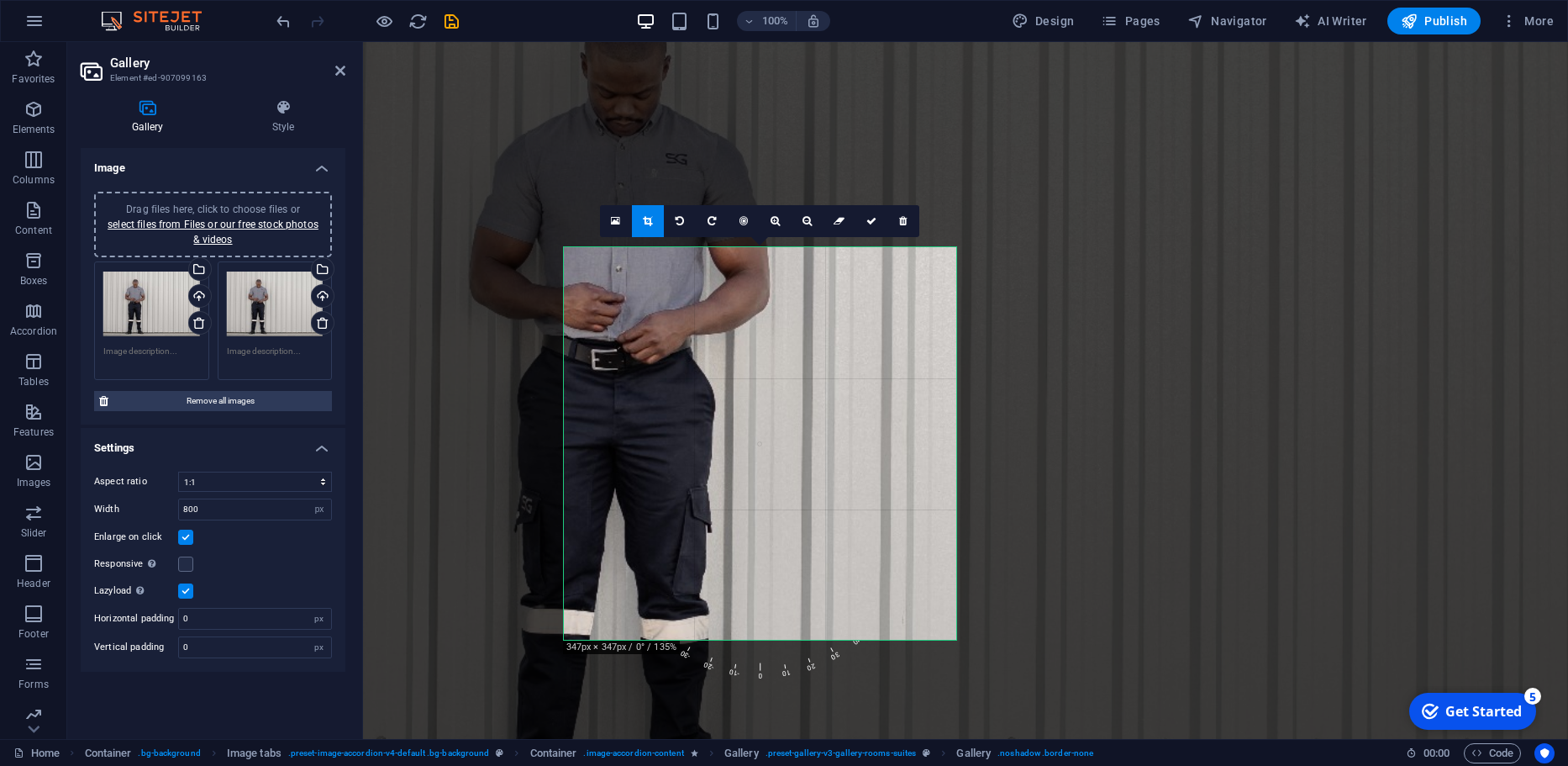
drag, startPoint x: 778, startPoint y: 369, endPoint x: 887, endPoint y: 288, distance: 135.8
click at [887, 291] on div at bounding box center [866, 376] width 1450 height 967
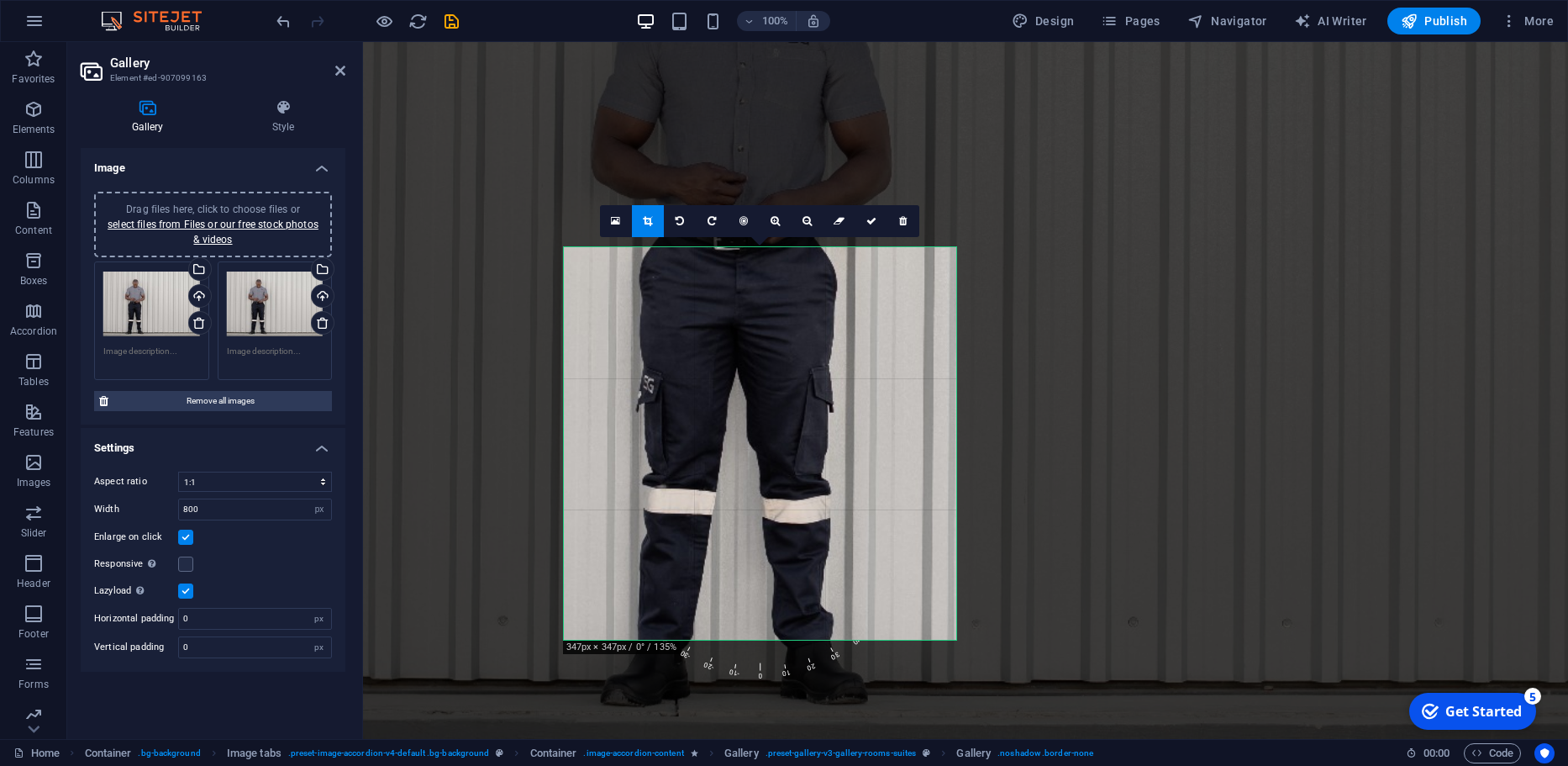
drag, startPoint x: 802, startPoint y: 380, endPoint x: 857, endPoint y: 325, distance: 77.8
click at [857, 325] on div at bounding box center [988, 256] width 1450 height 967
click at [872, 225] on icon at bounding box center [871, 220] width 10 height 10
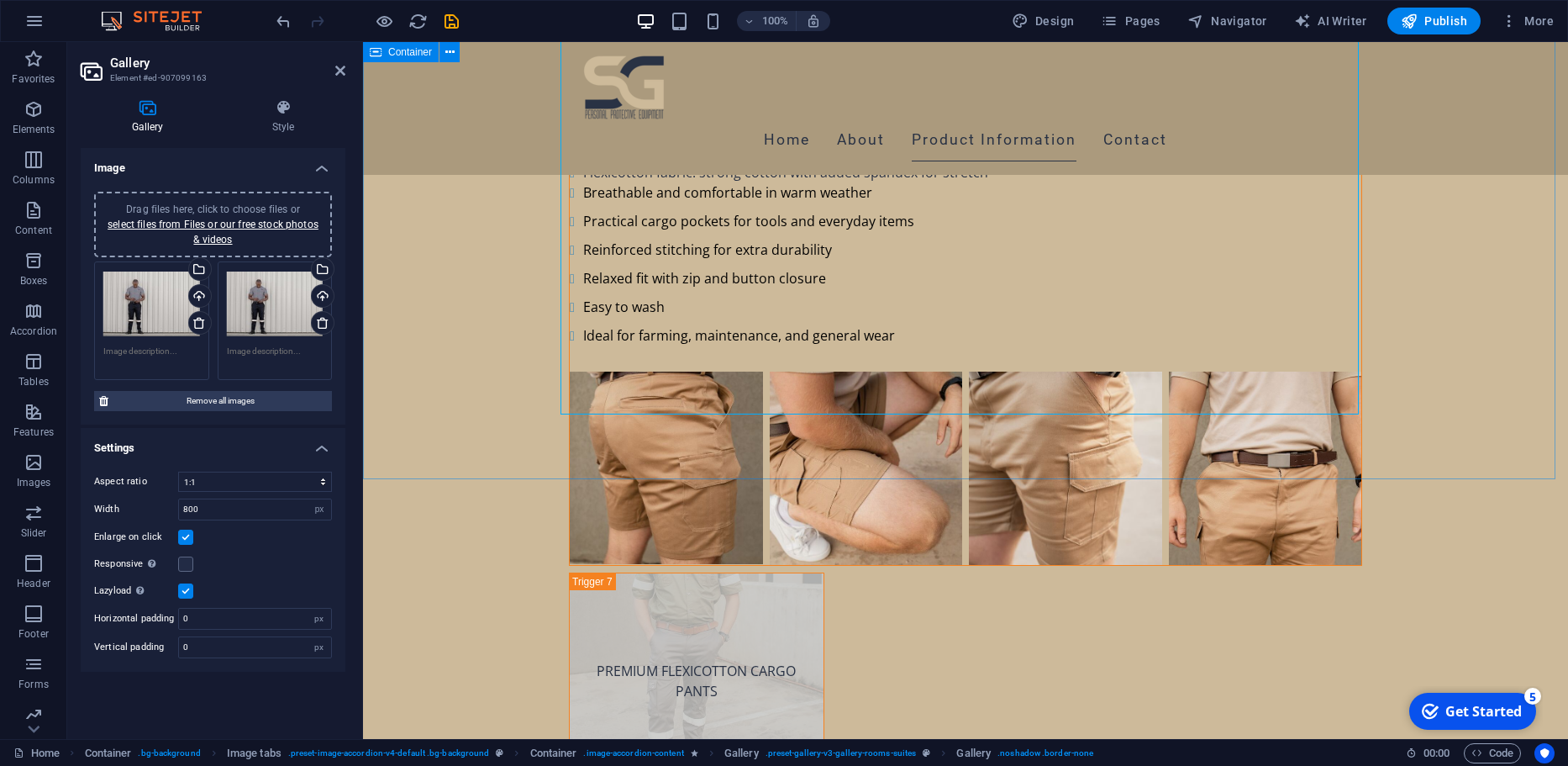
scroll to position [9815, 0]
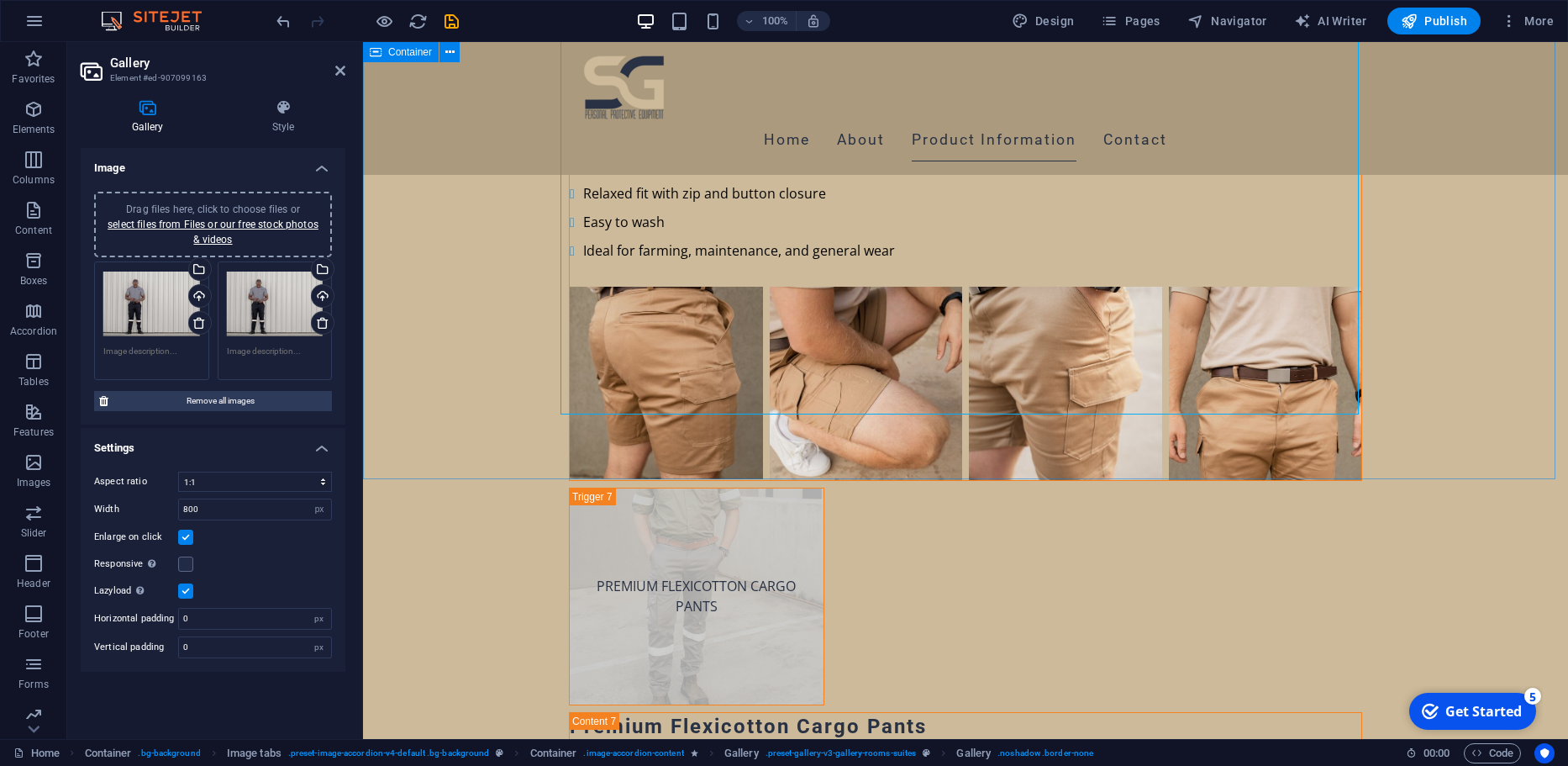
drag, startPoint x: 1408, startPoint y: 352, endPoint x: 1408, endPoint y: 325, distance: 27.0
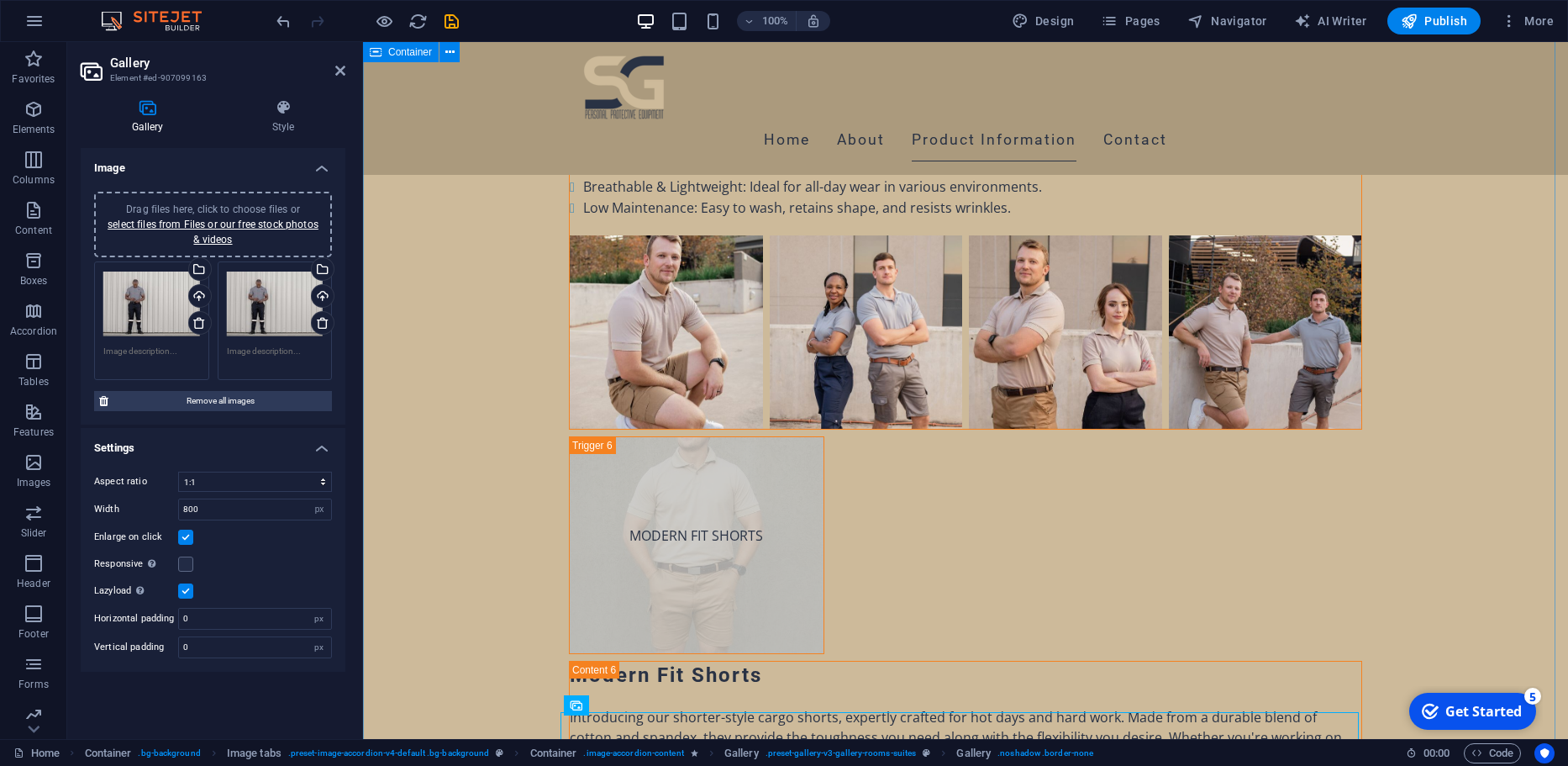
scroll to position [9059, 0]
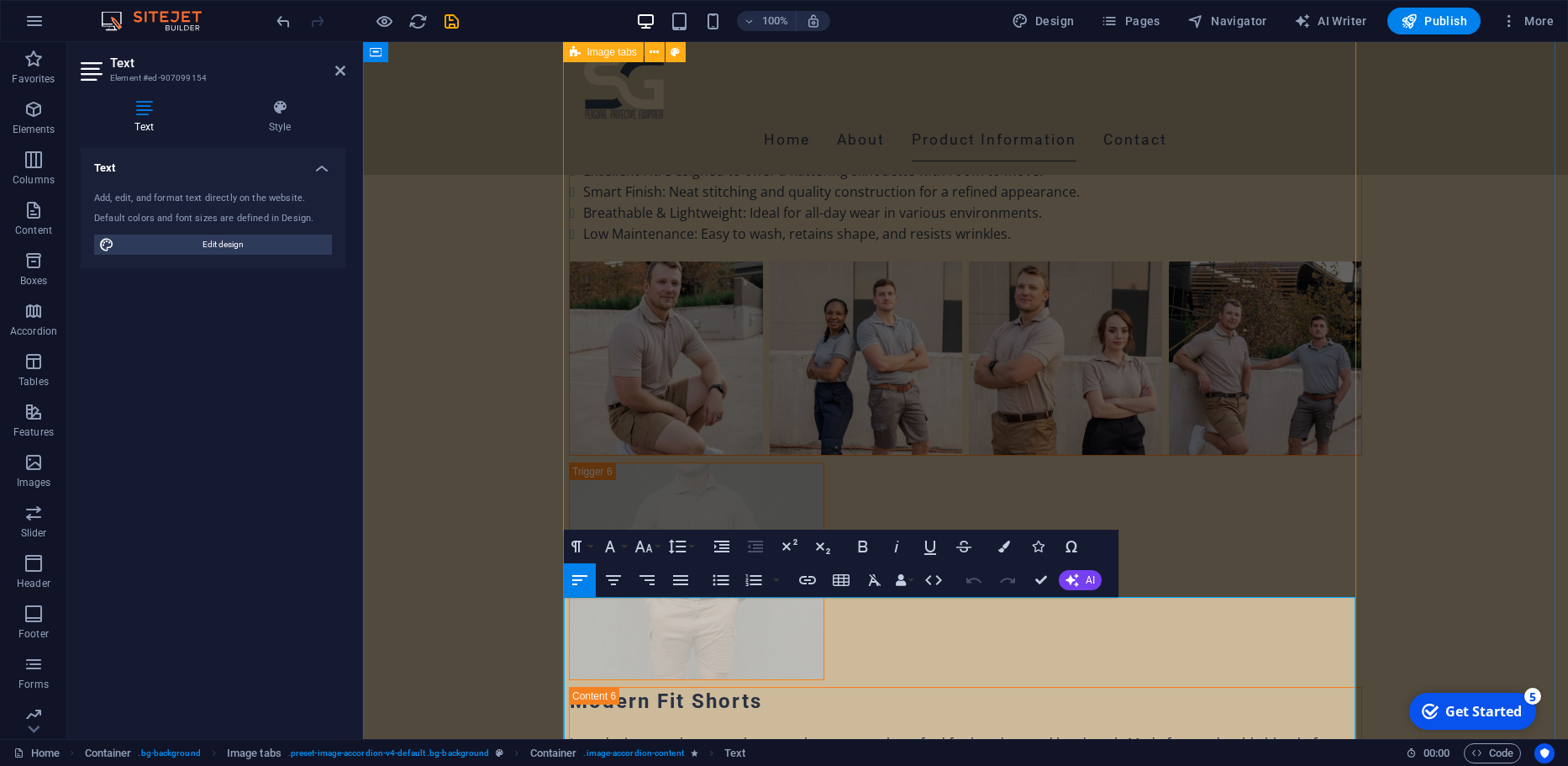
drag, startPoint x: 884, startPoint y: 334, endPoint x: 896, endPoint y: 381, distance: 48.5
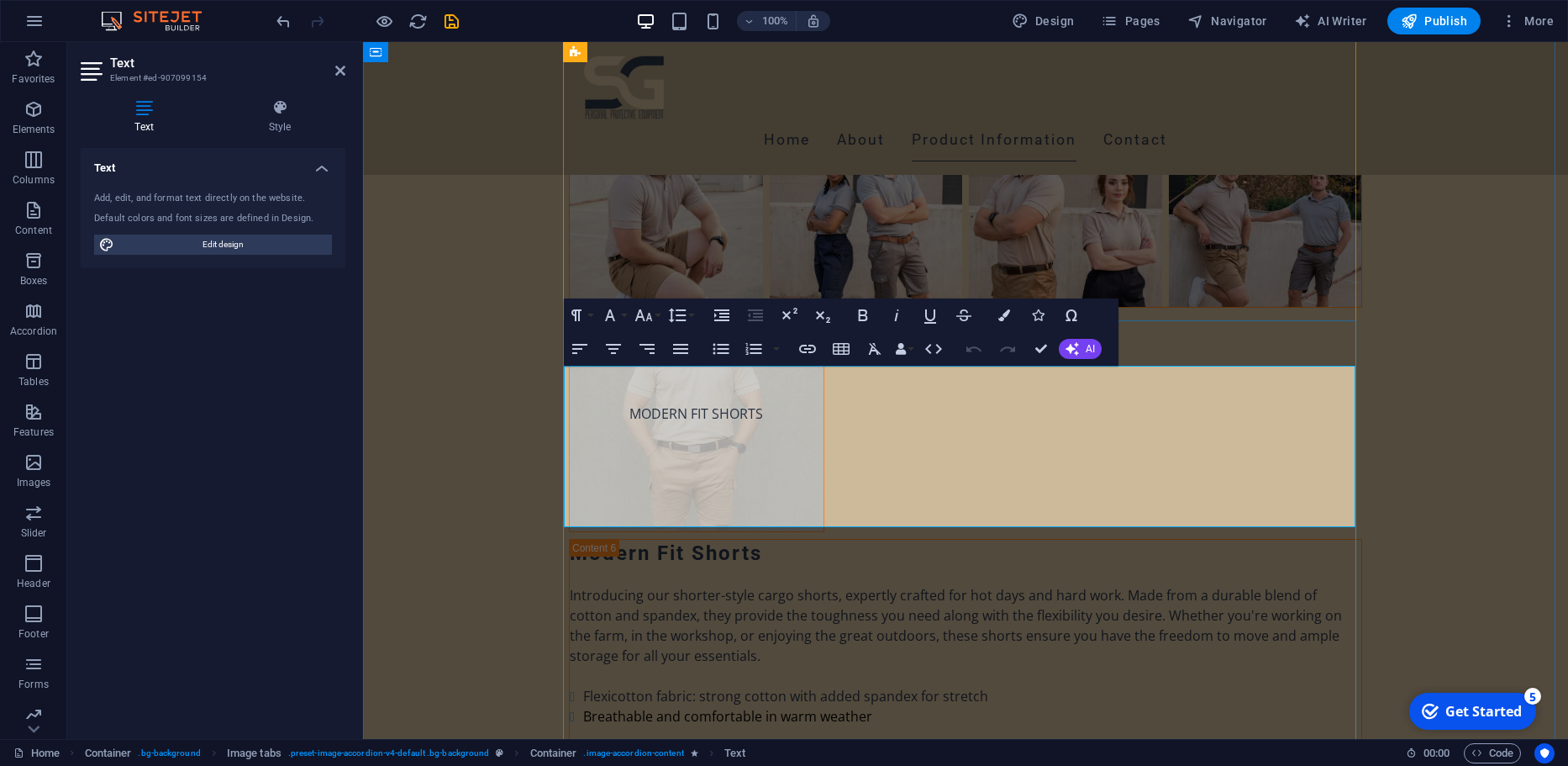
scroll to position [9397, 0]
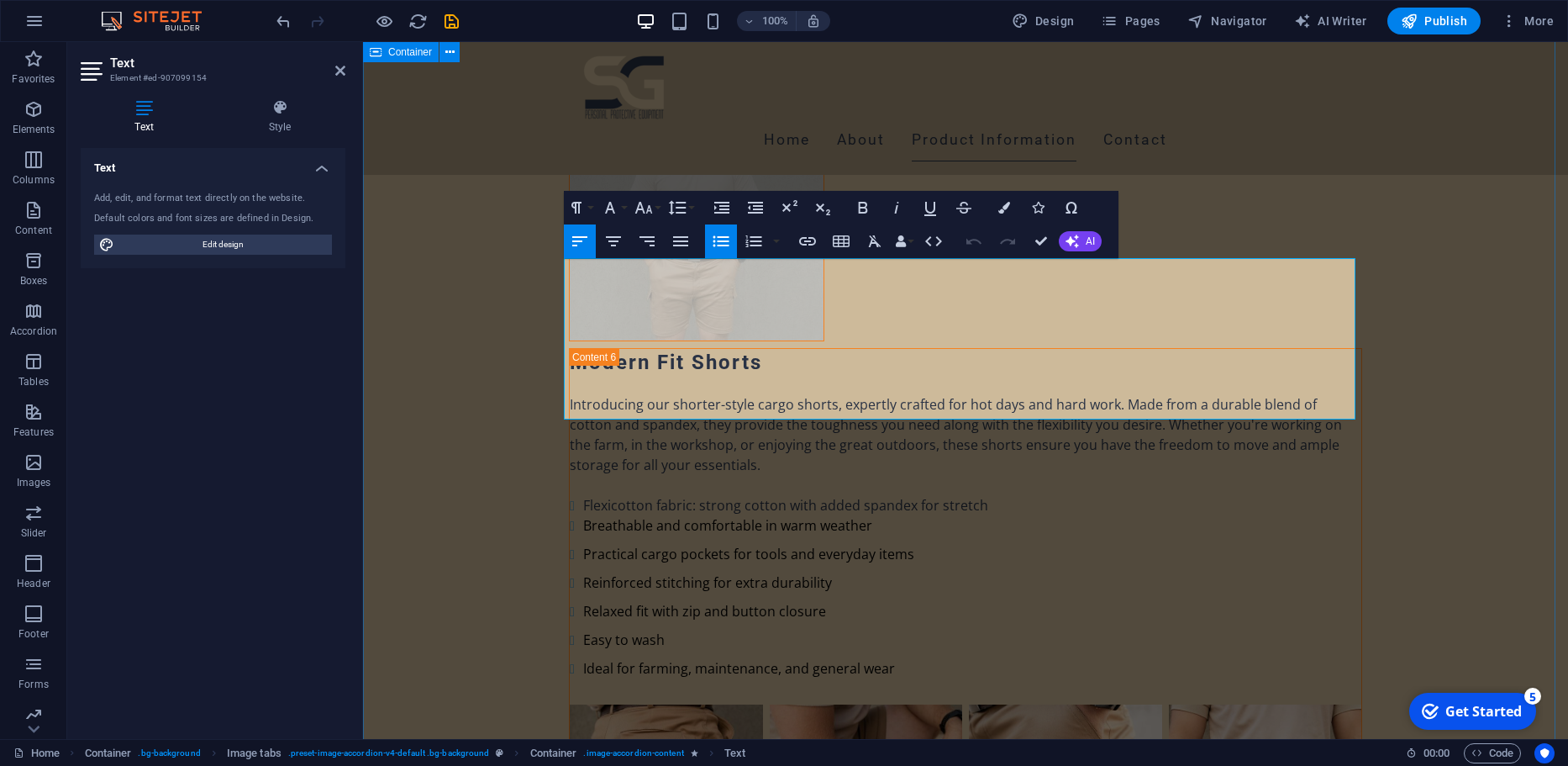
drag, startPoint x: 857, startPoint y: 411, endPoint x: 535, endPoint y: 257, distance: 356.9
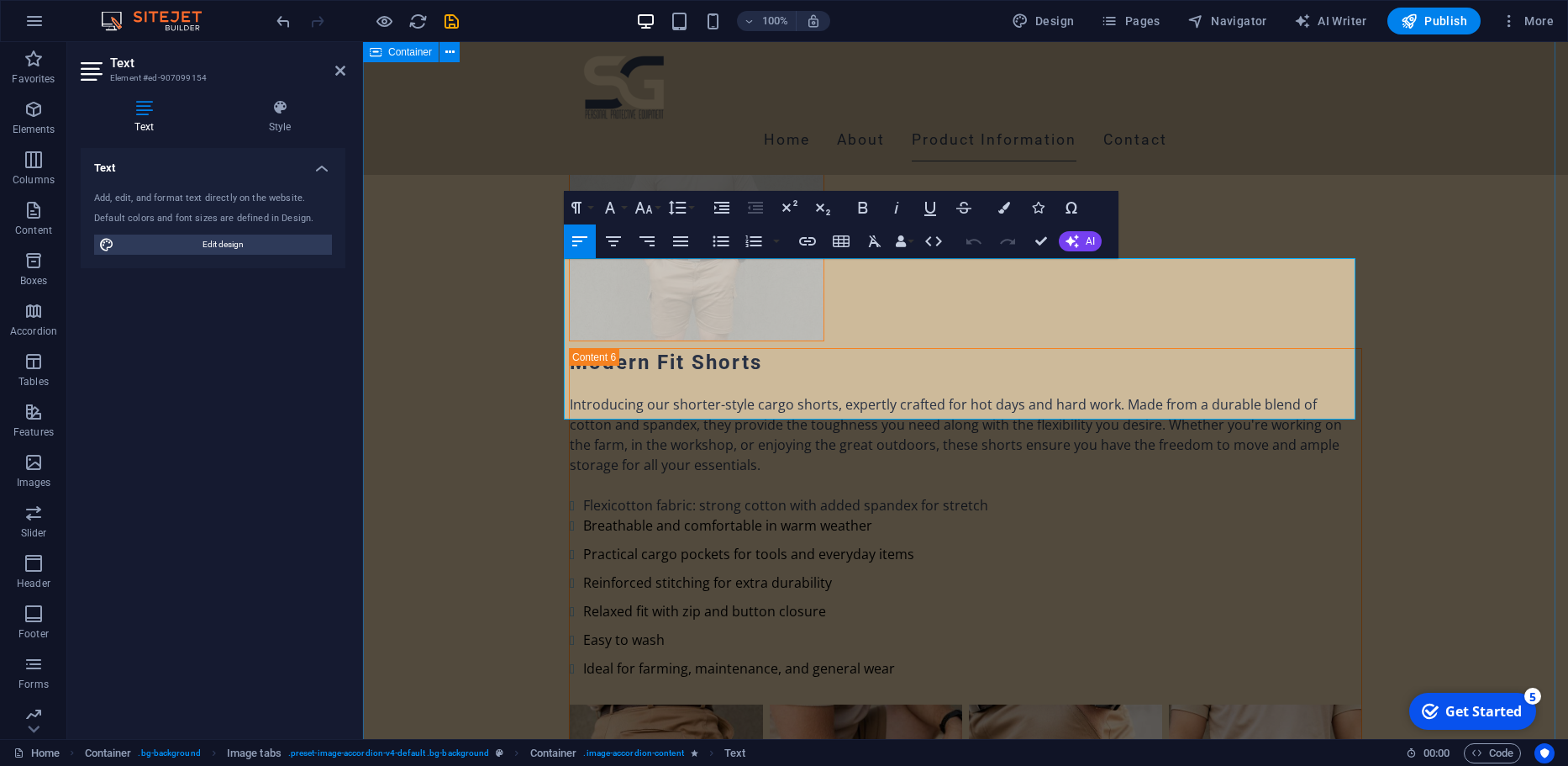
drag, startPoint x: 787, startPoint y: 414, endPoint x: 559, endPoint y: 249, distance: 281.4
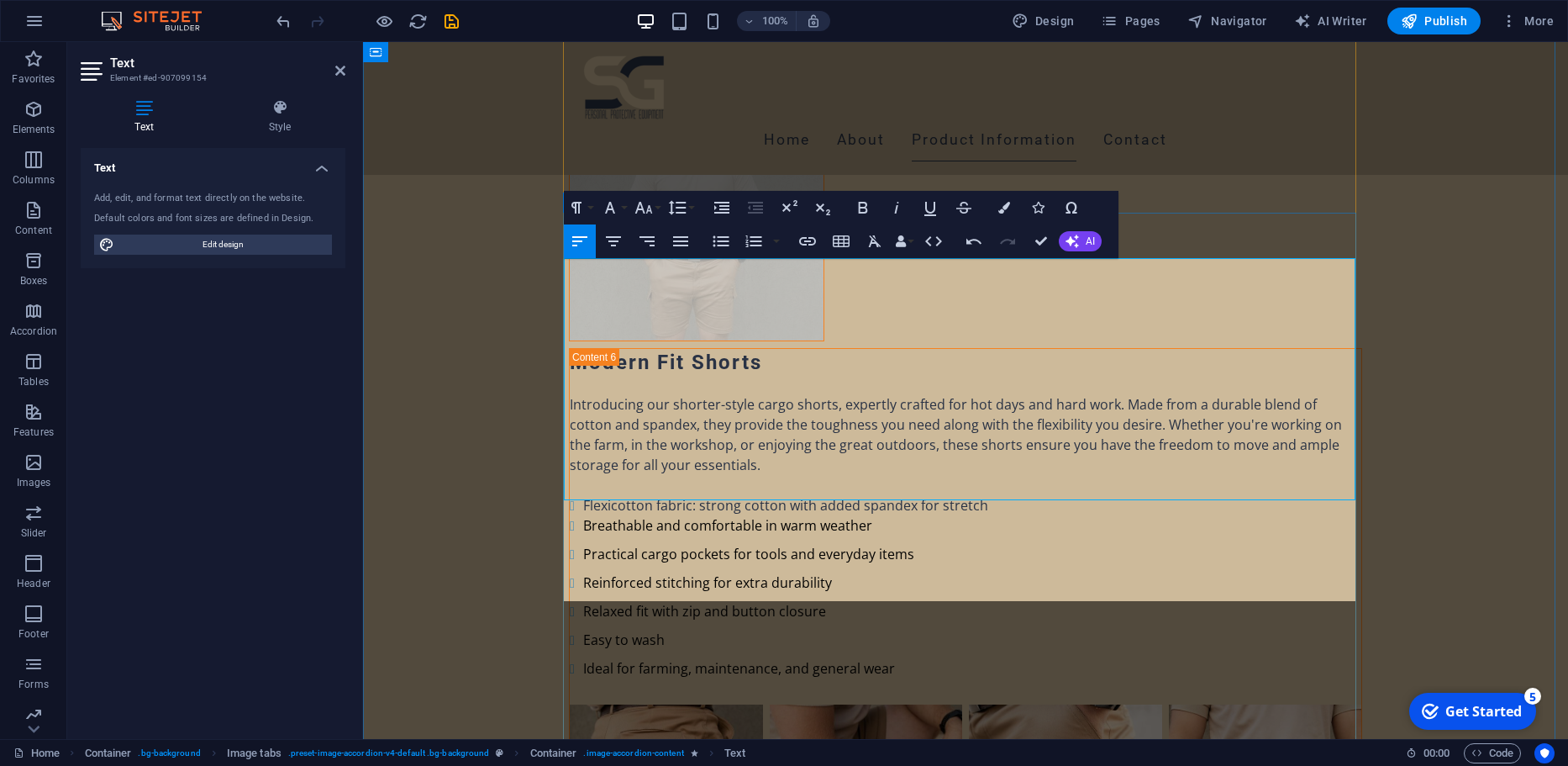
scroll to position [4594, 5]
click at [732, 236] on button "Unordered List" at bounding box center [721, 241] width 32 height 34
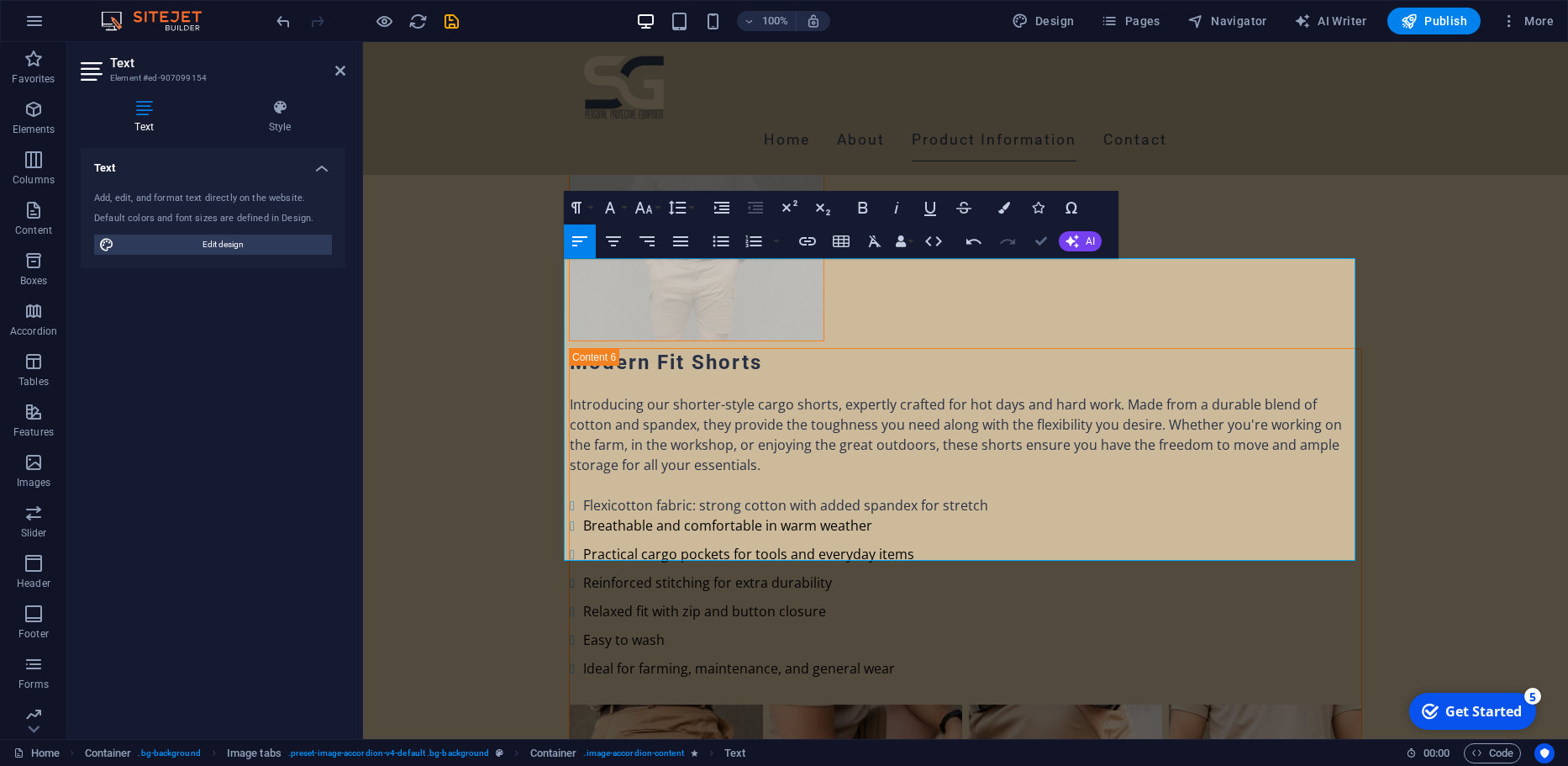
drag, startPoint x: 1049, startPoint y: 250, endPoint x: 996, endPoint y: 231, distance: 56.3
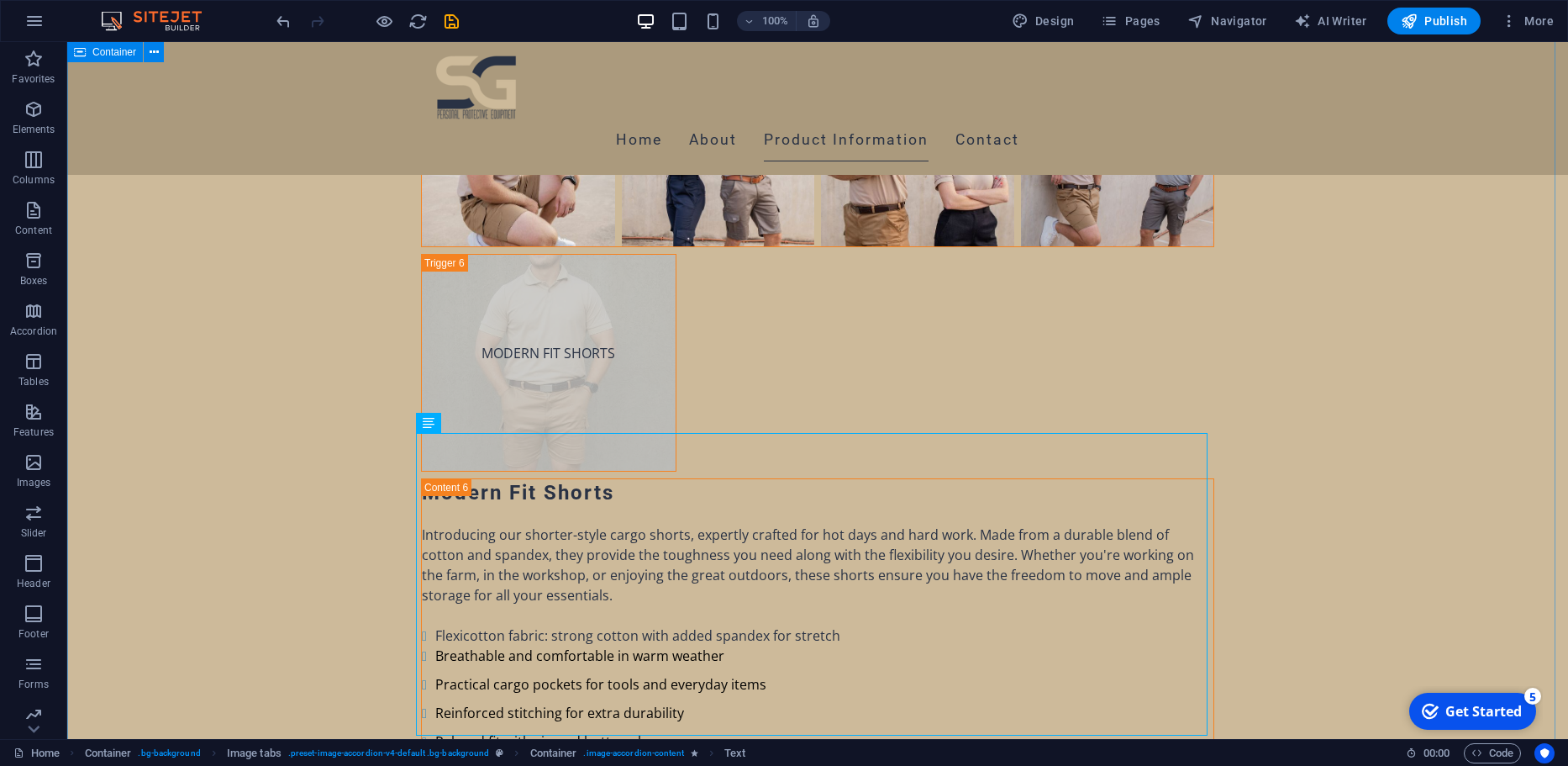
scroll to position [9473, 0]
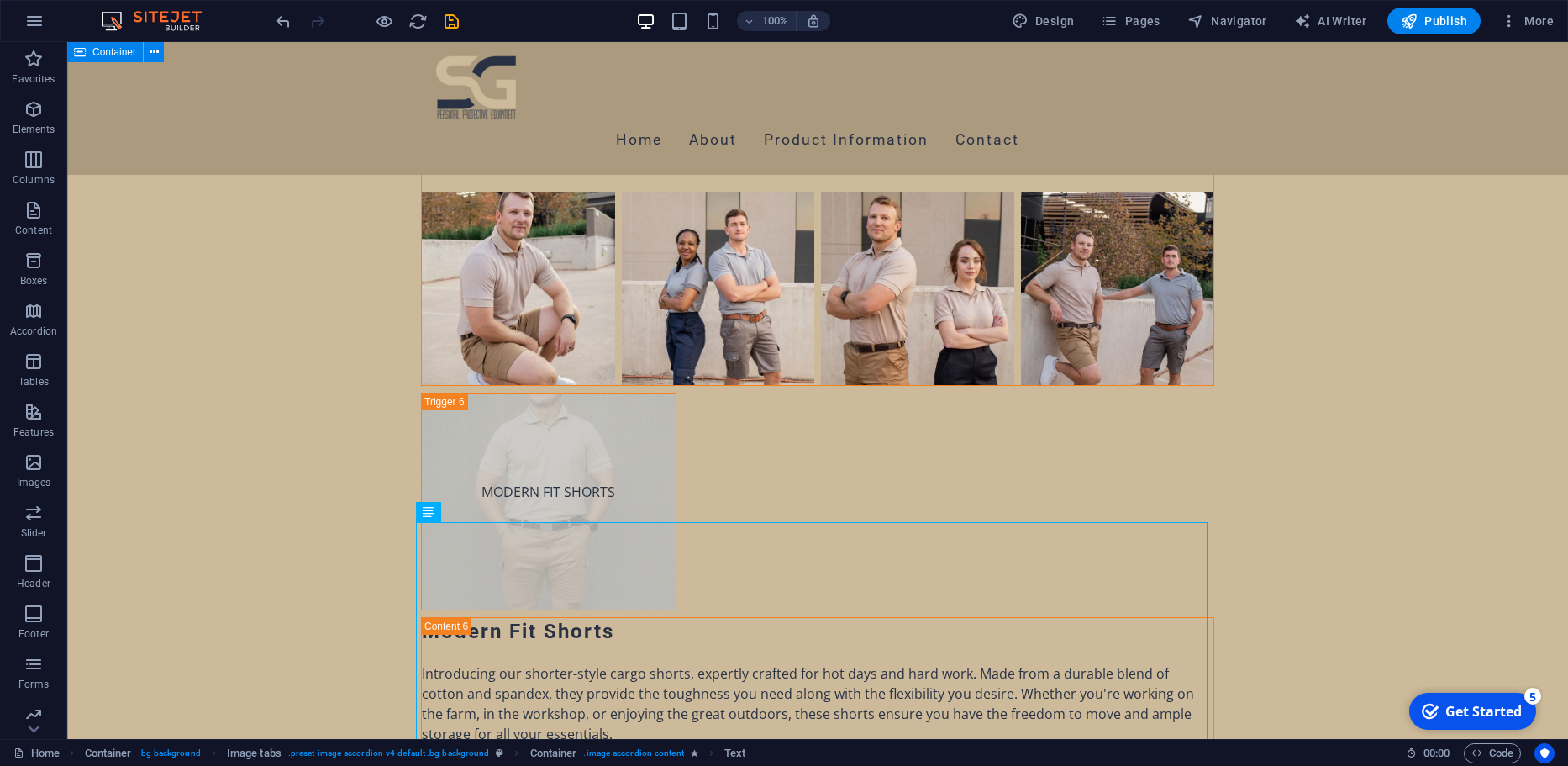
scroll to position [9141, 0]
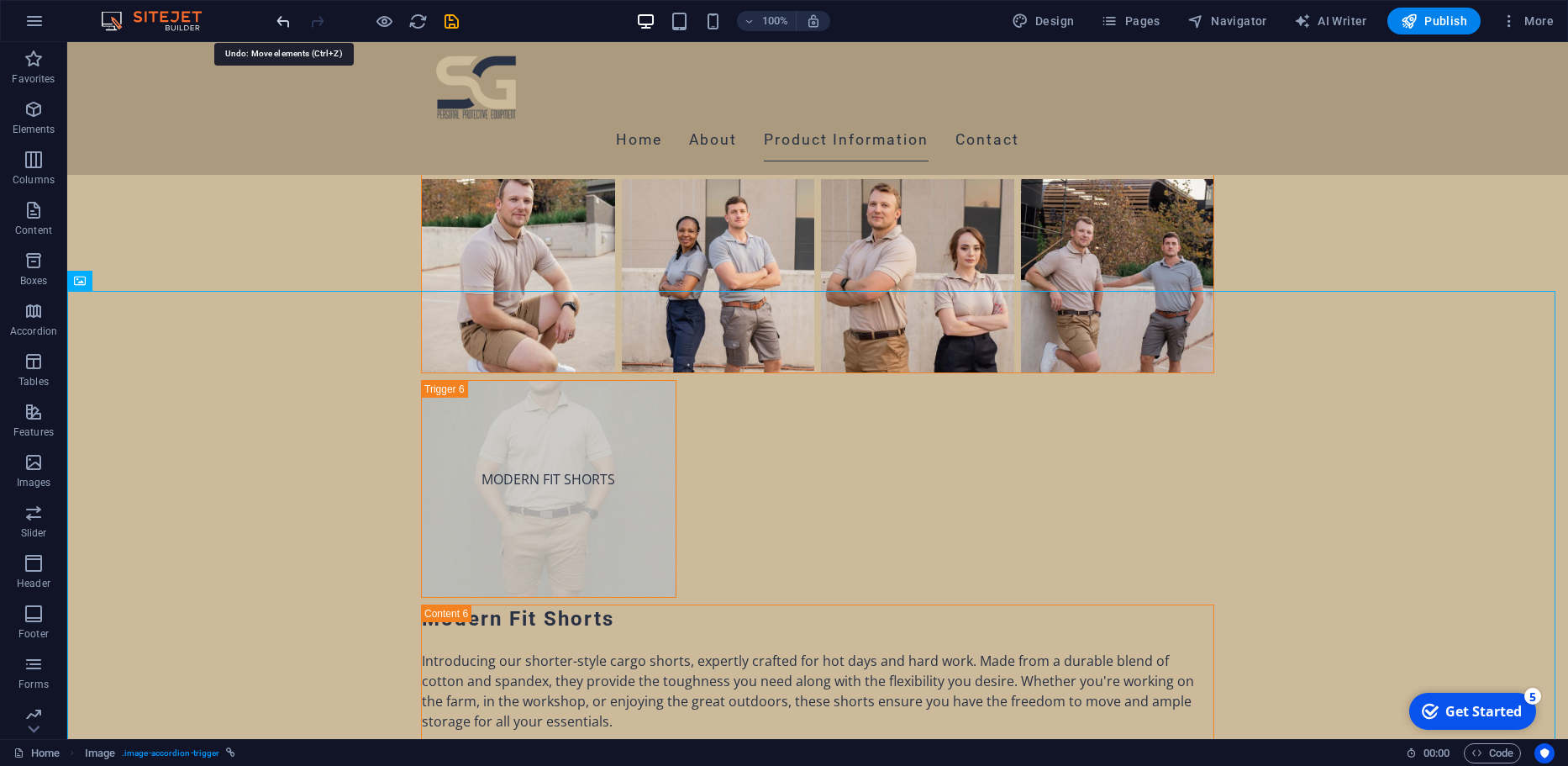
click at [288, 21] on icon "undo" at bounding box center [284, 21] width 20 height 20
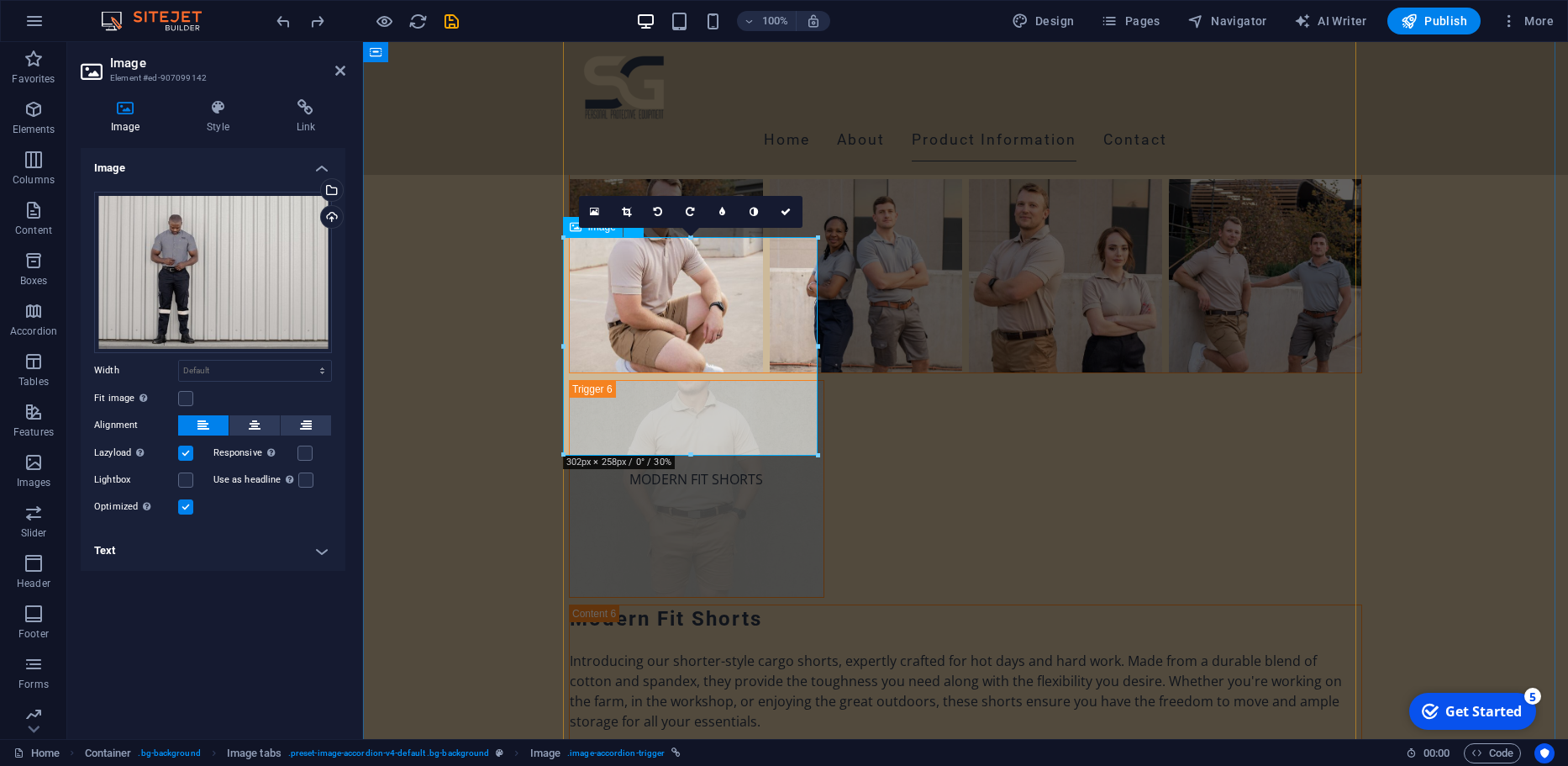
click at [108, 545] on h4 "Text" at bounding box center [213, 550] width 265 height 40
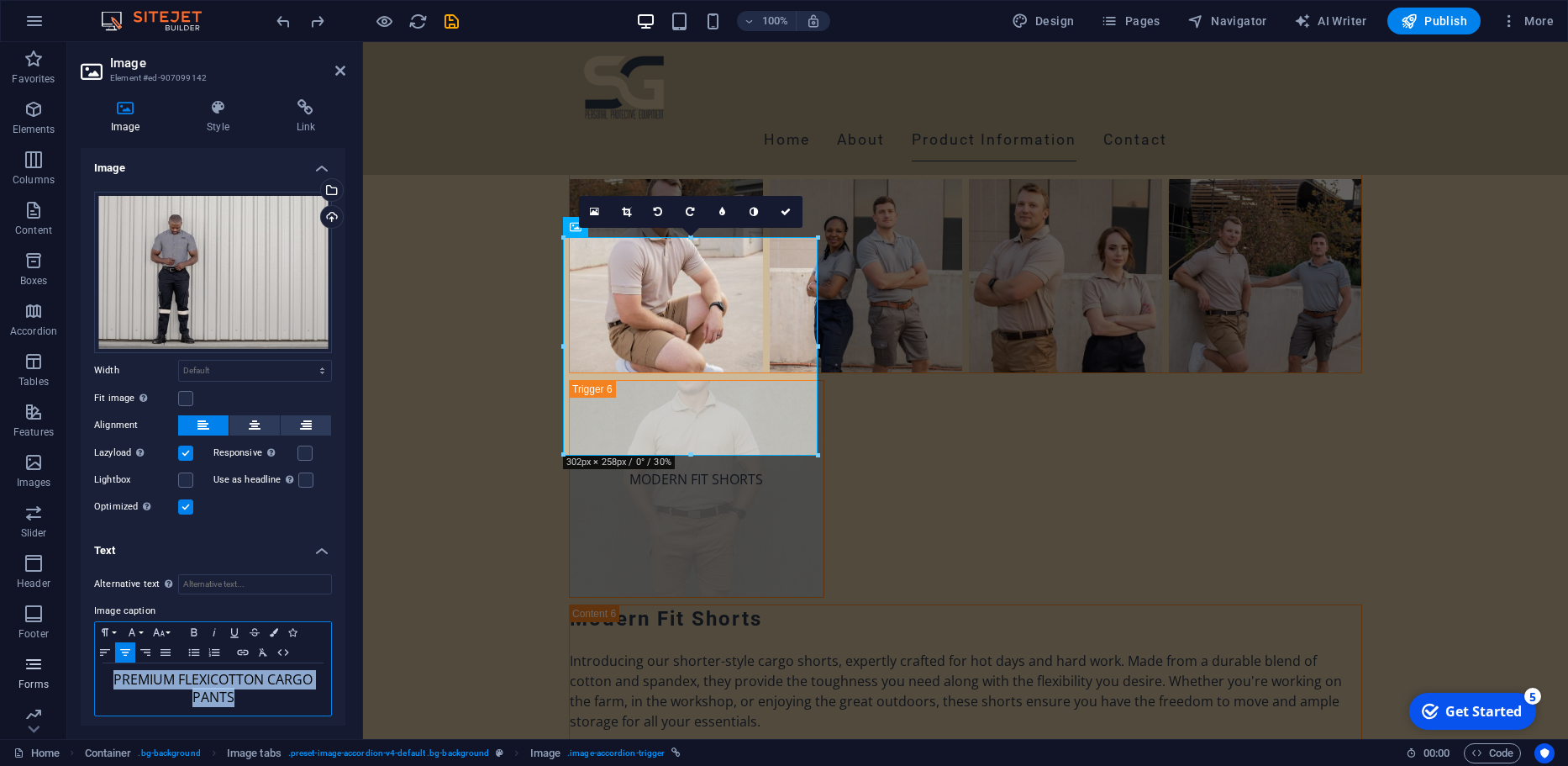
drag, startPoint x: 239, startPoint y: 706, endPoint x: 62, endPoint y: 658, distance: 183.4
click at [62, 659] on section "Favorites Elements Columns Content Boxes Accordion Tables Features Images Slide…" at bounding box center [784, 390] width 1568 height 697
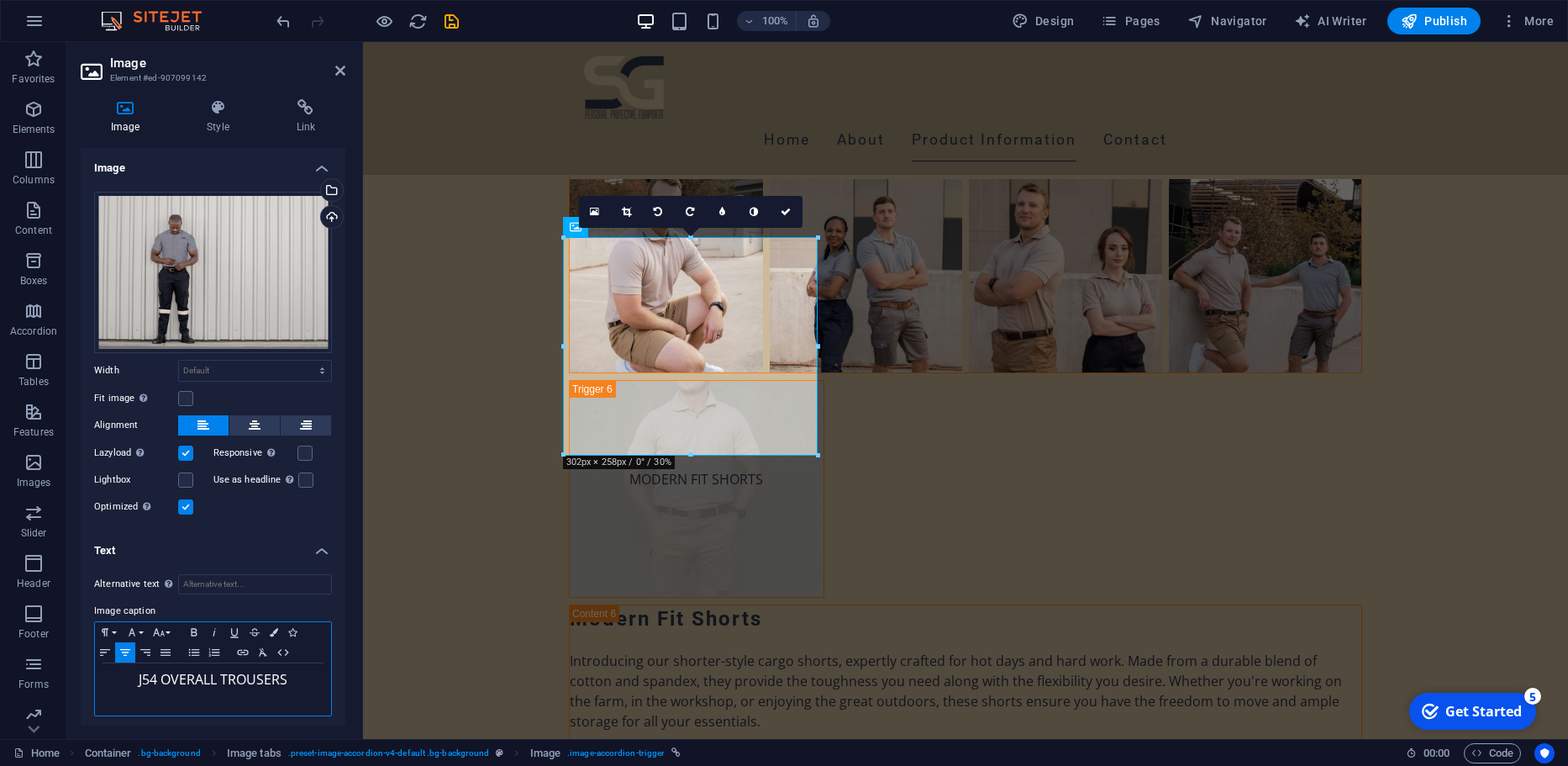
click at [303, 689] on p "​" at bounding box center [213, 698] width 219 height 18
click at [794, 218] on link at bounding box center [786, 212] width 32 height 32
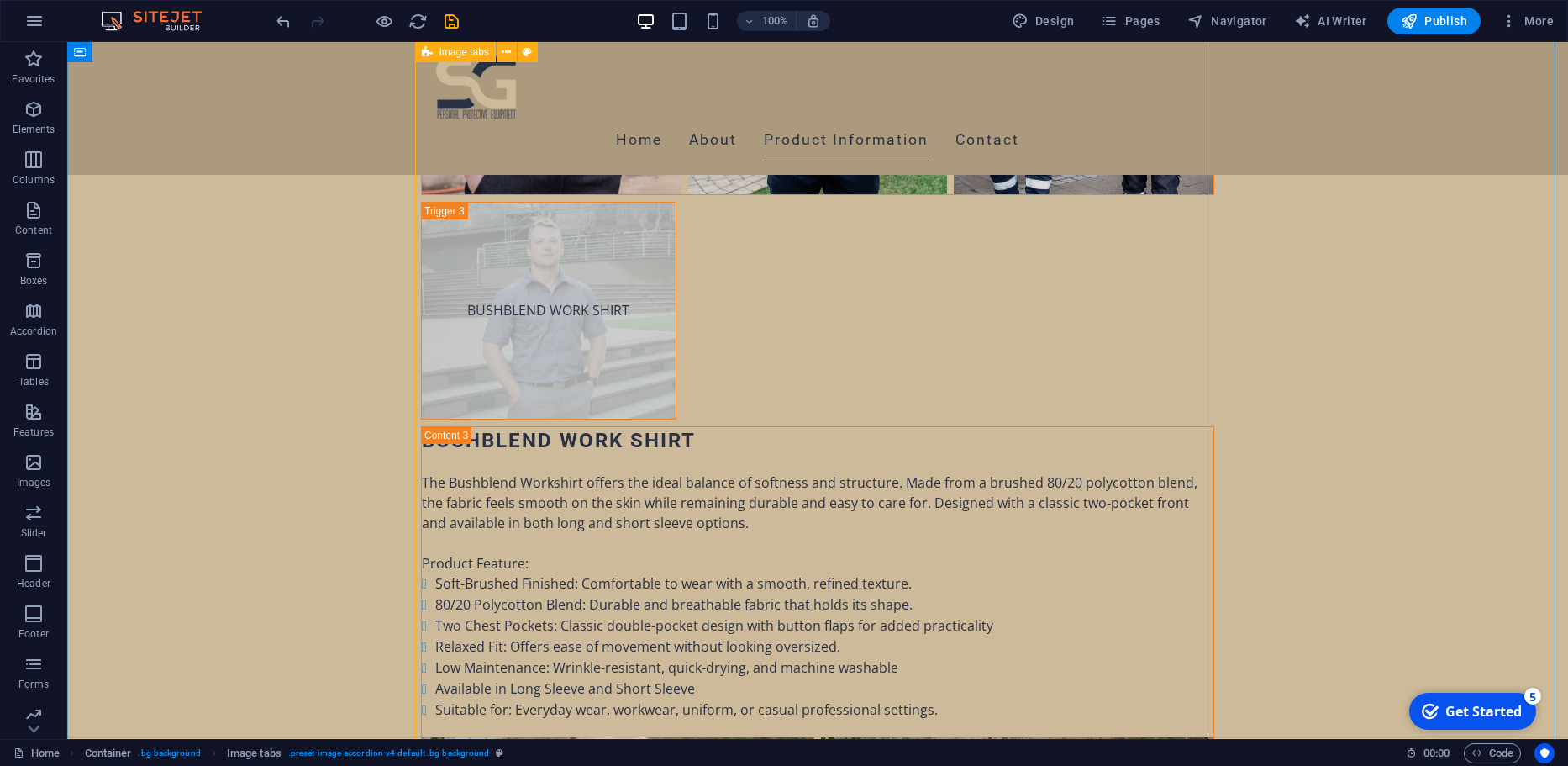
scroll to position [6845, 0]
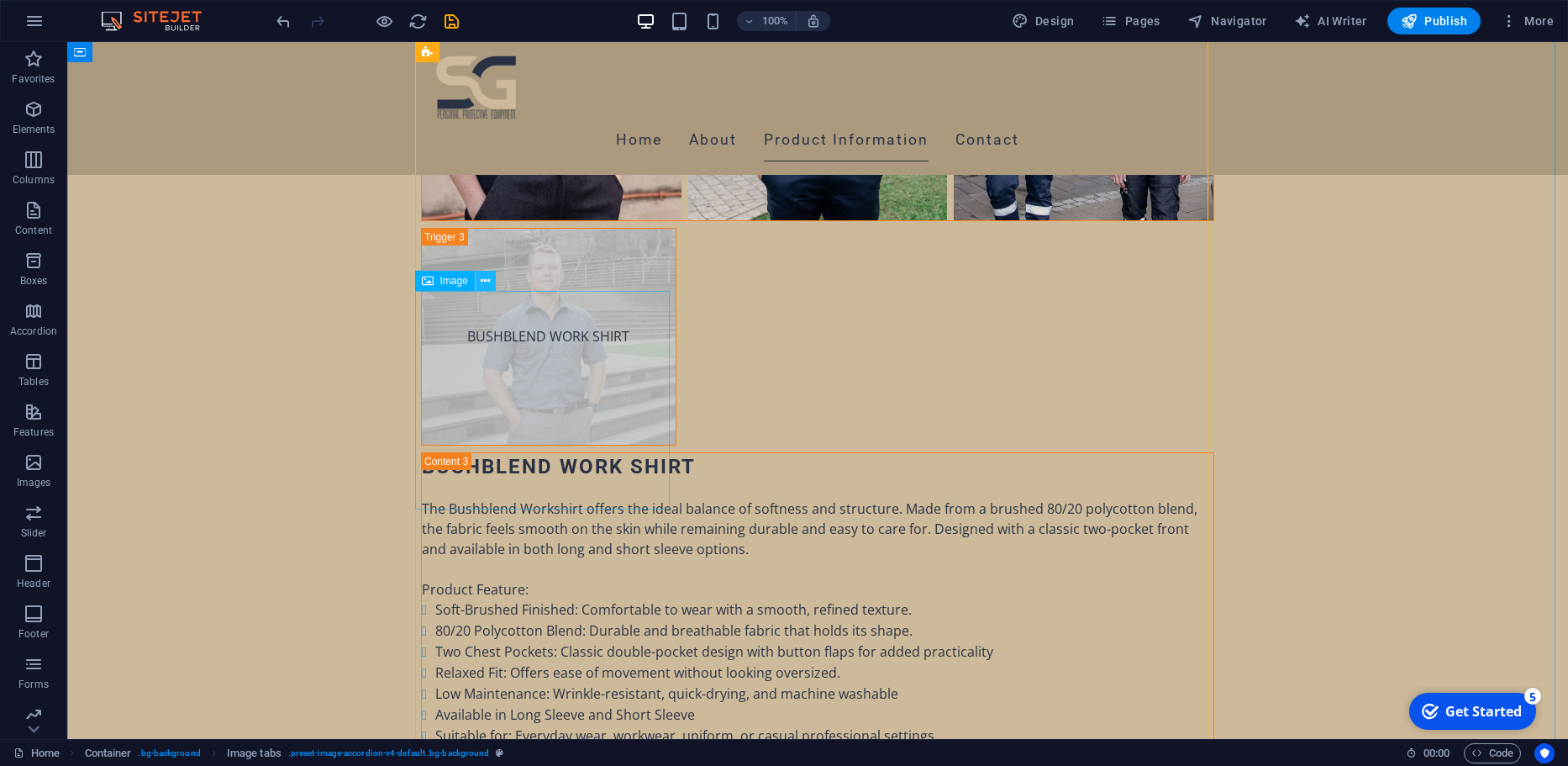
click at [483, 280] on icon at bounding box center [485, 281] width 9 height 18
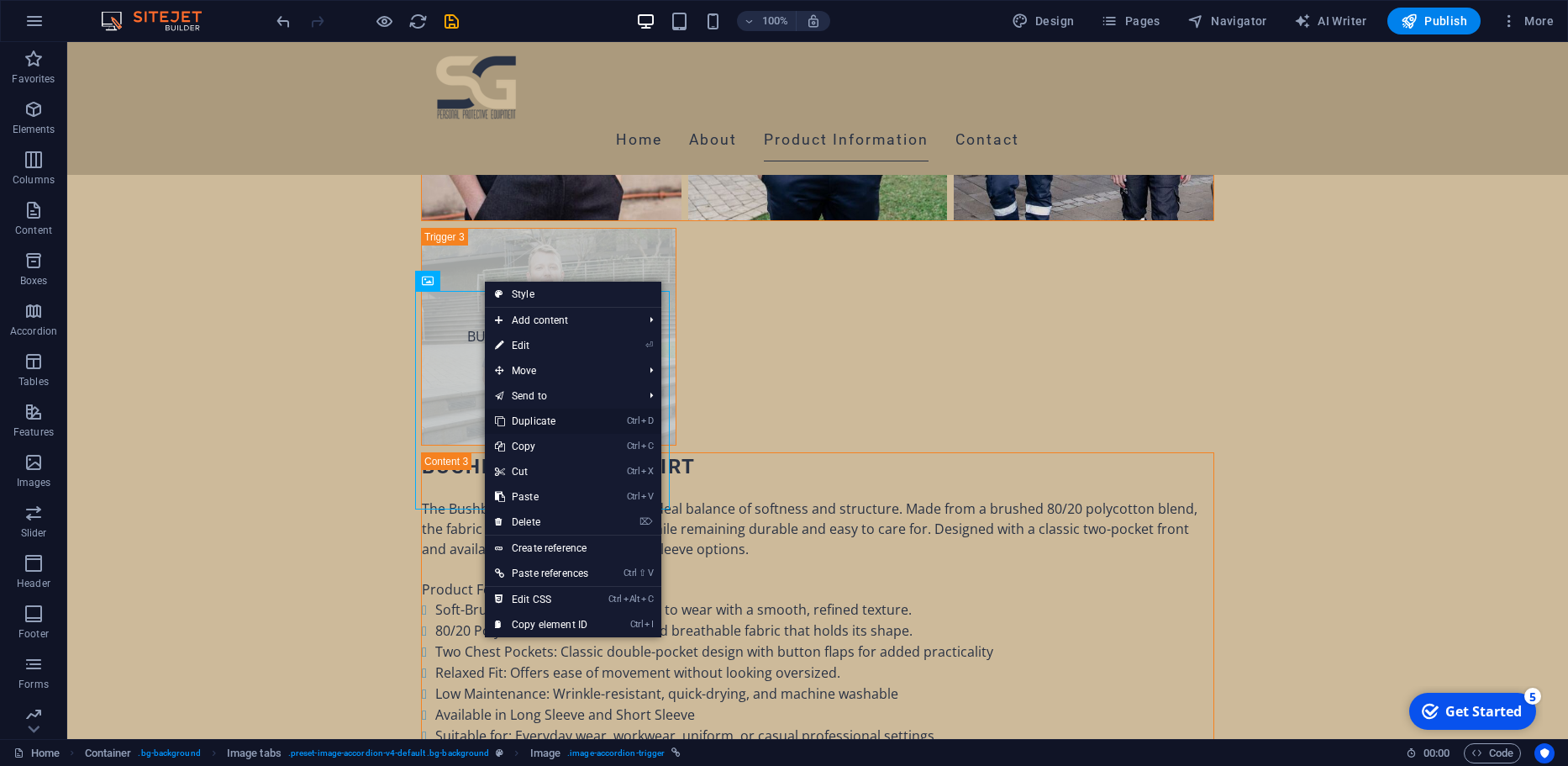
click at [502, 427] on icon at bounding box center [499, 421] width 8 height 25
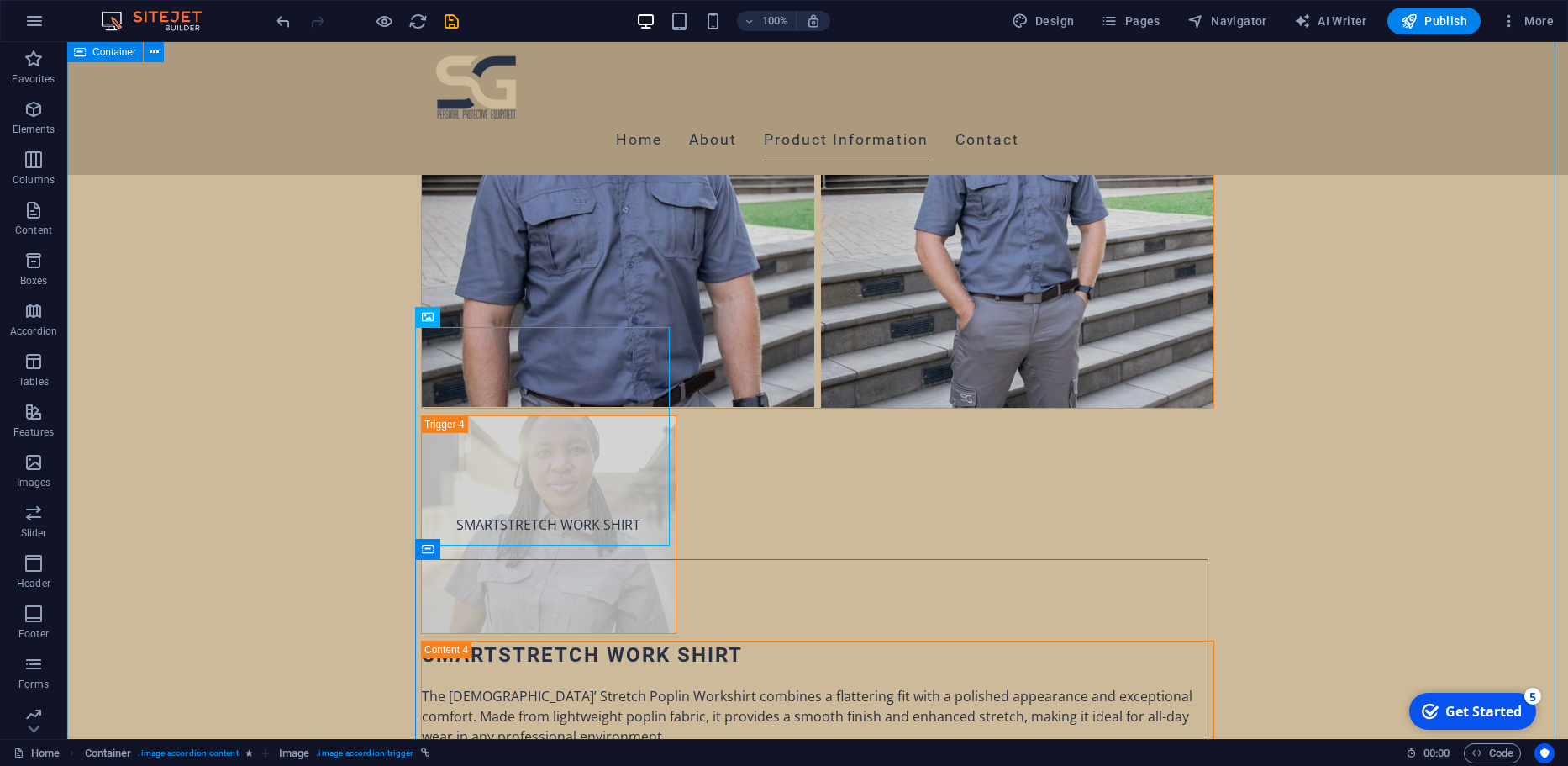
scroll to position [7593, 0]
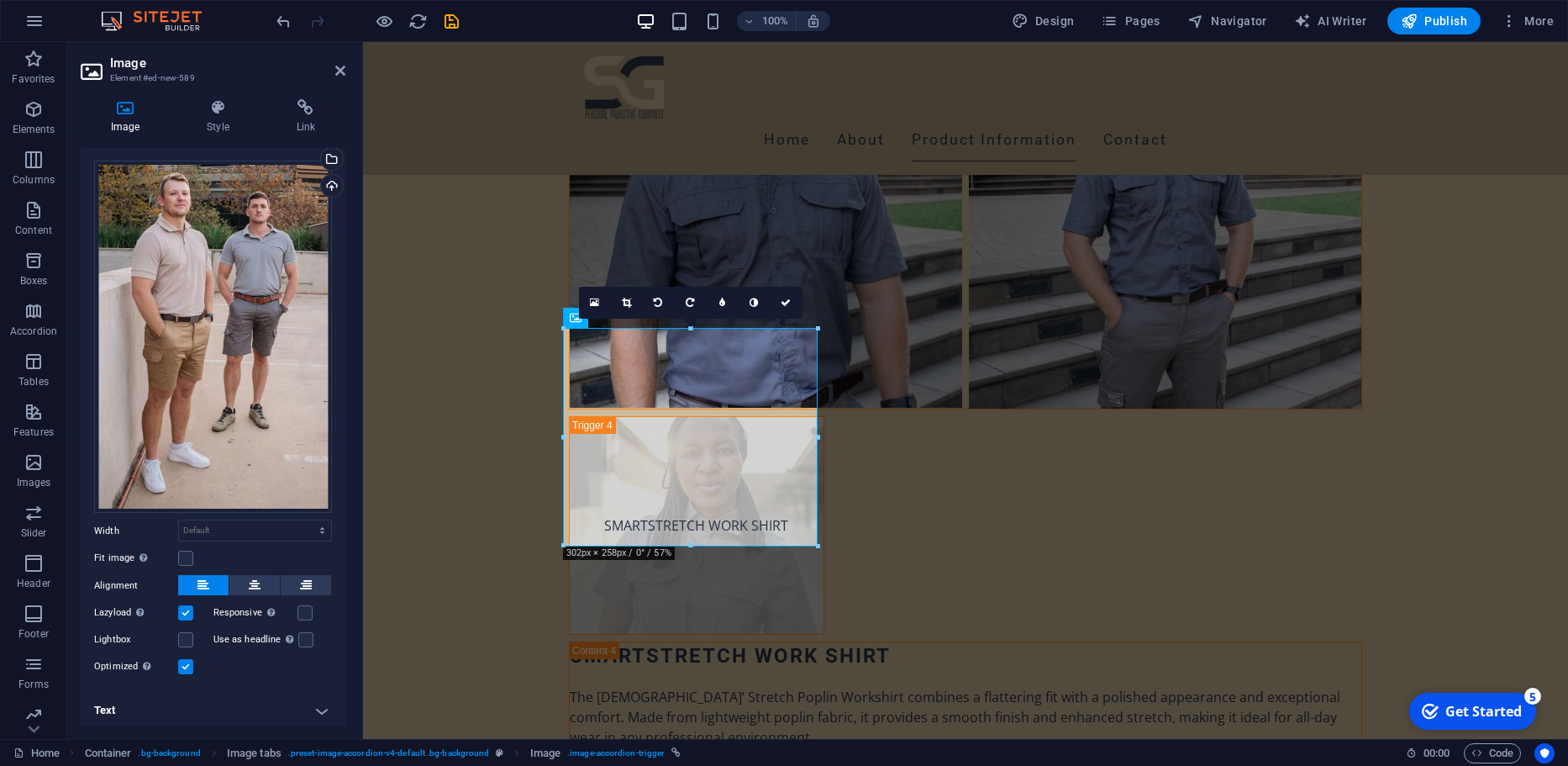
click at [242, 696] on h4 "Text" at bounding box center [213, 709] width 265 height 40
drag, startPoint x: 341, startPoint y: 553, endPoint x: 326, endPoint y: 632, distance: 80.4
click at [326, 632] on div "Drag files here, click to choose files or select files from Files or our free s…" at bounding box center [213, 419] width 265 height 544
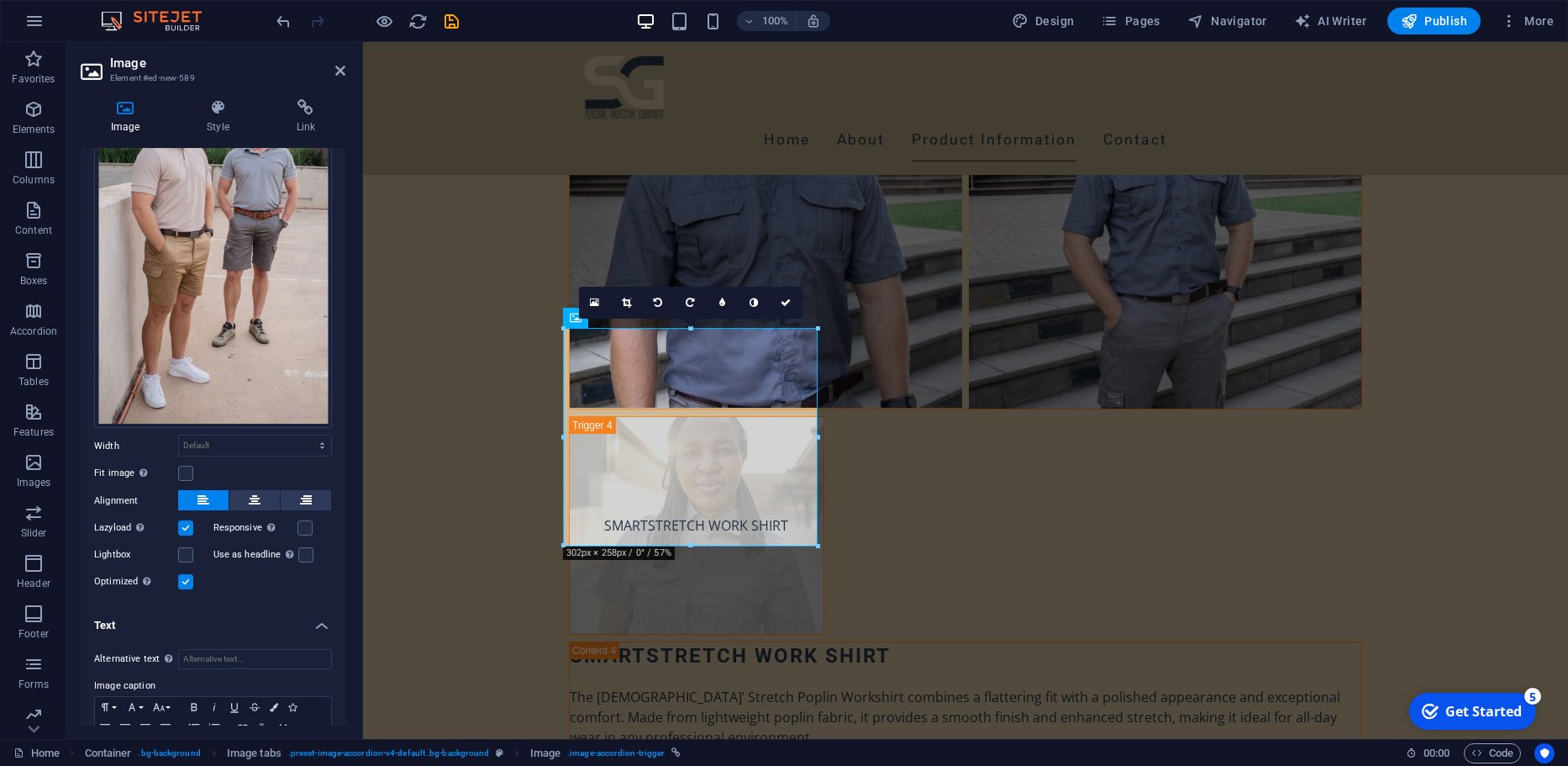
scroll to position [189, 0]
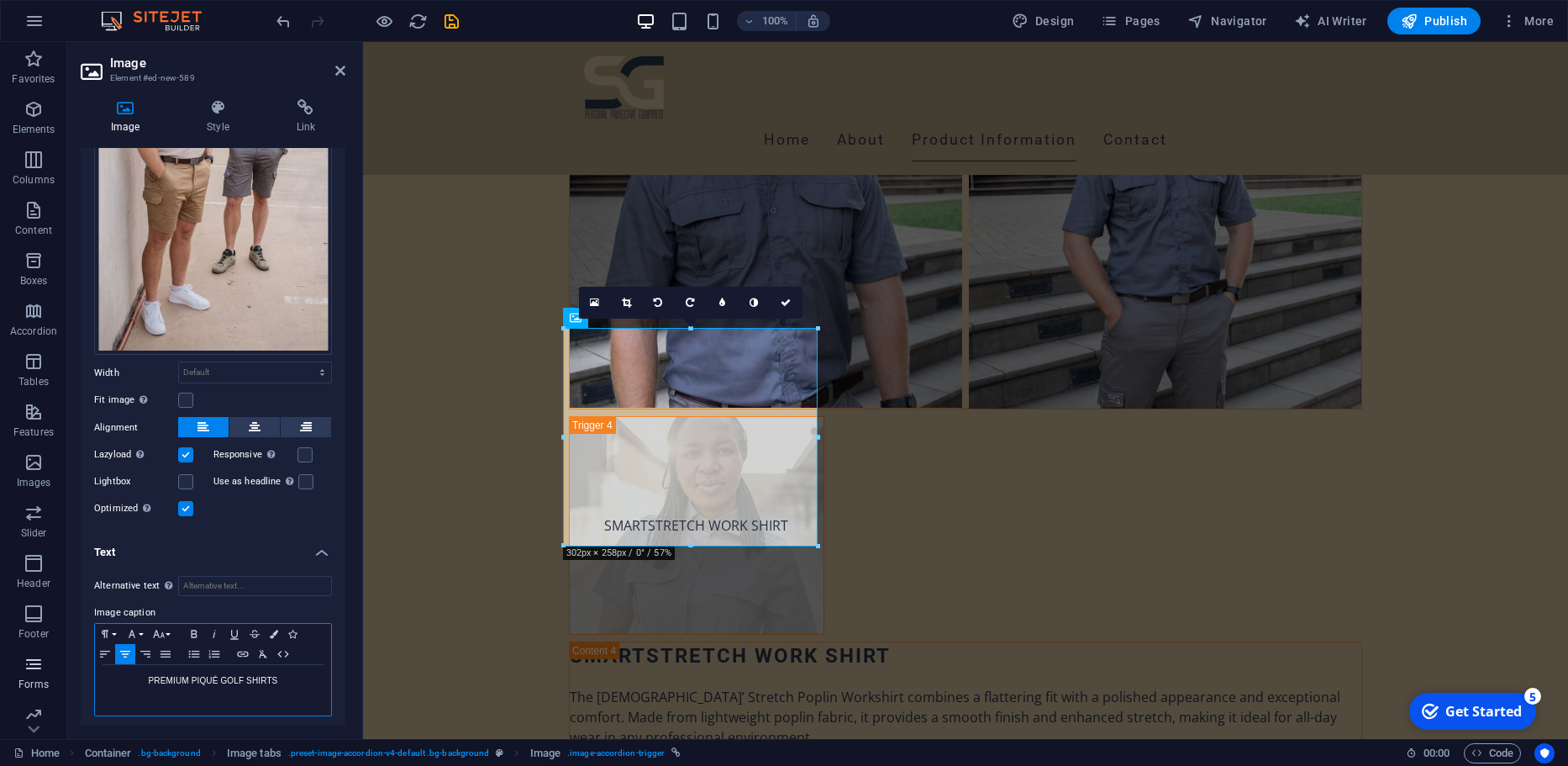
drag, startPoint x: 287, startPoint y: 676, endPoint x: 26, endPoint y: 674, distance: 261.0
click at [26, 674] on section "Favorites Elements Columns Content Boxes Accordion Tables Features Images Slide…" at bounding box center [784, 390] width 1568 height 697
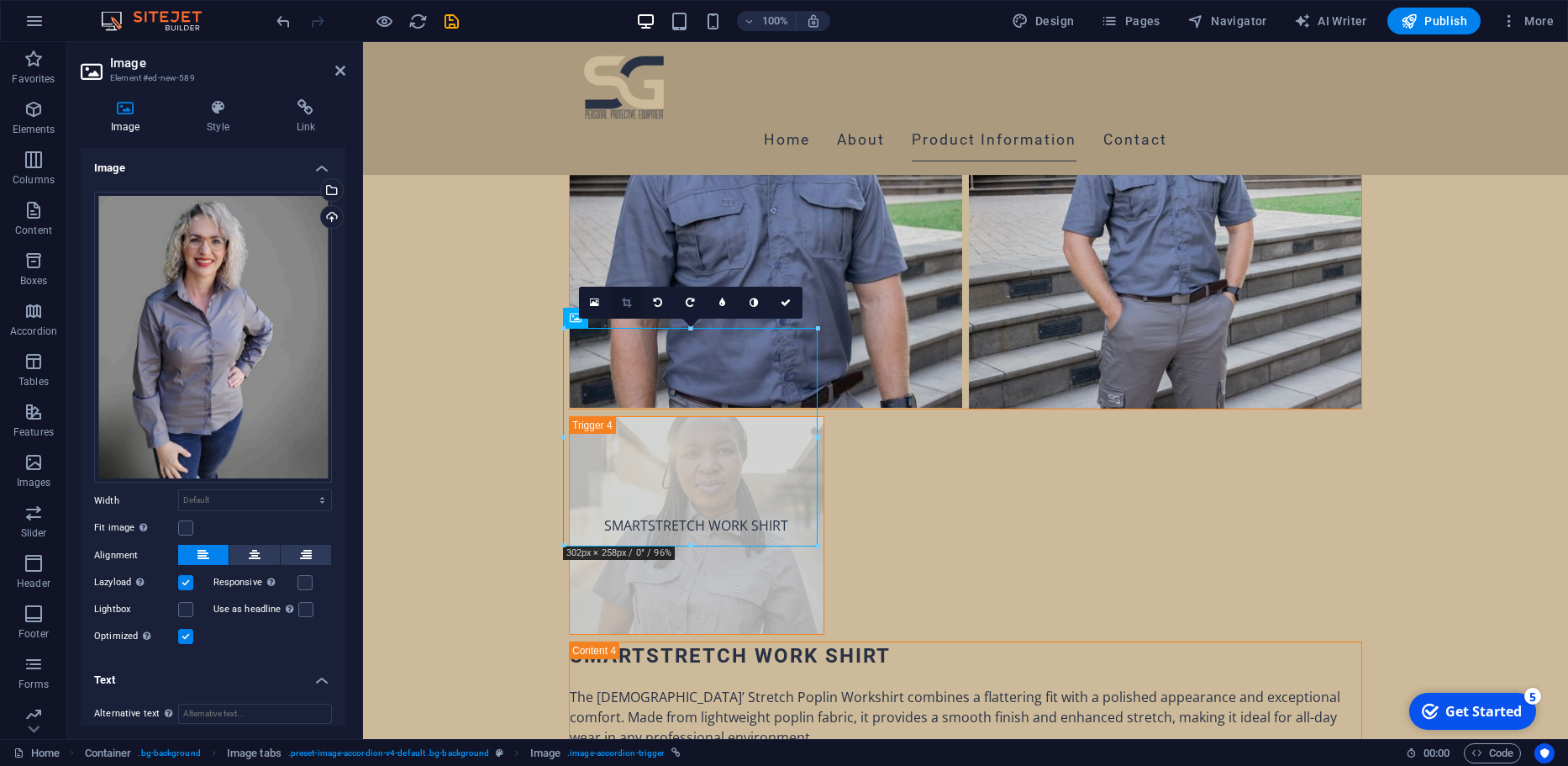
click at [625, 297] on link at bounding box center [627, 302] width 32 height 32
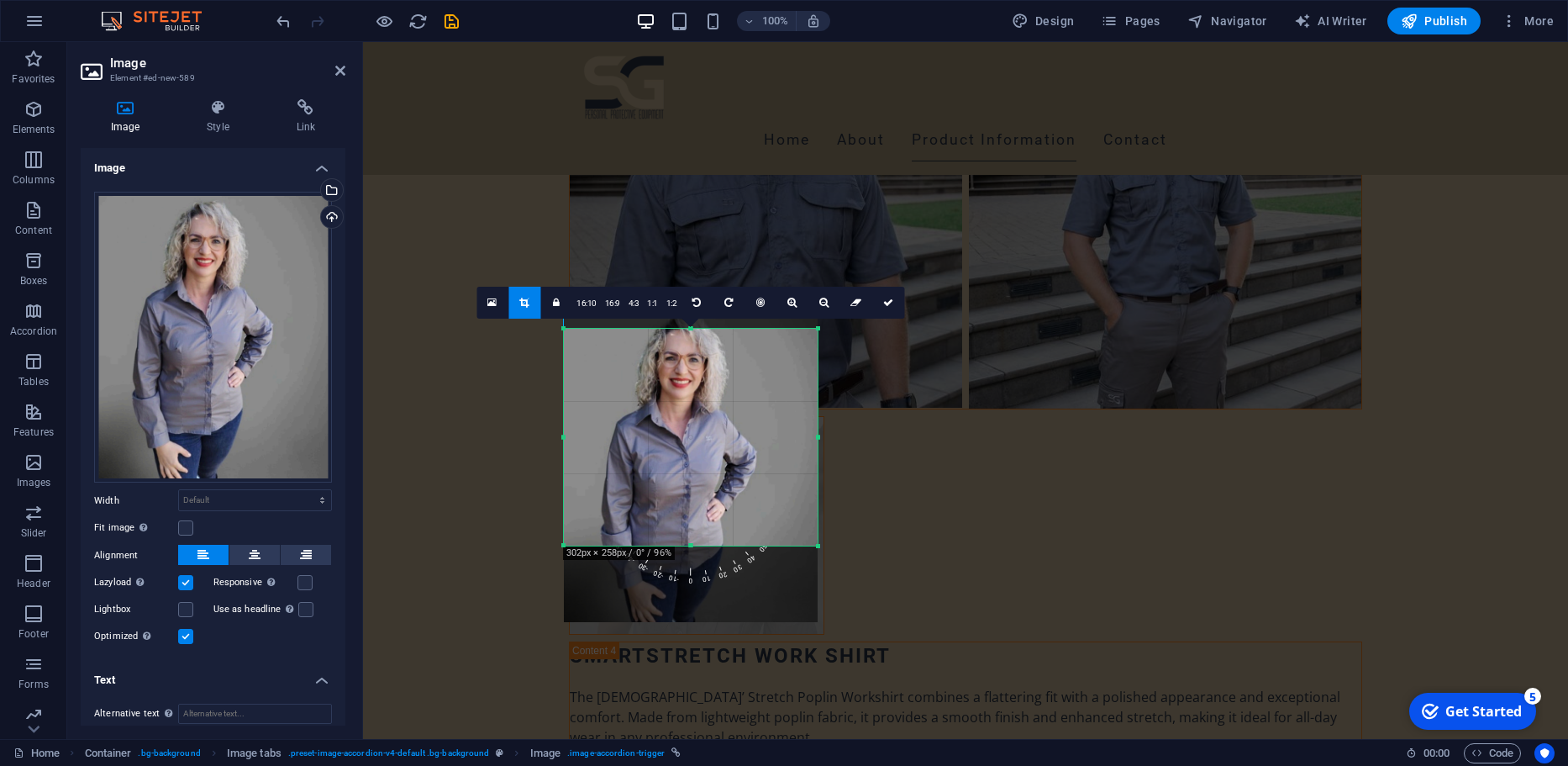
drag, startPoint x: 746, startPoint y: 498, endPoint x: 746, endPoint y: 527, distance: 29.0
click at [746, 527] on div at bounding box center [690, 465] width 254 height 313
click at [897, 299] on link at bounding box center [888, 302] width 32 height 32
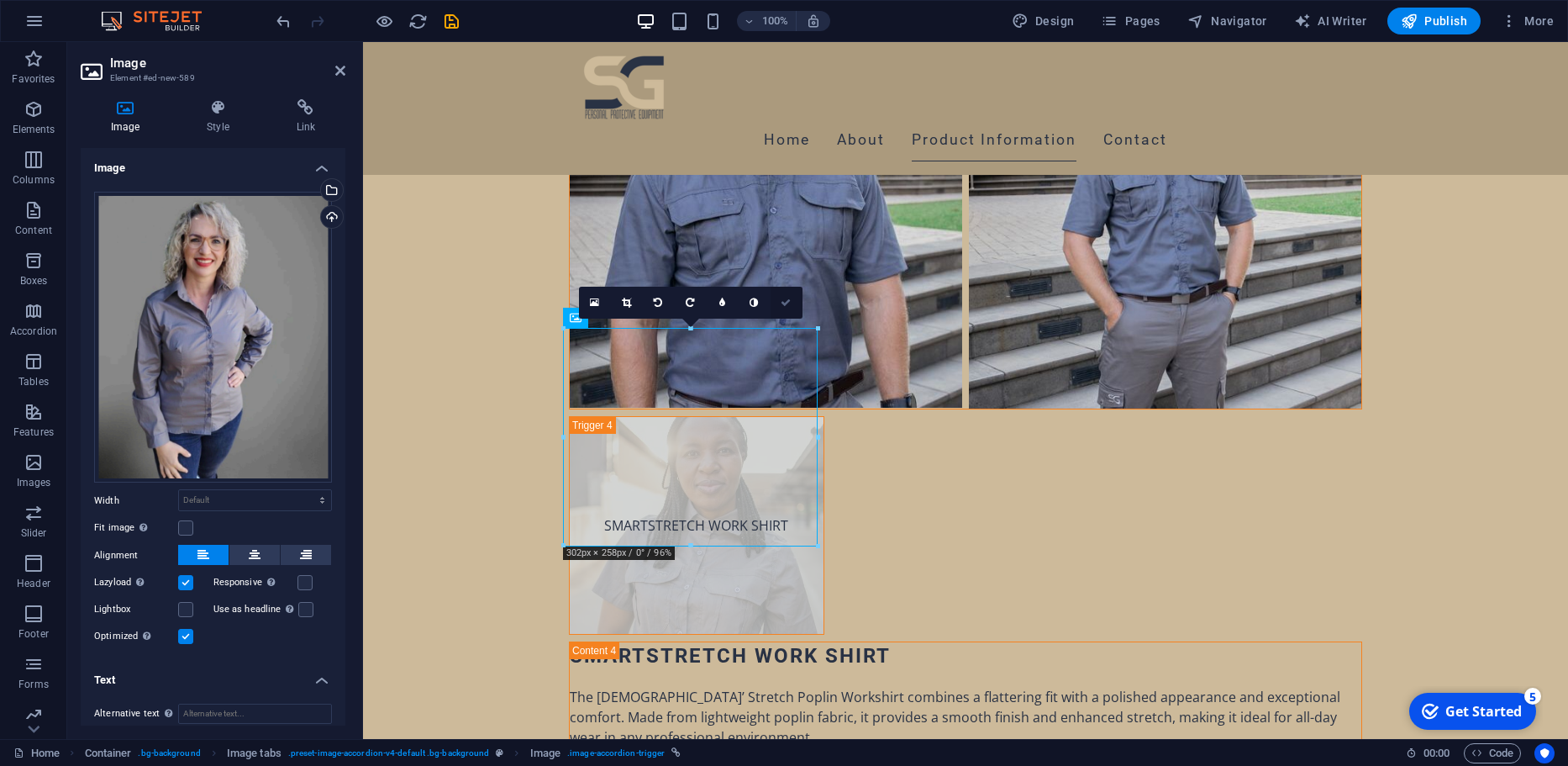
click at [779, 309] on link at bounding box center [786, 302] width 32 height 32
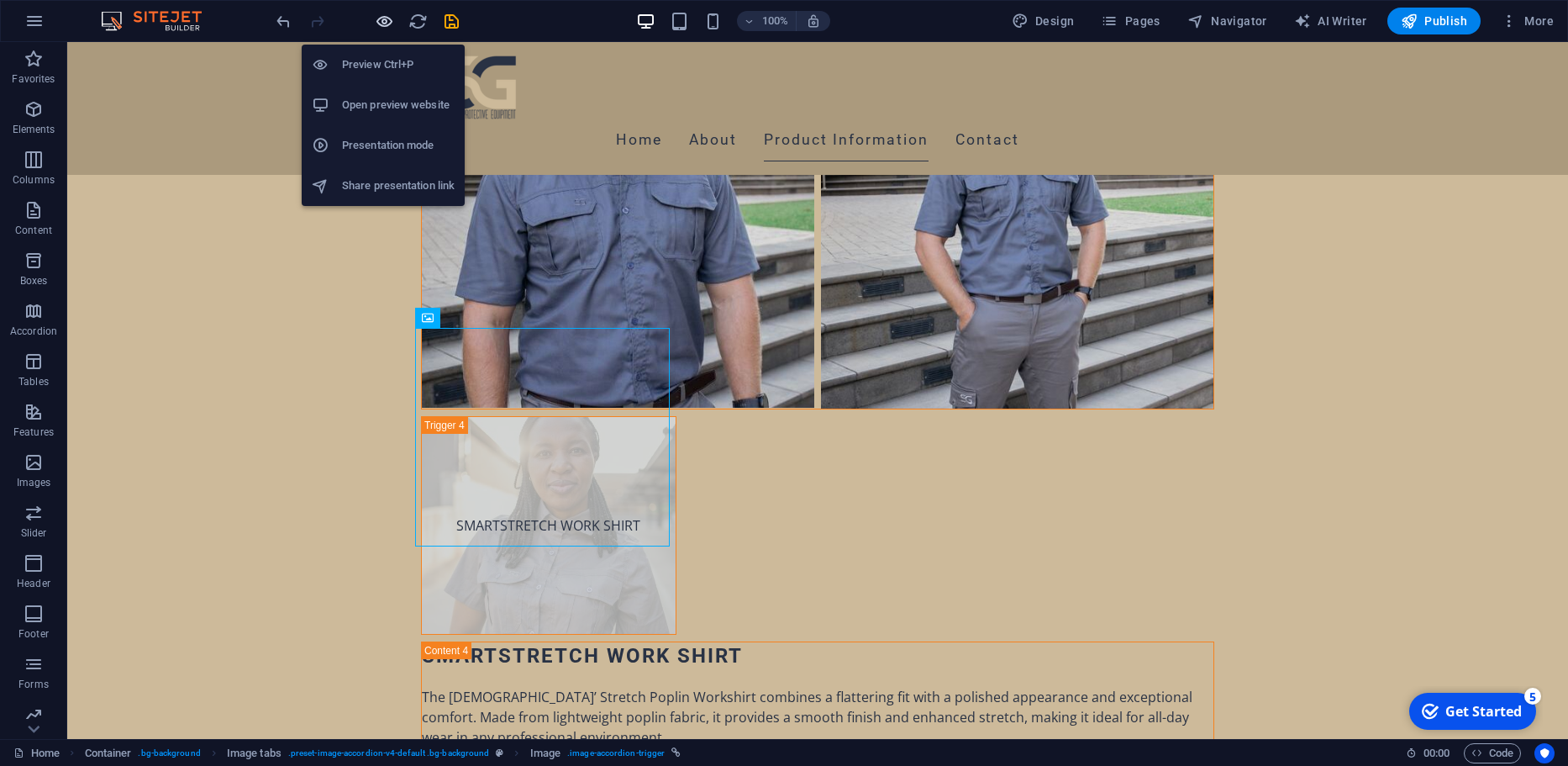
click at [0, 0] on icon "button" at bounding box center [0, 0] width 0 height 0
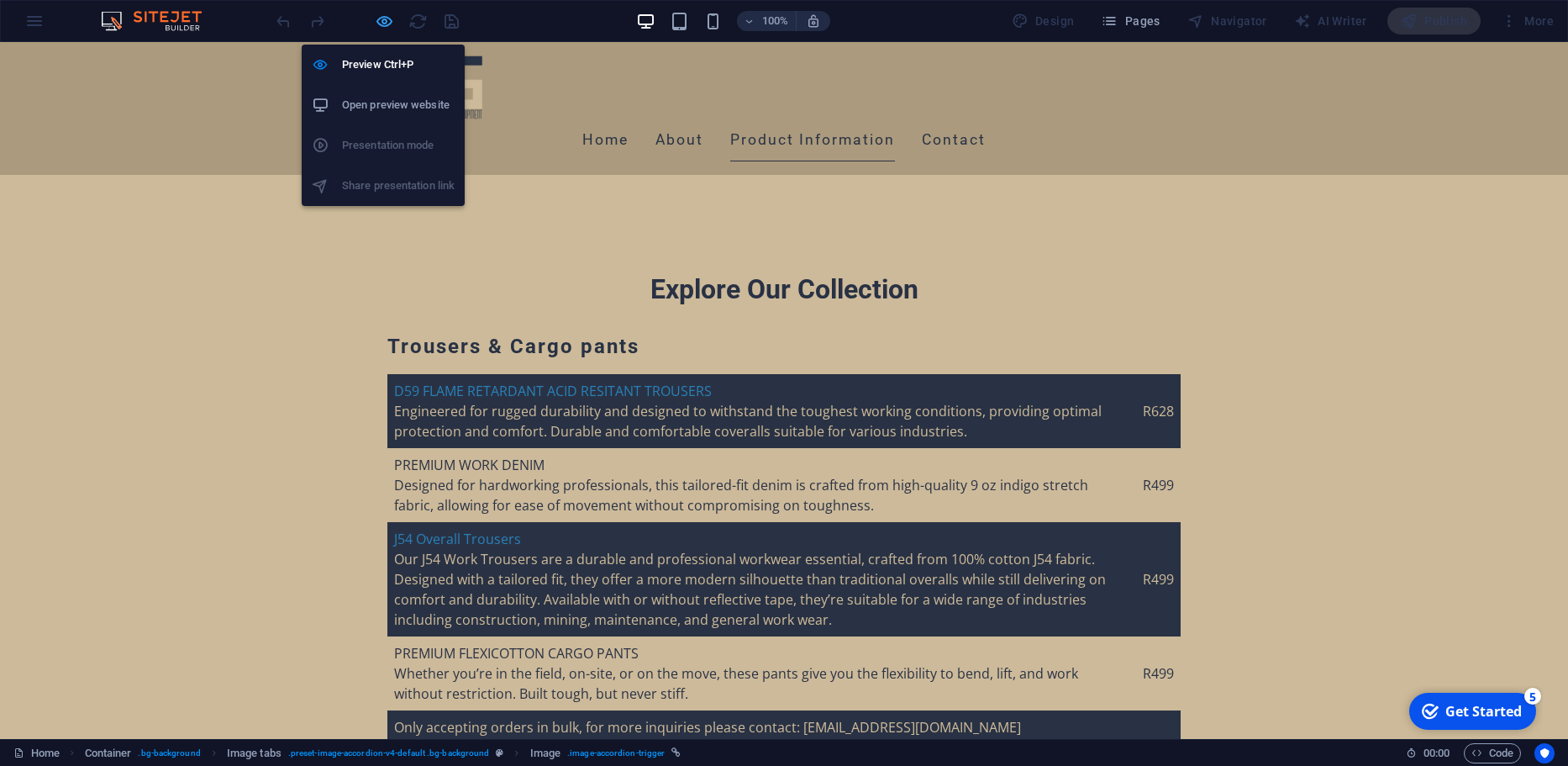
click at [0, 0] on icon "button" at bounding box center [0, 0] width 0 height 0
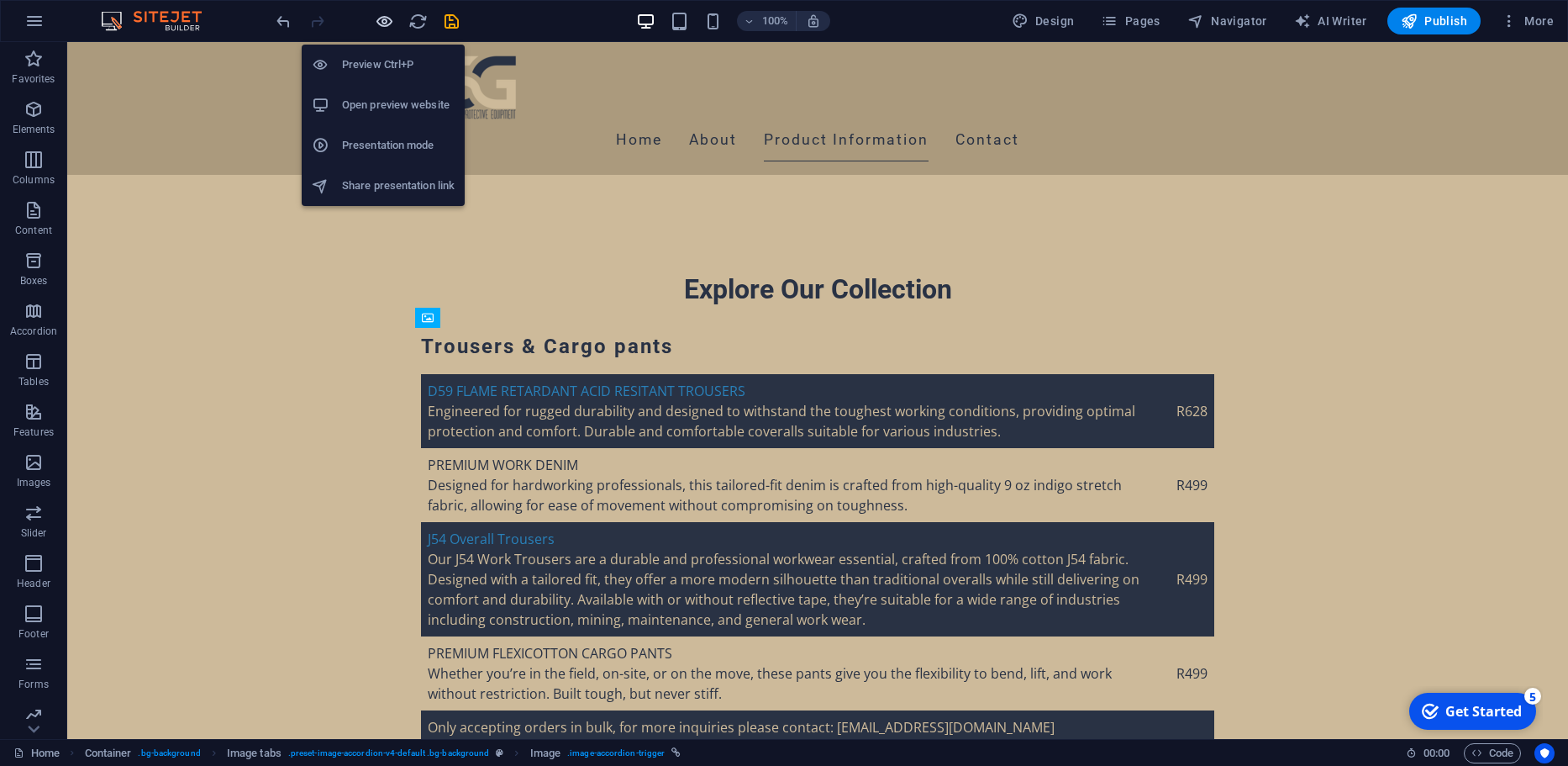
scroll to position [7593, 0]
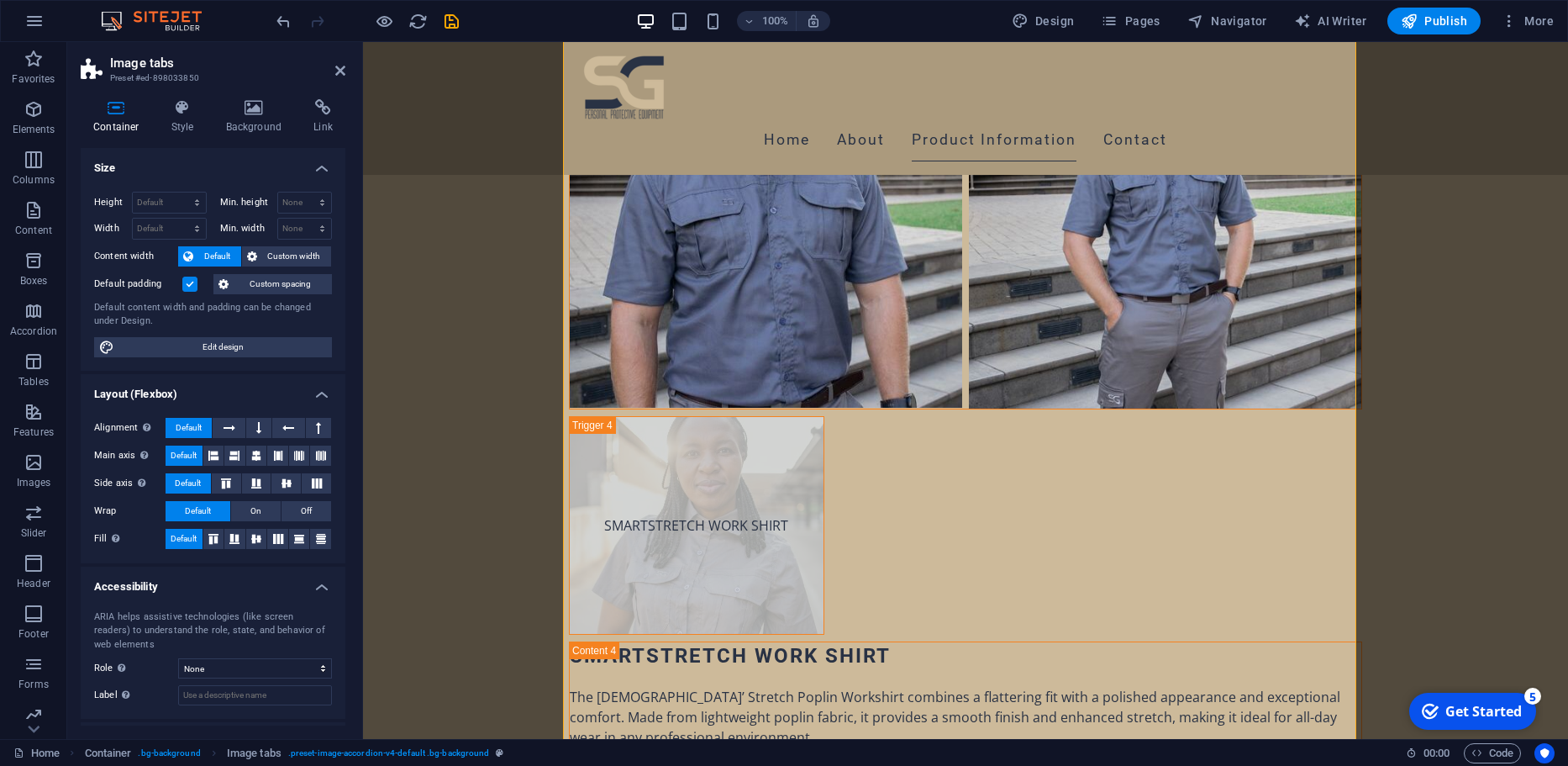
click at [371, 13] on div at bounding box center [368, 21] width 188 height 27
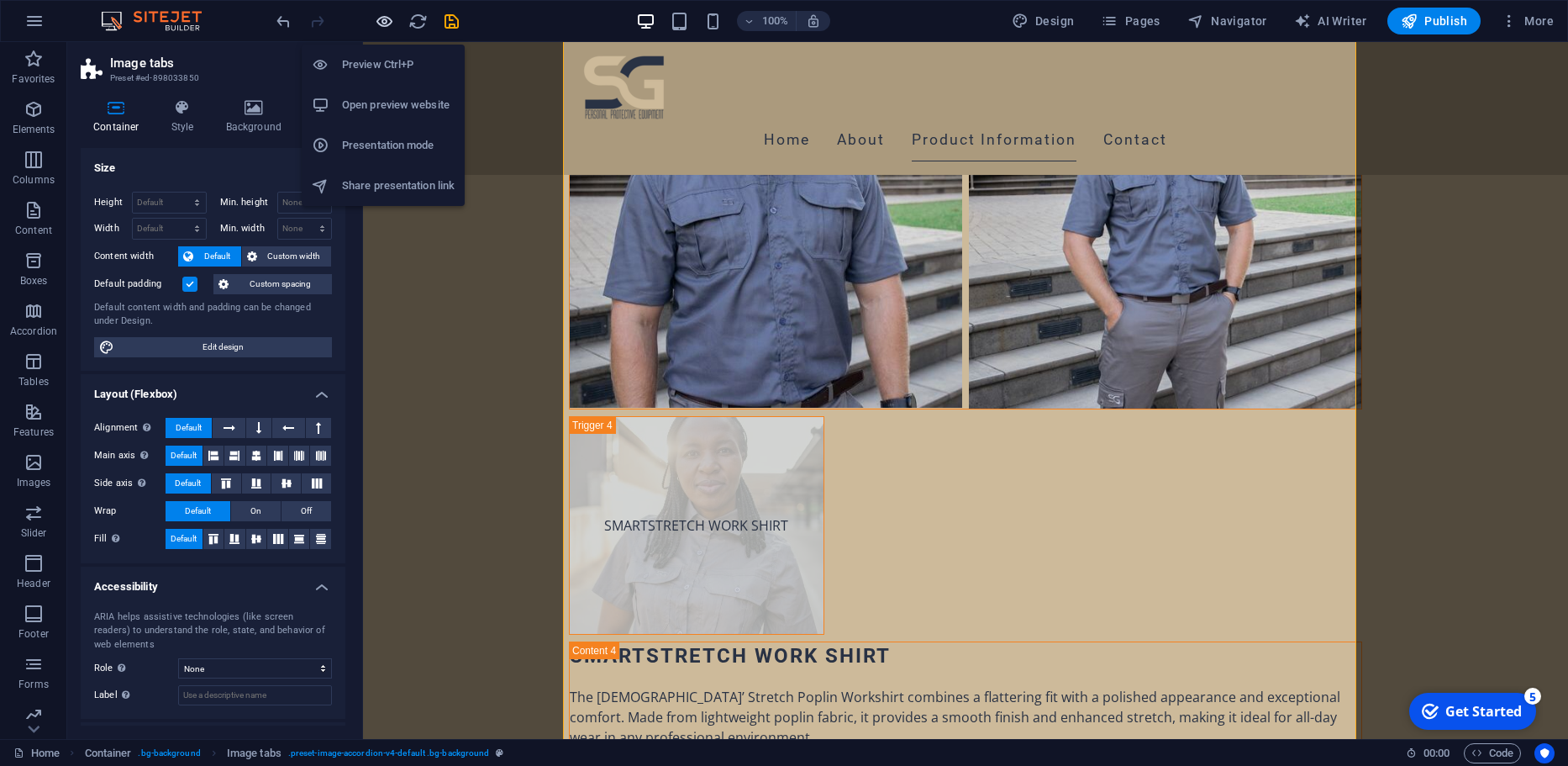
click at [0, 0] on icon "button" at bounding box center [0, 0] width 0 height 0
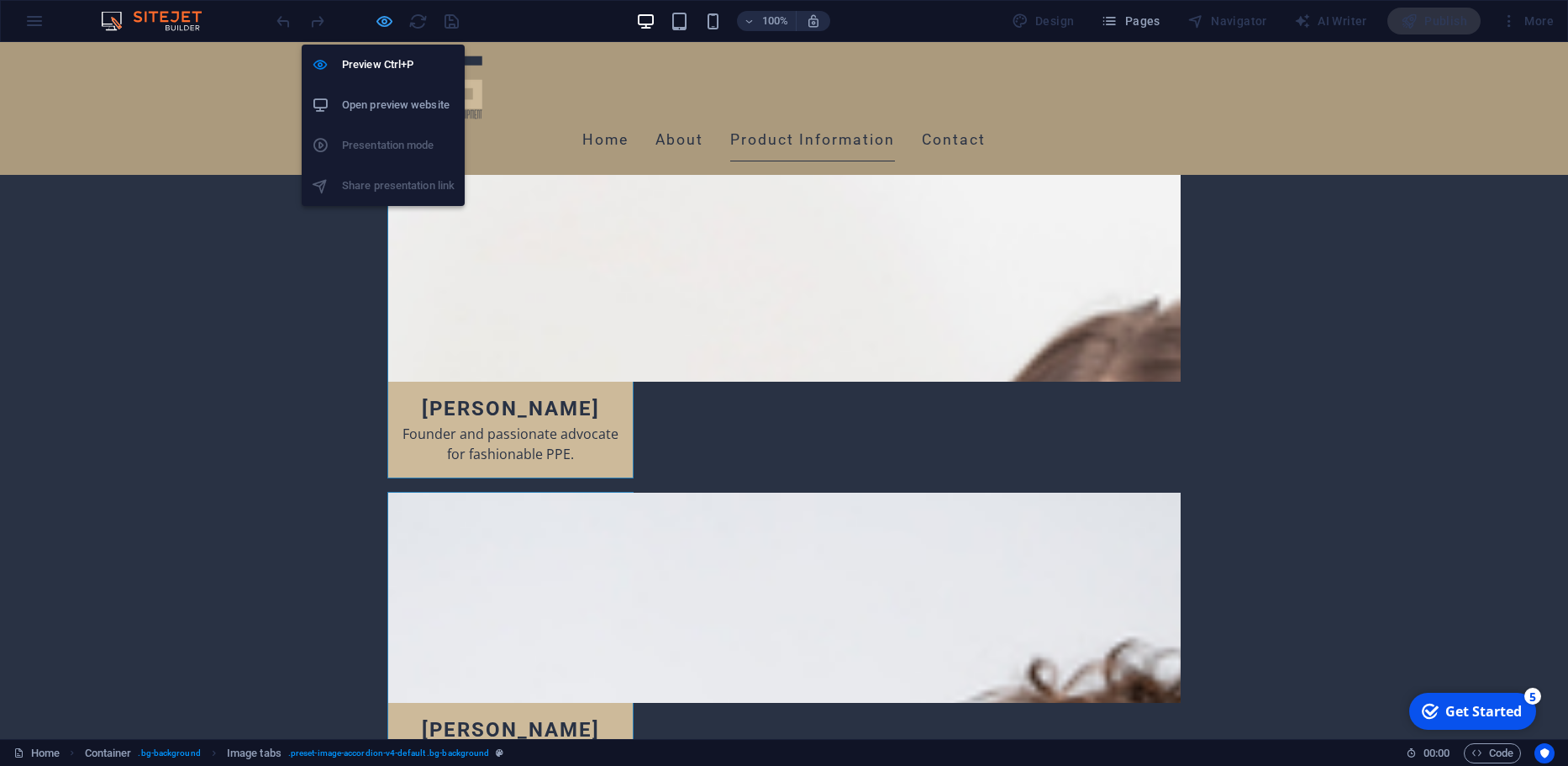
scroll to position [3820, 0]
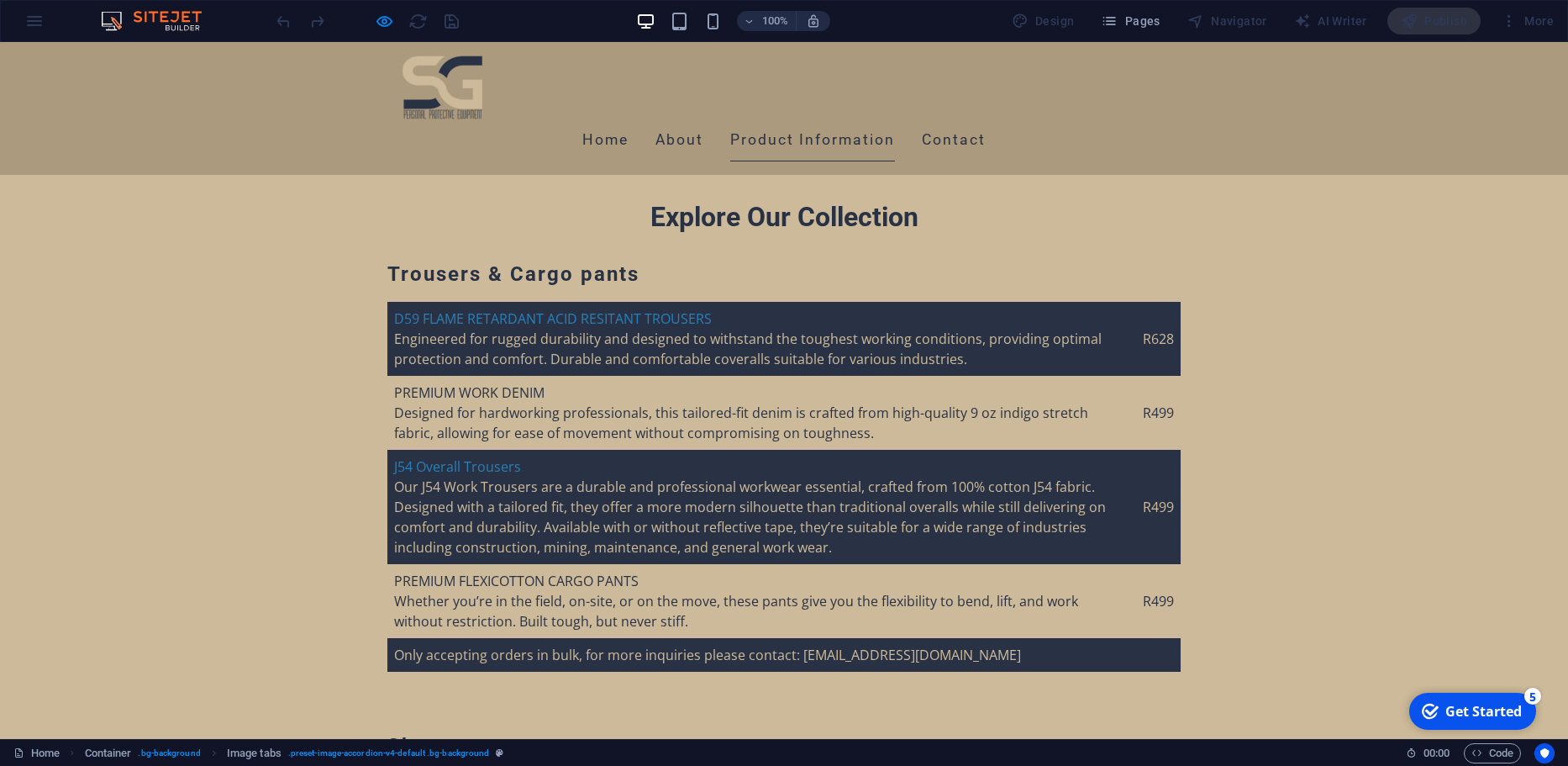
scroll to position [3854, 0]
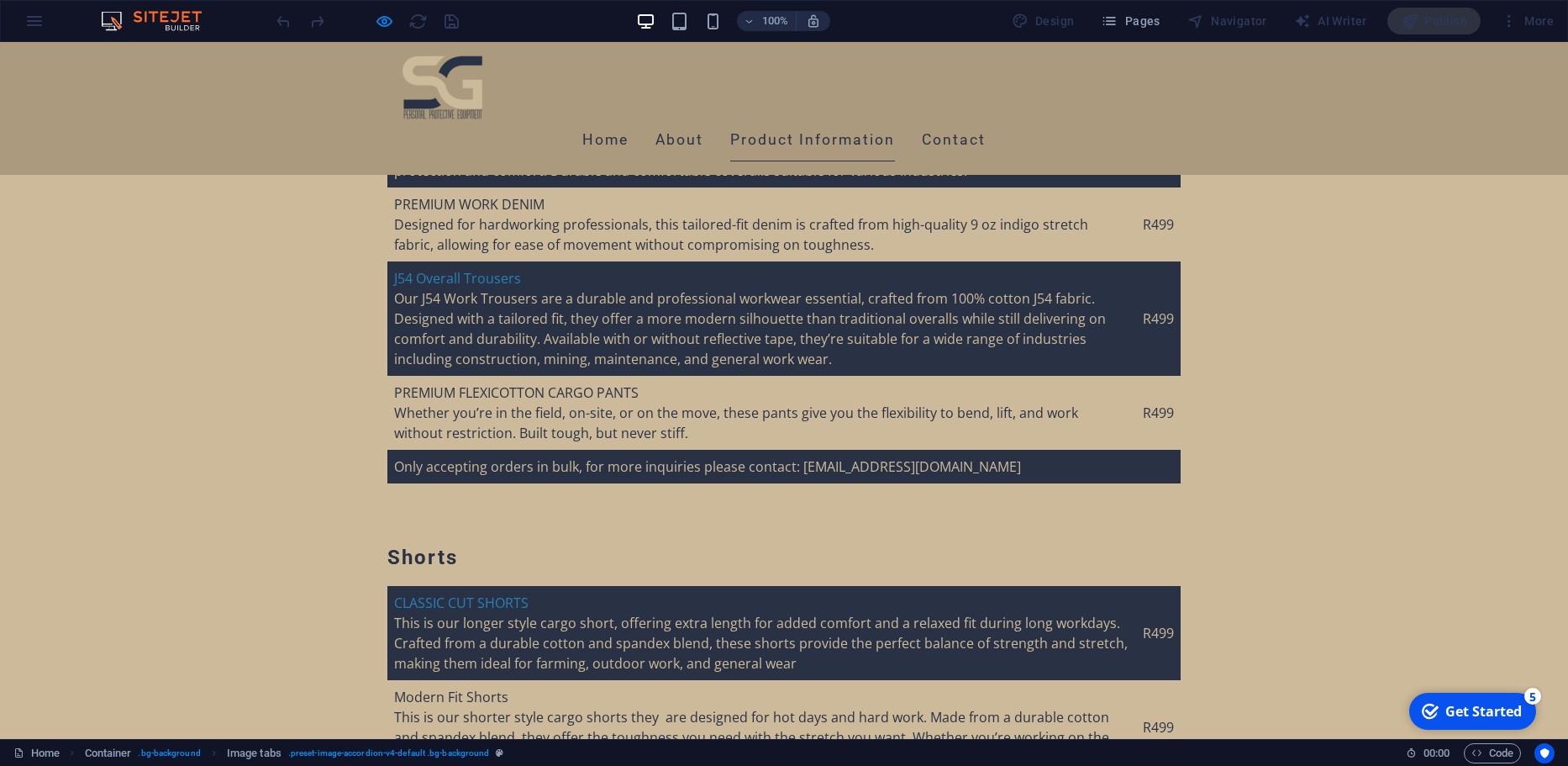
scroll to position [4081, 0]
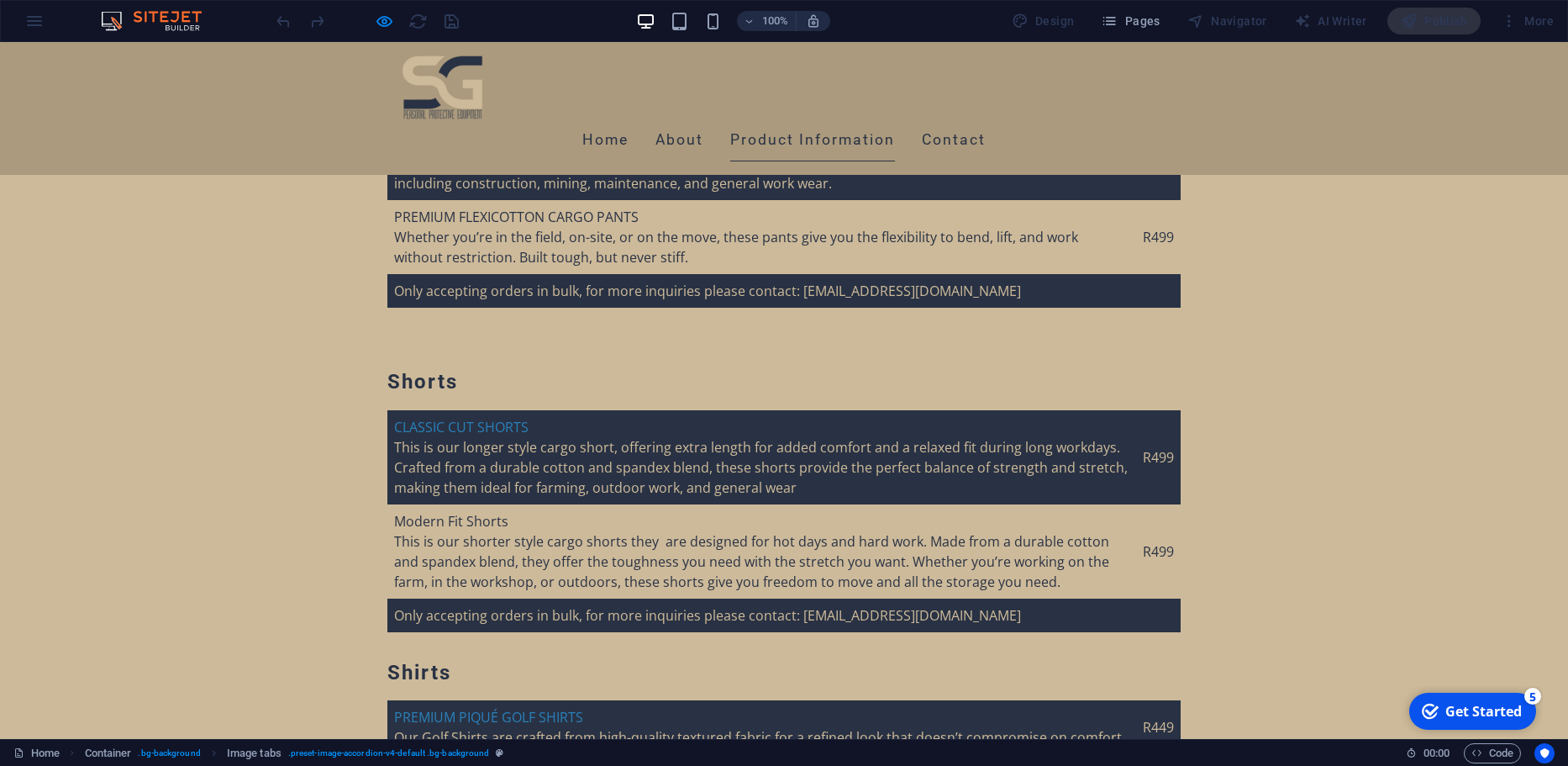
scroll to position [4213, 0]
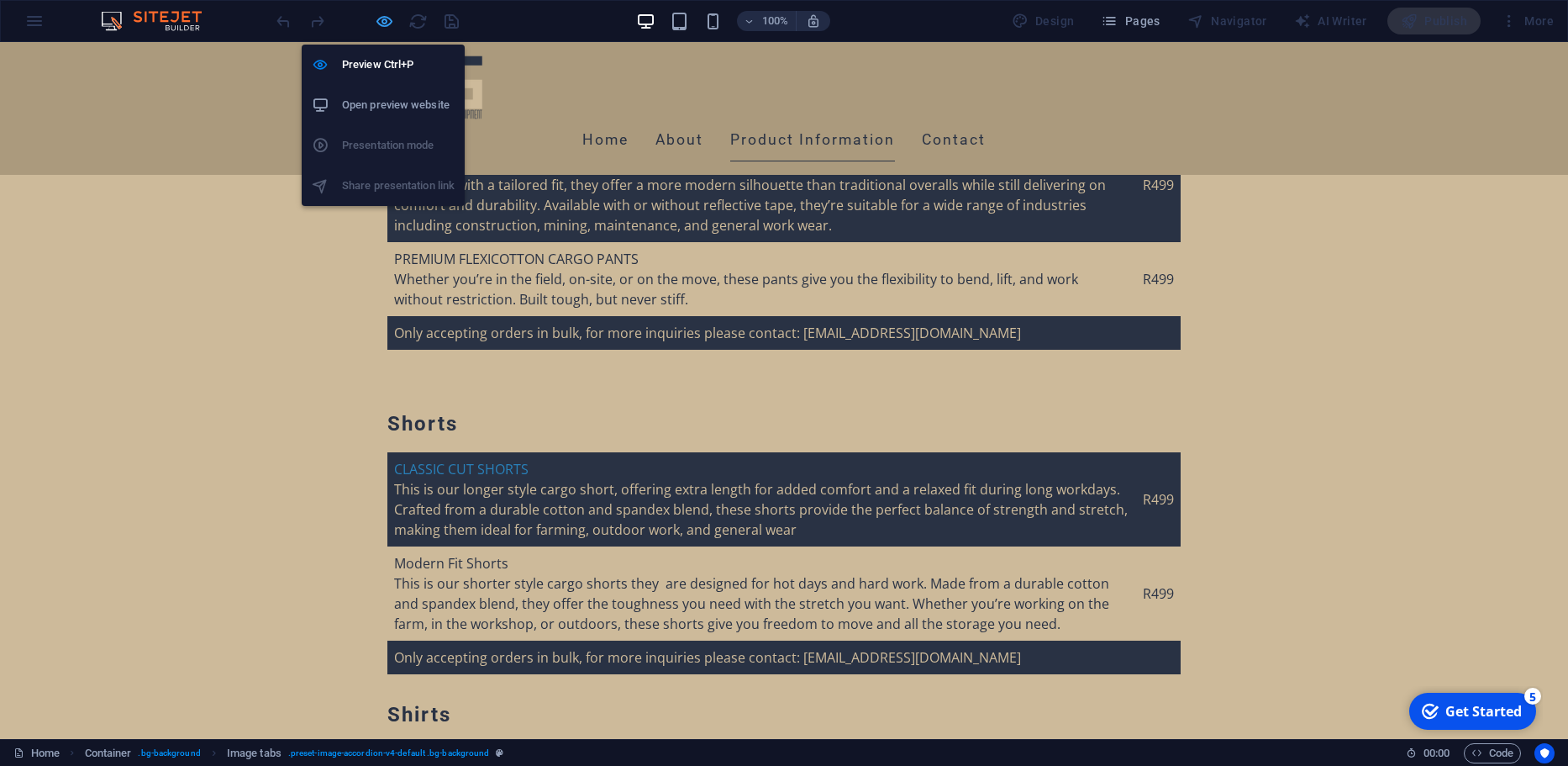
click at [0, 0] on icon "button" at bounding box center [0, 0] width 0 height 0
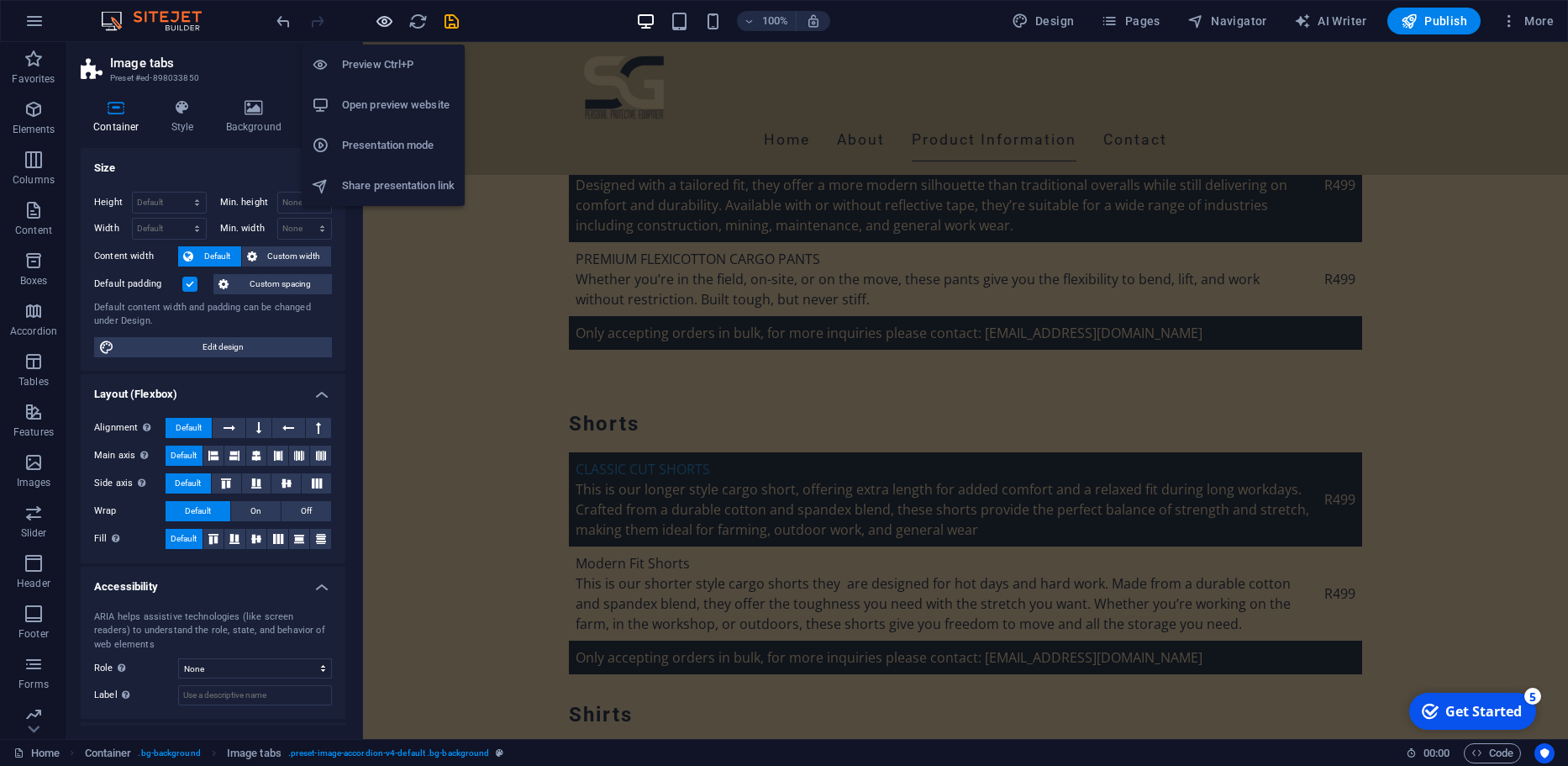
scroll to position [6460, 0]
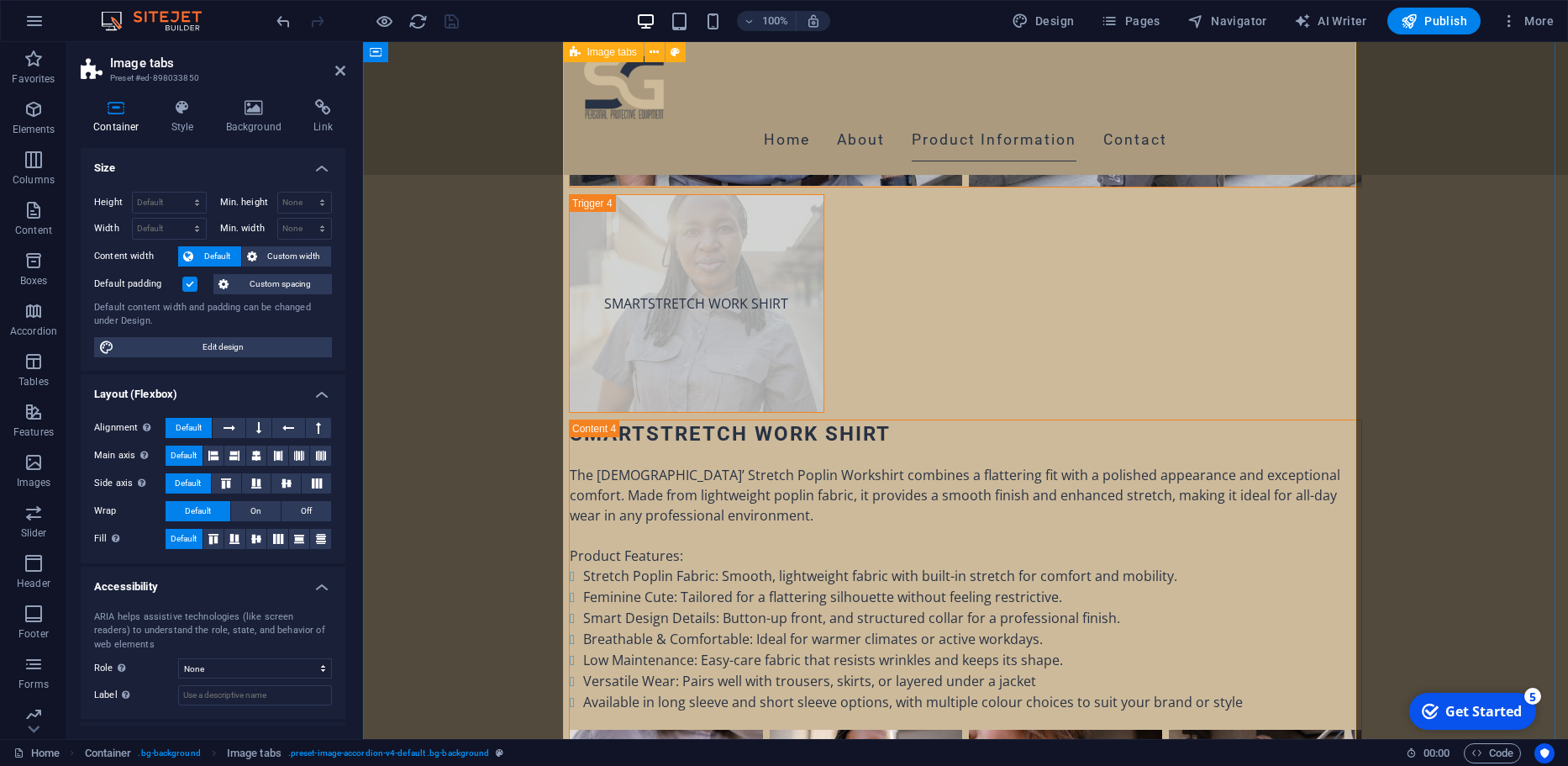
scroll to position [7818, 0]
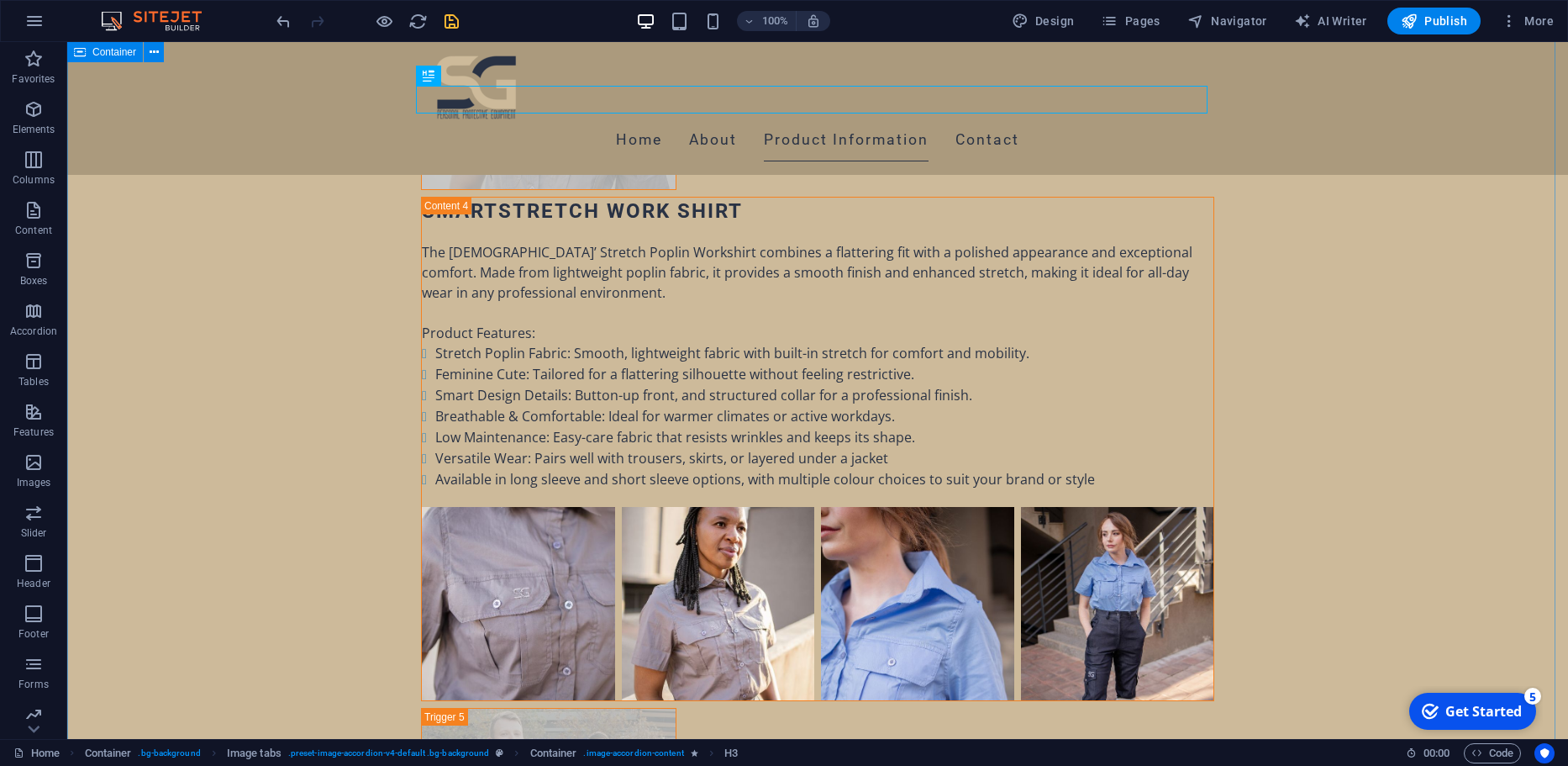
scroll to position [8068, 0]
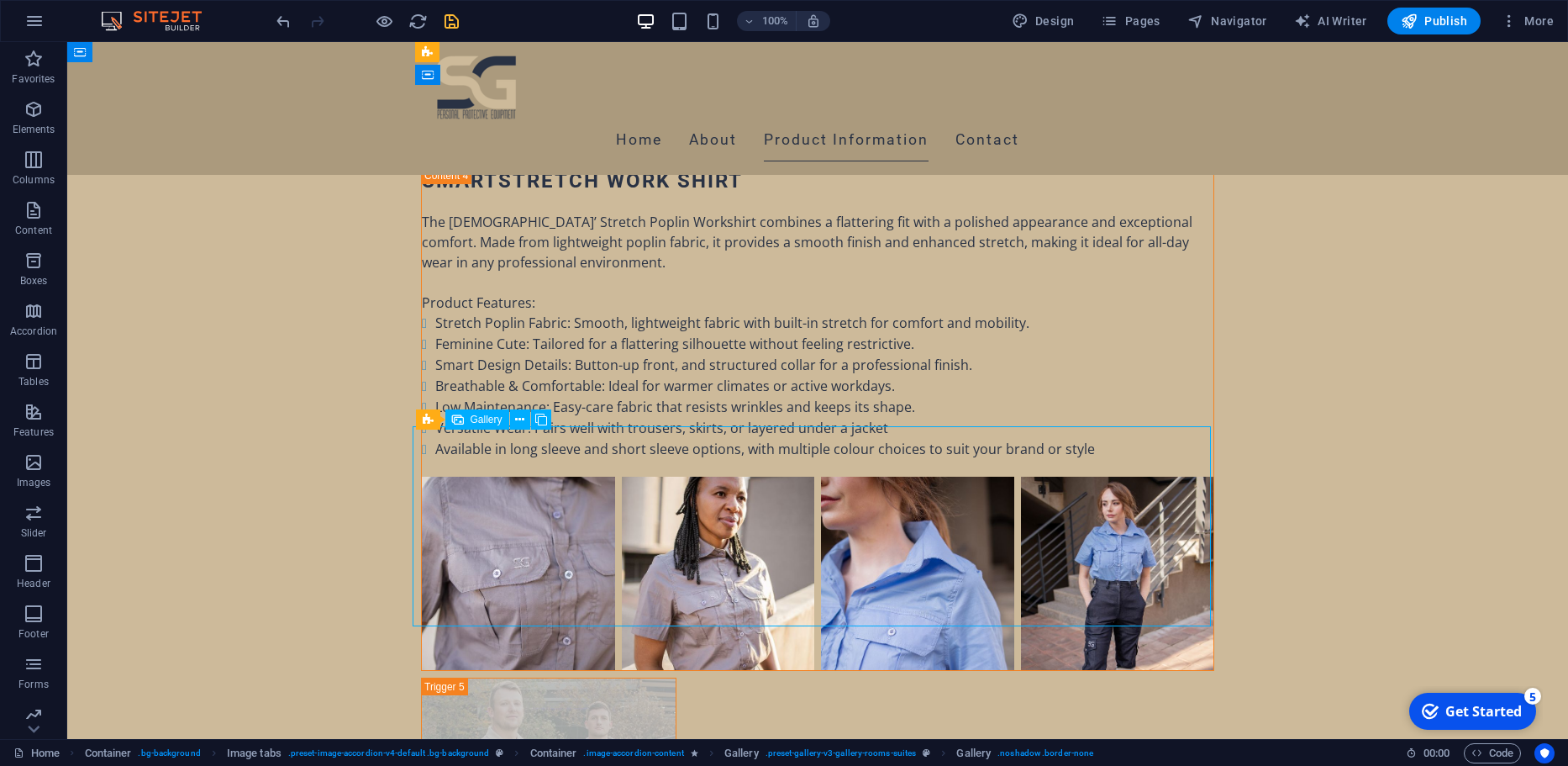
select select "4"
select select "px"
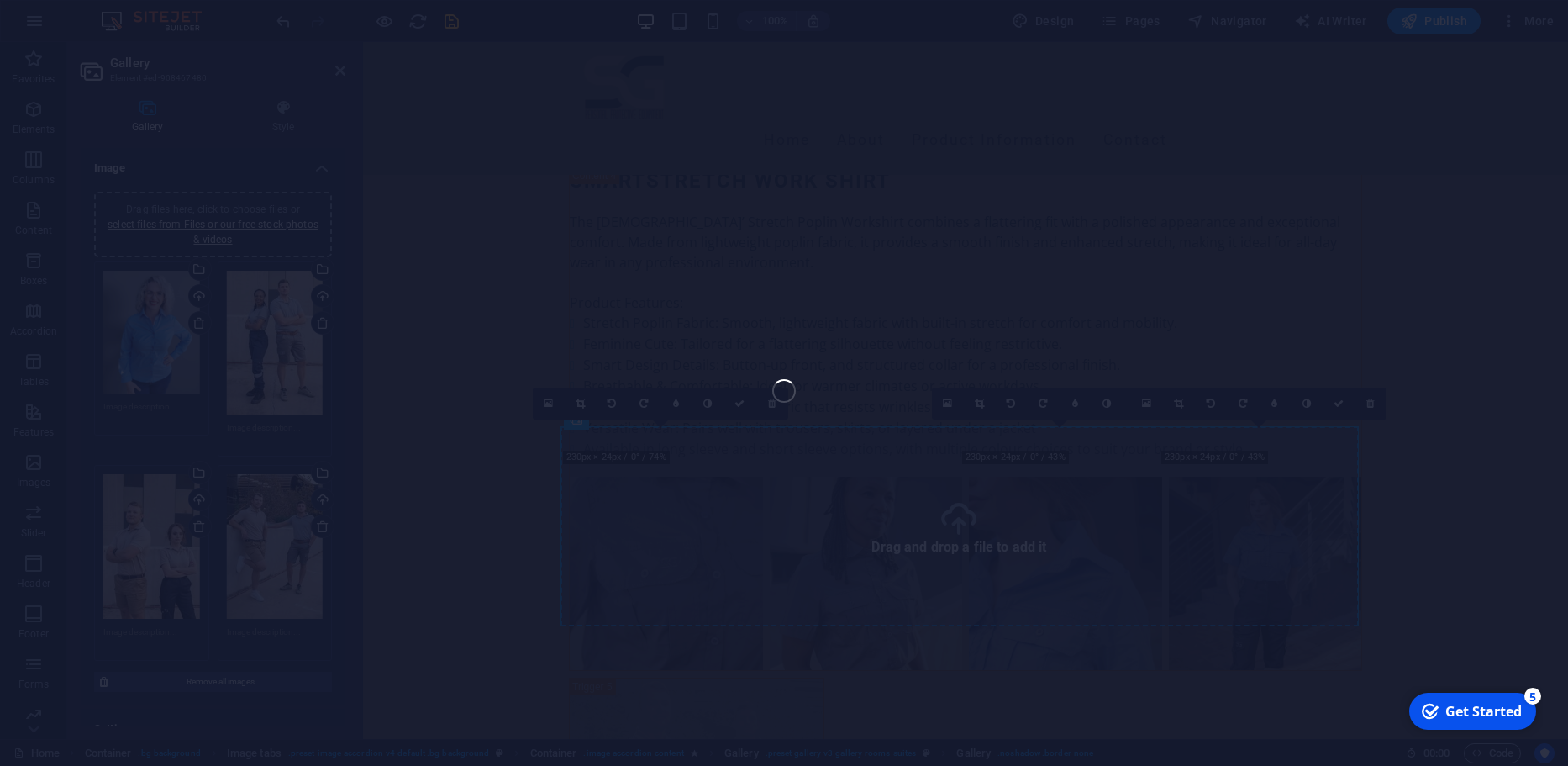
click at [455, 241] on div "Favorites Elements Columns Content Boxes Accordion Tables Features Images Slide…" at bounding box center [784, 390] width 1568 height 697
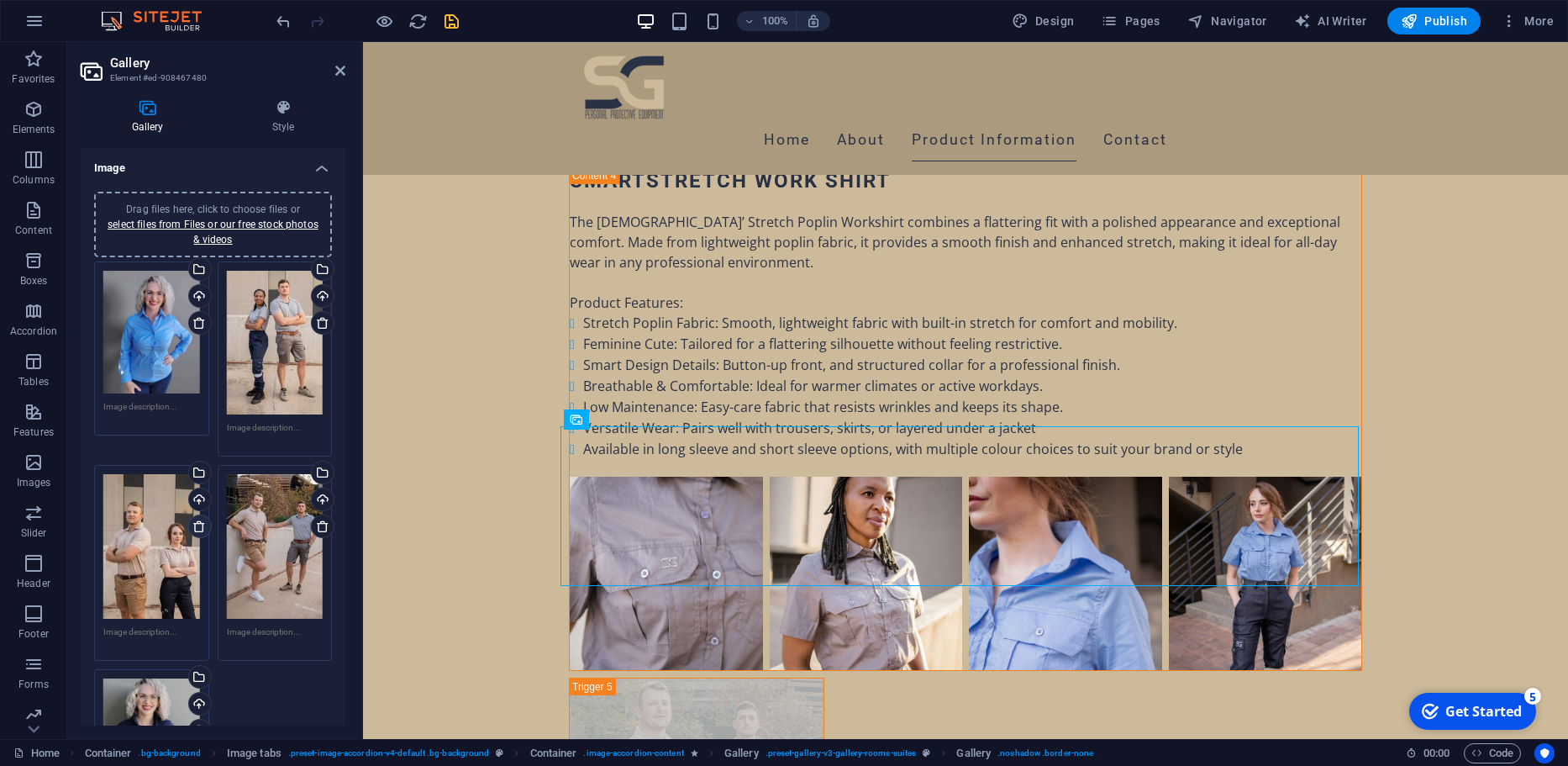
click at [201, 521] on icon at bounding box center [199, 526] width 13 height 13
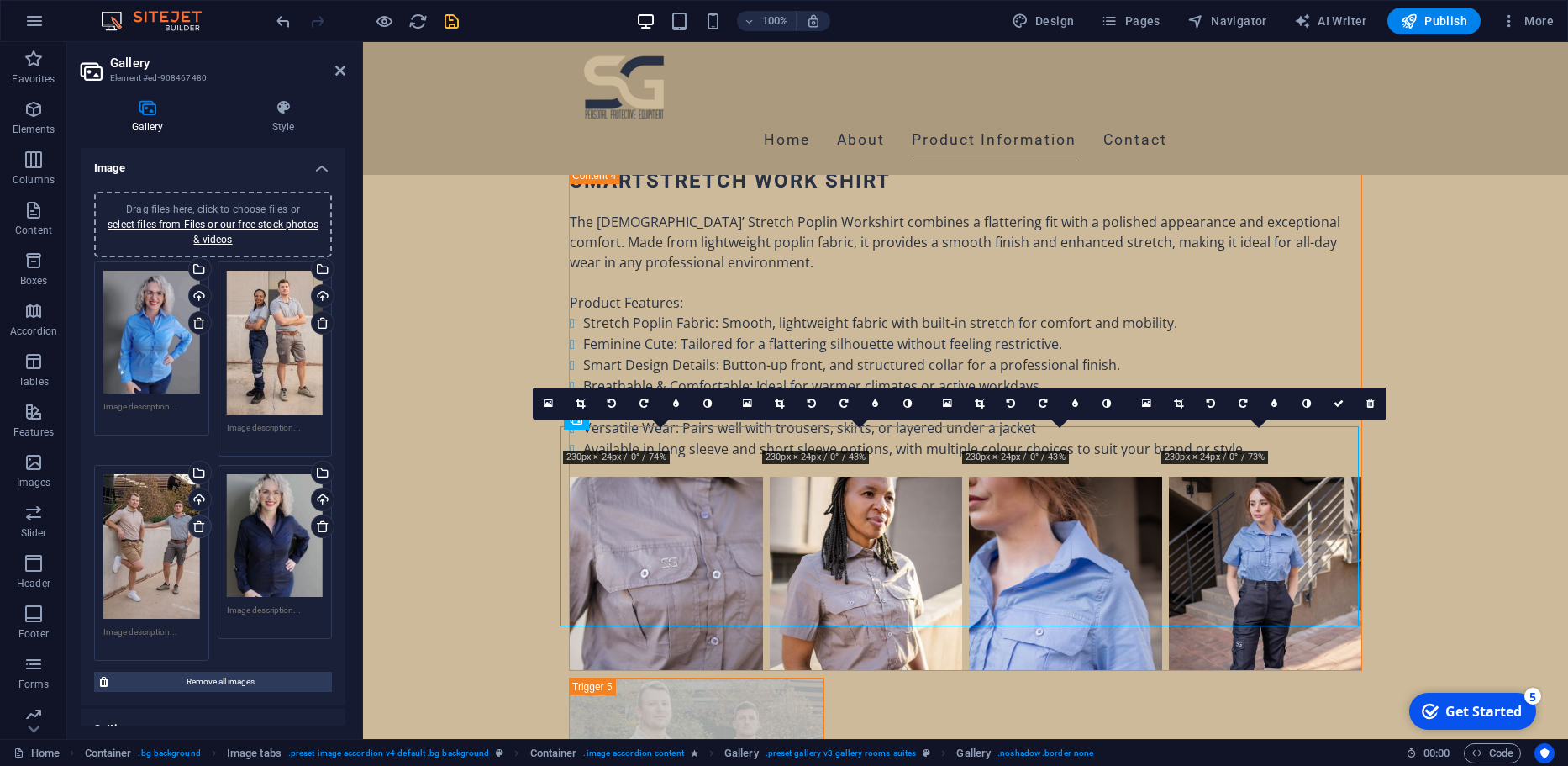
click at [201, 522] on icon at bounding box center [199, 526] width 13 height 13
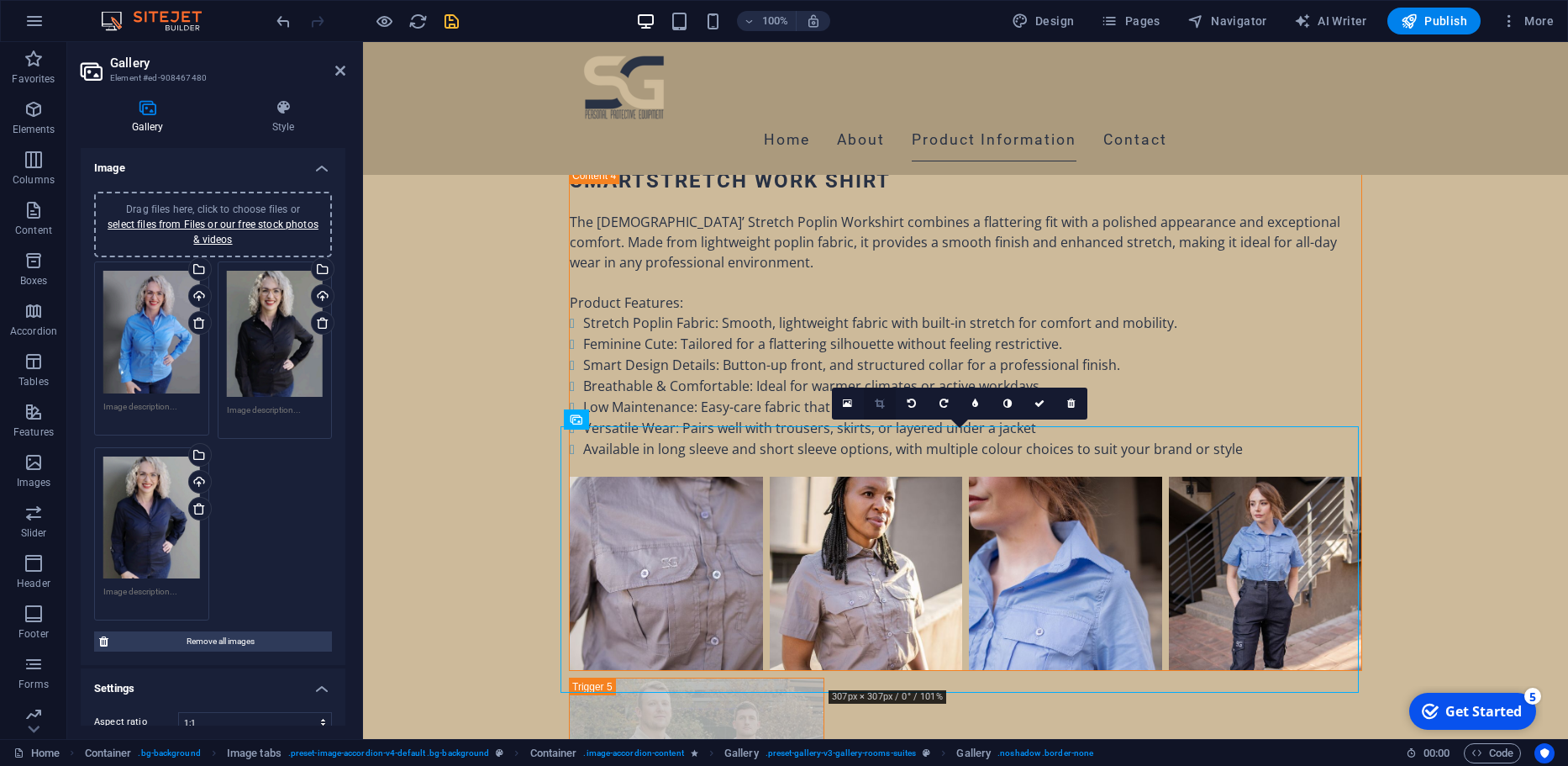
click at [881, 402] on icon at bounding box center [880, 403] width 9 height 10
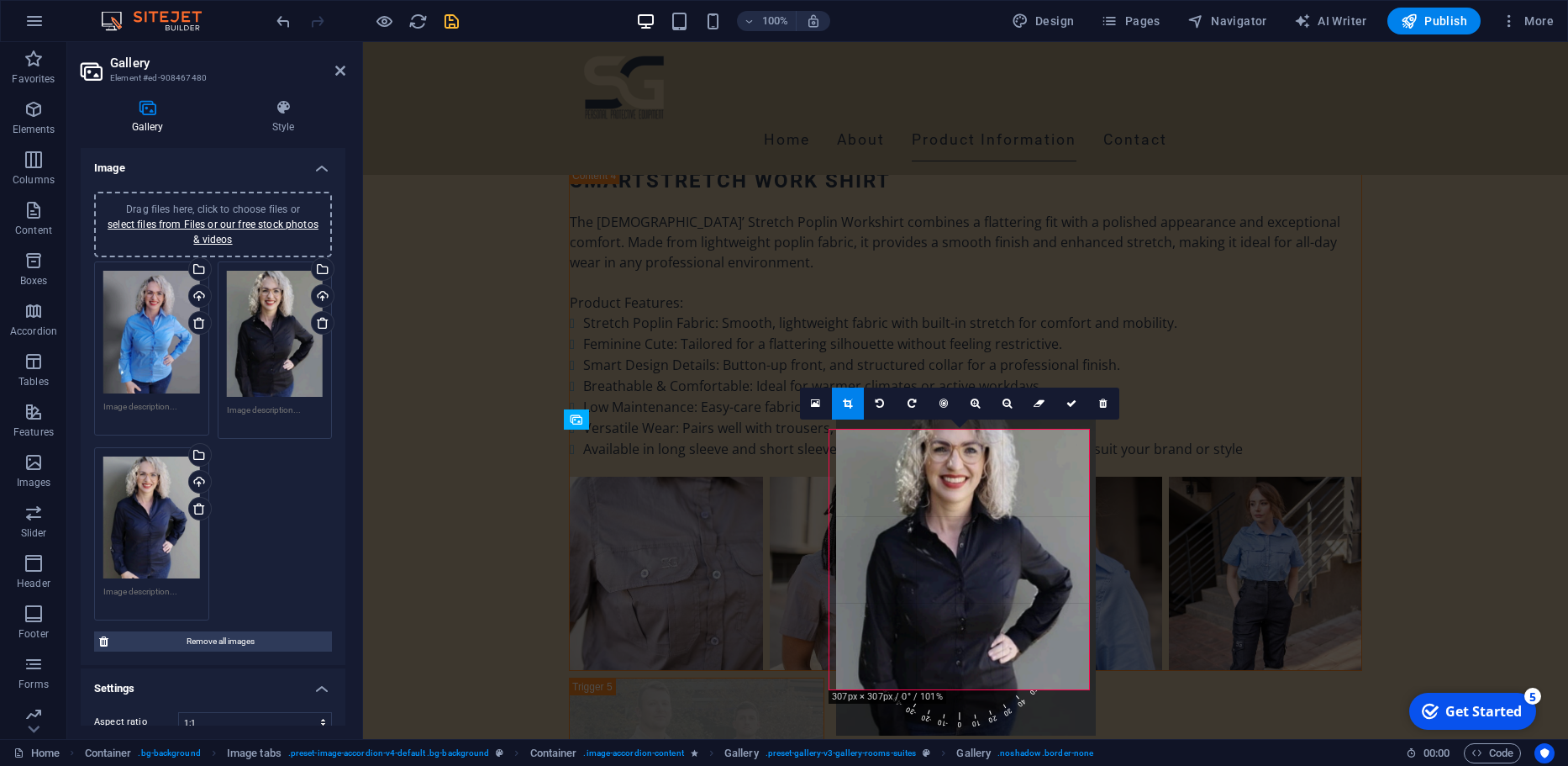
drag, startPoint x: 901, startPoint y: 580, endPoint x: 905, endPoint y: 546, distance: 34.2
click at [905, 546] on div at bounding box center [965, 564] width 259 height 341
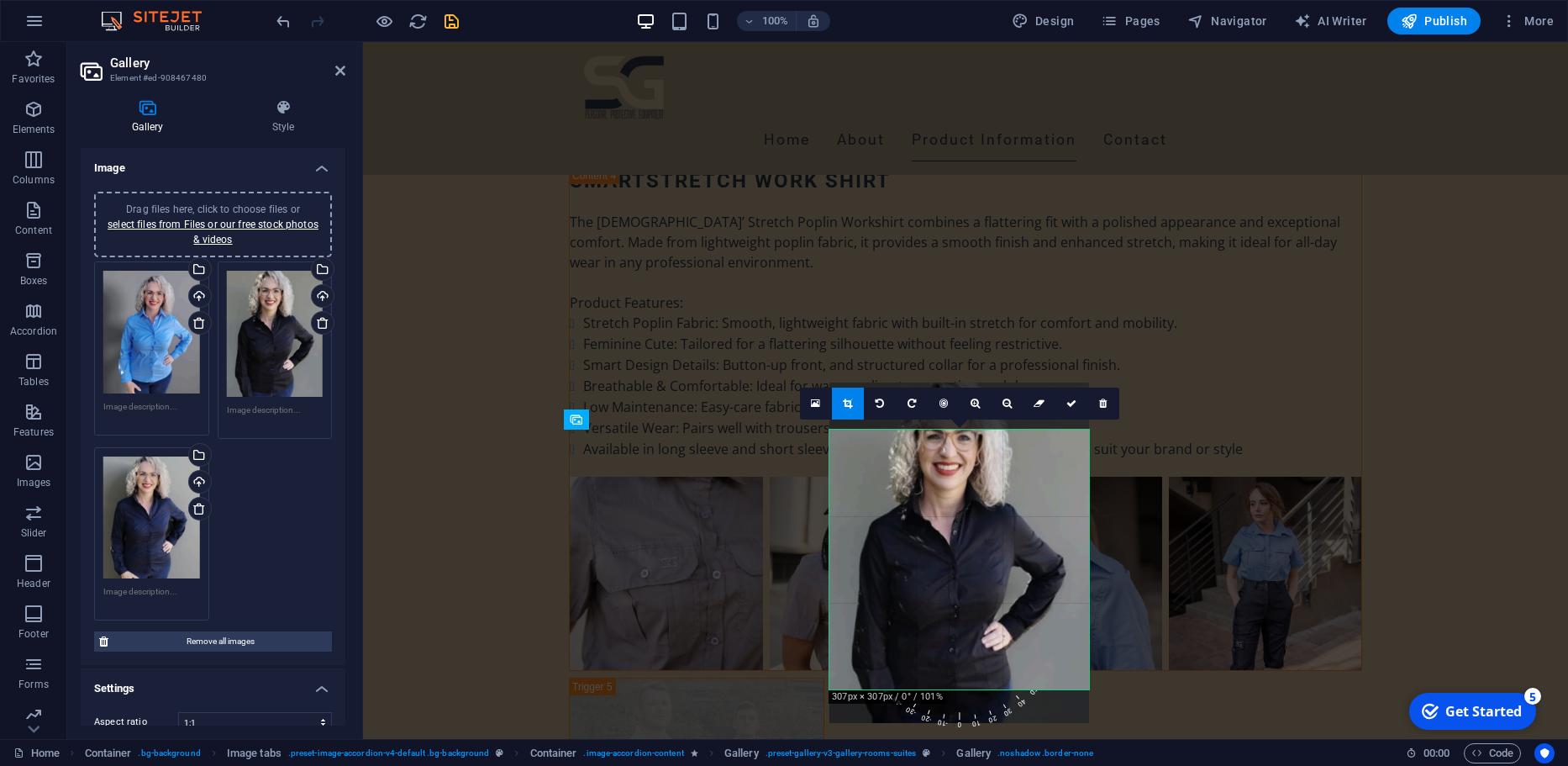
drag, startPoint x: 905, startPoint y: 546, endPoint x: 905, endPoint y: 534, distance: 12.0
click at [905, 534] on div at bounding box center [959, 552] width 259 height 341
click at [993, 411] on link at bounding box center [1007, 403] width 32 height 32
click at [1066, 407] on icon at bounding box center [1071, 403] width 10 height 10
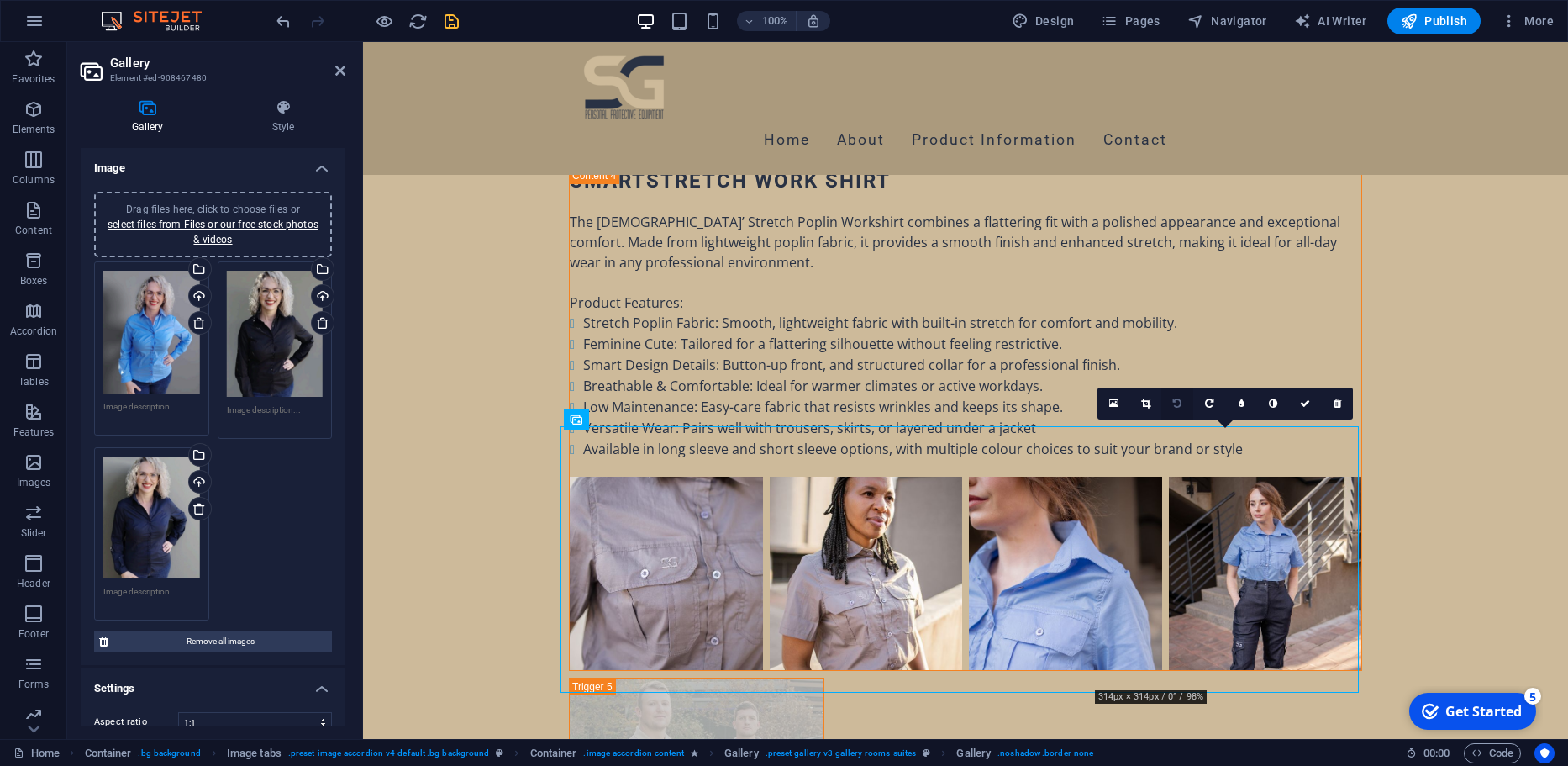
click at [1153, 399] on link at bounding box center [1145, 403] width 32 height 32
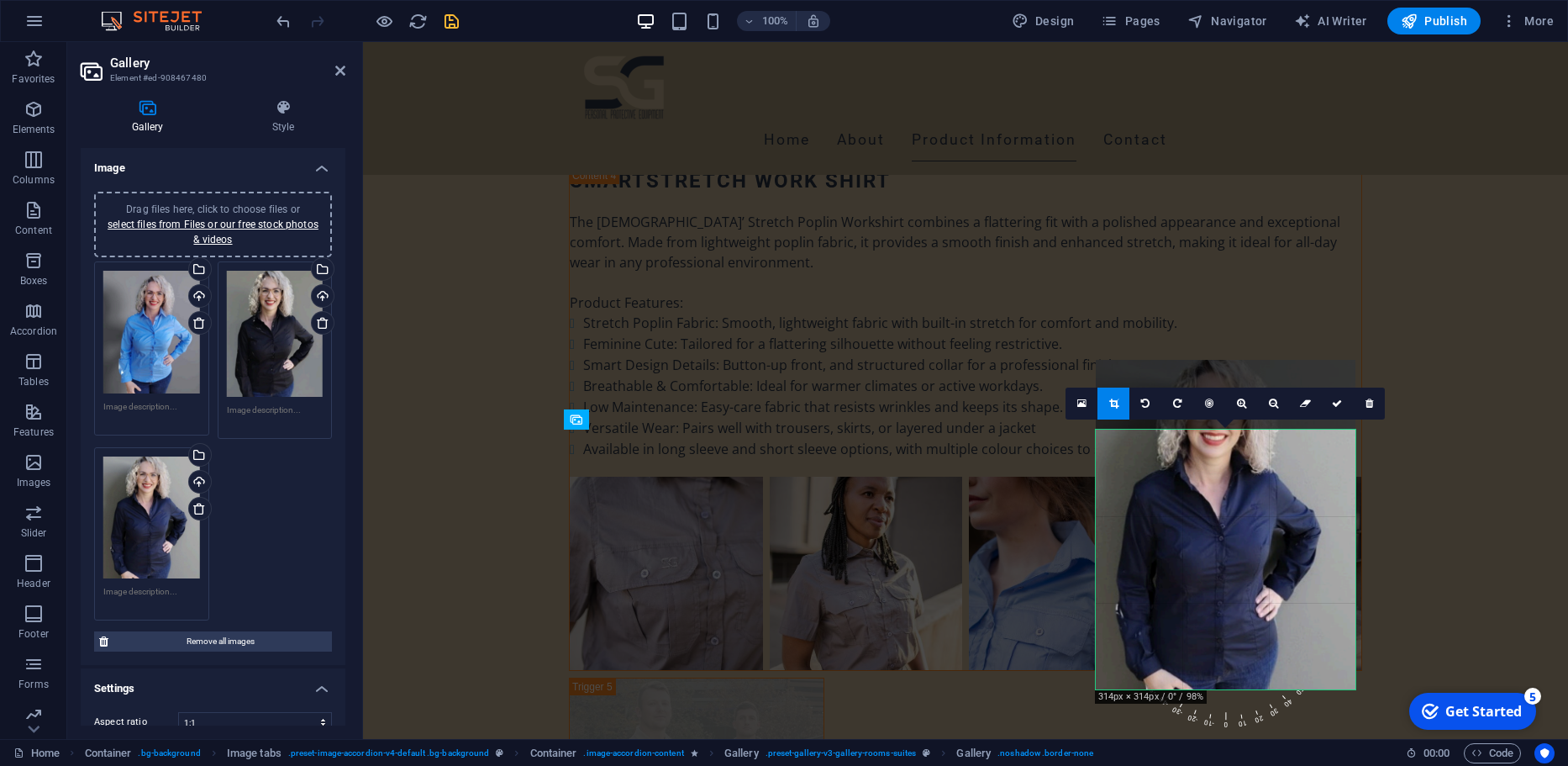
drag, startPoint x: 1210, startPoint y: 515, endPoint x: 1210, endPoint y: 445, distance: 70.0
click at [1210, 445] on div at bounding box center [1226, 524] width 259 height 329
click at [1327, 393] on link at bounding box center [1337, 403] width 32 height 32
